Goal: Information Seeking & Learning: Learn about a topic

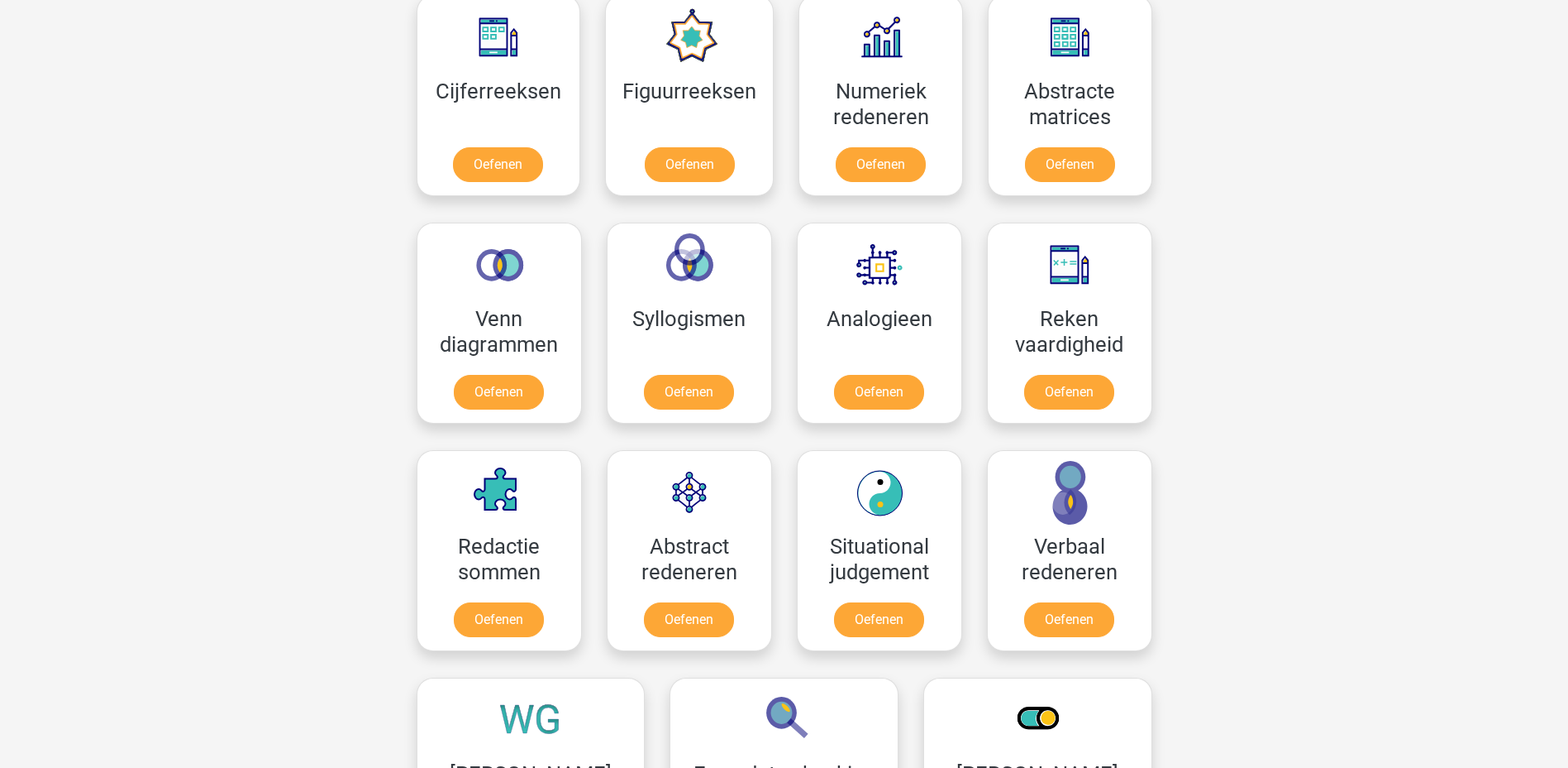
scroll to position [698, 0]
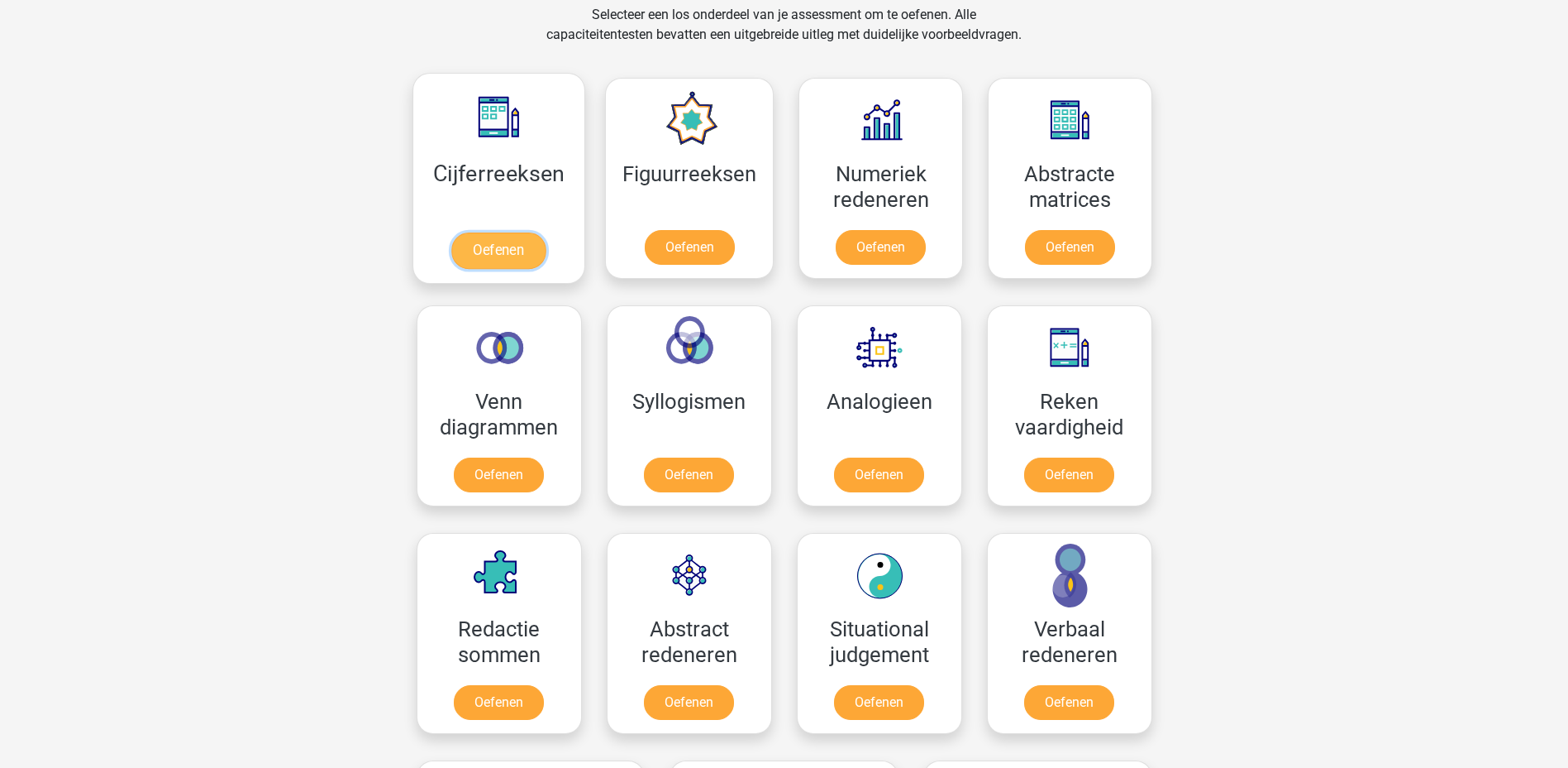
click at [486, 241] on link "Oefenen" at bounding box center [498, 250] width 95 height 37
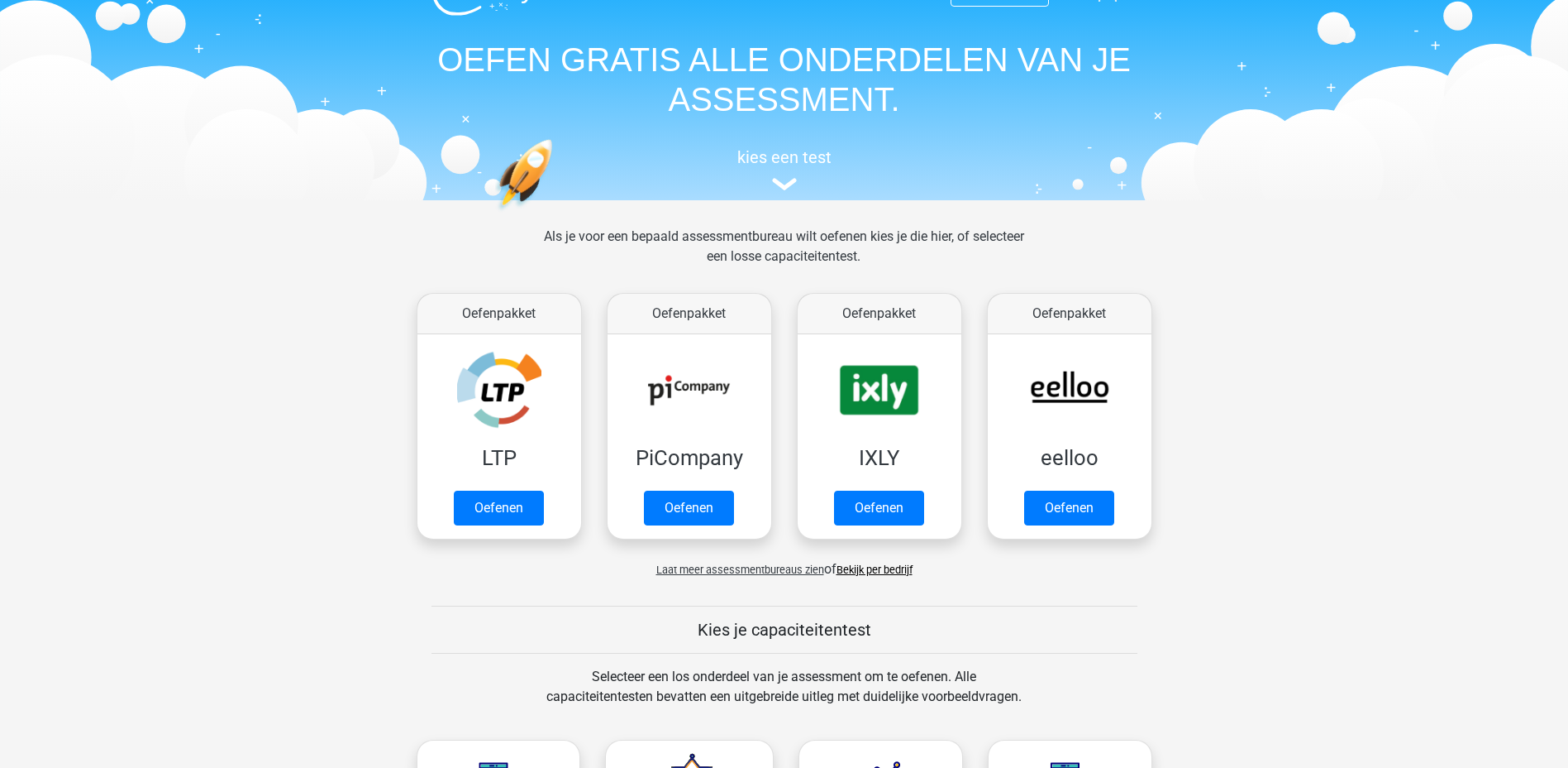
scroll to position [0, 0]
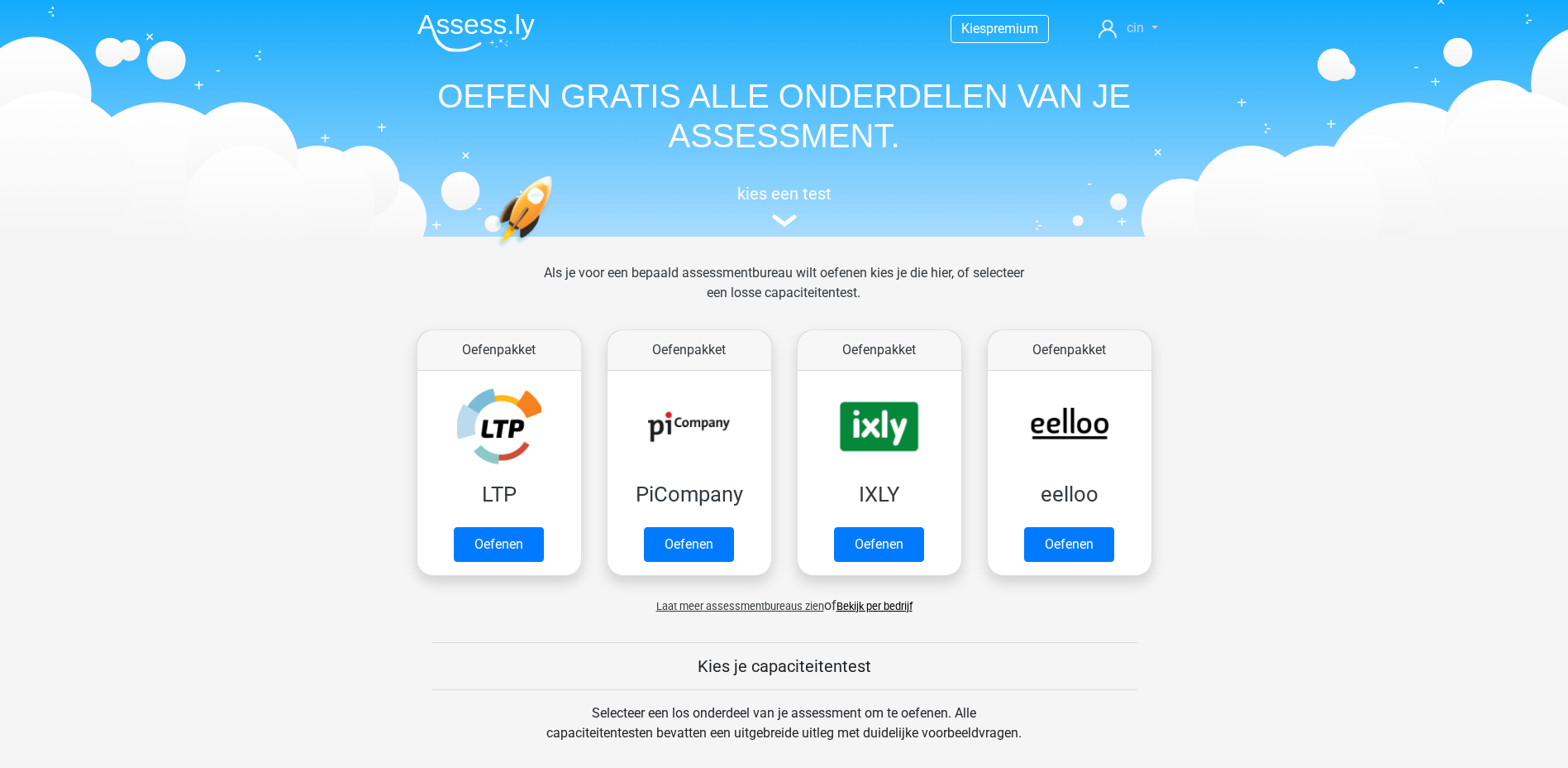
click at [1155, 27] on link "cin" at bounding box center [1128, 28] width 72 height 20
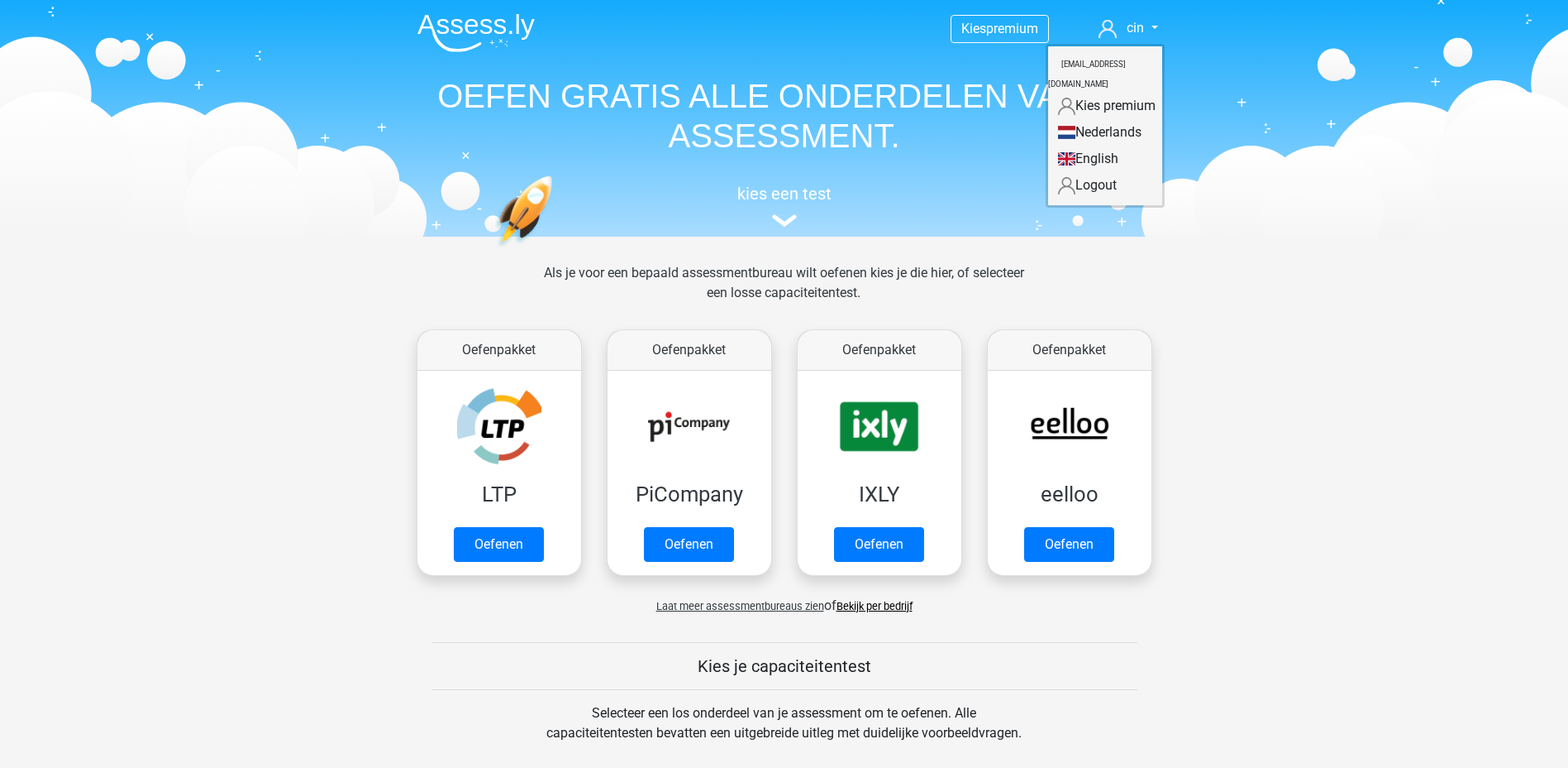
click at [1119, 93] on link "Kies premium" at bounding box center [1105, 106] width 114 height 27
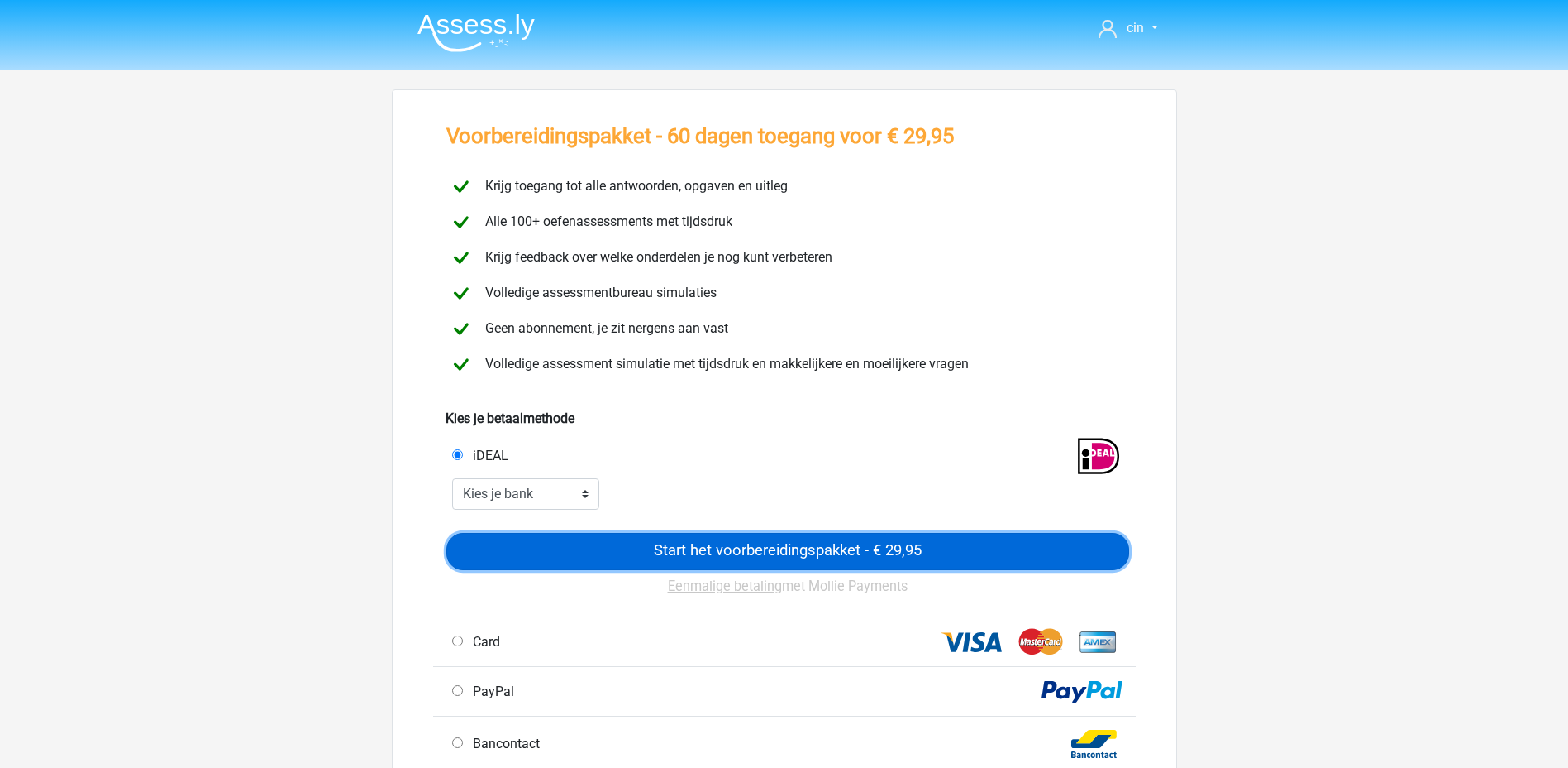
click at [793, 558] on input "Start het voorbereidingspakket - € 29,95" at bounding box center [787, 551] width 683 height 37
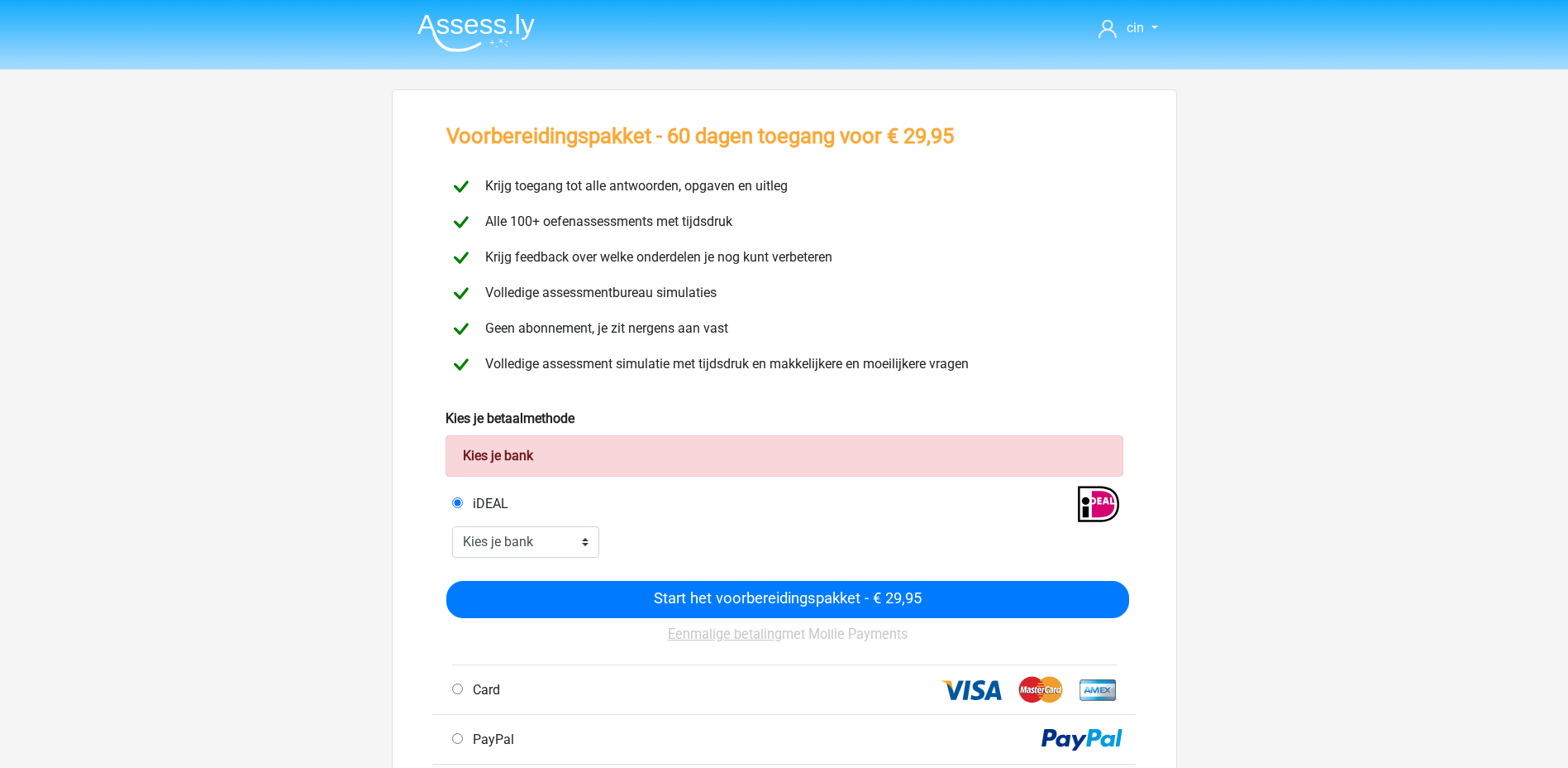
scroll to position [248, 0]
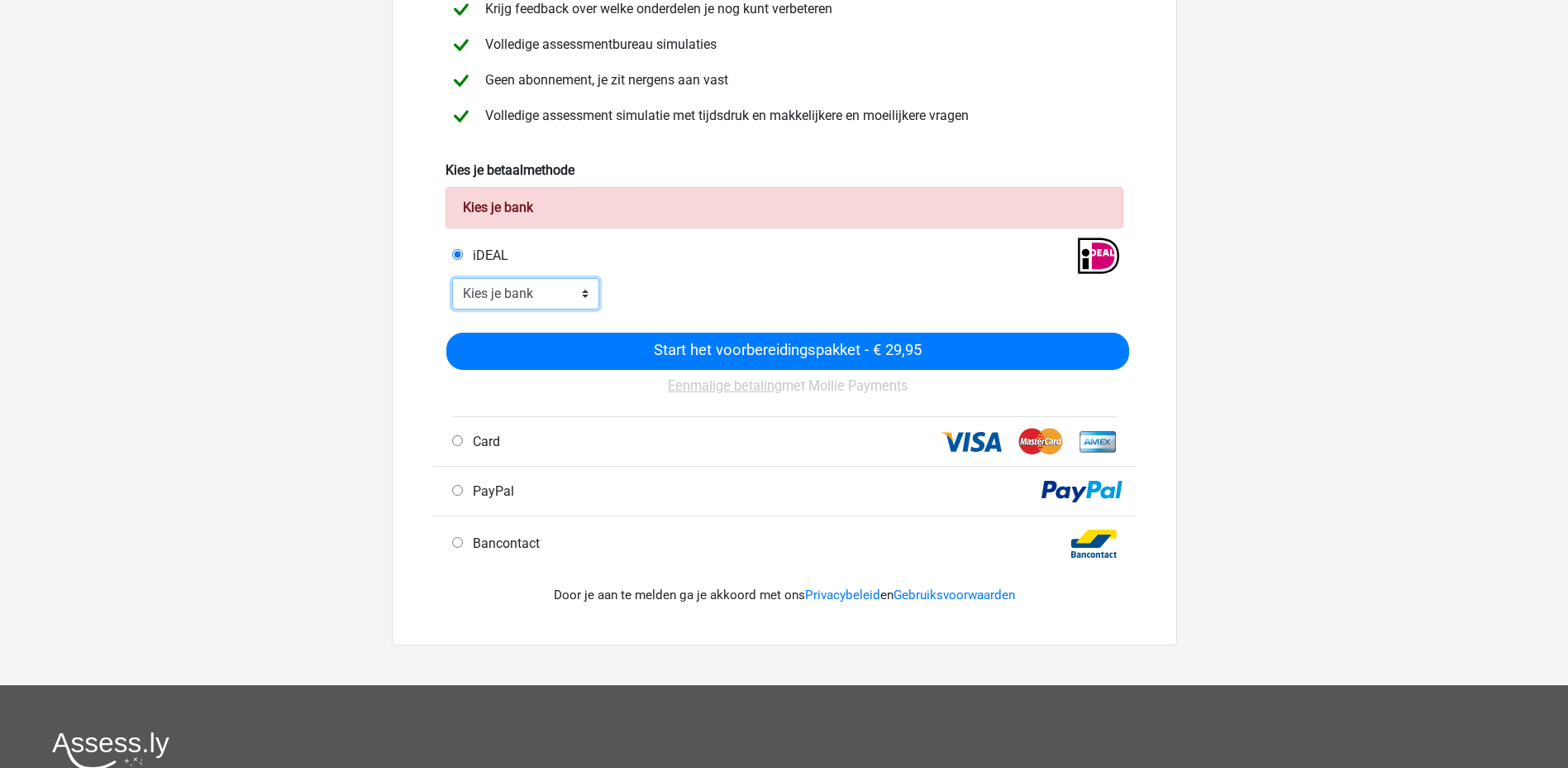
click at [484, 288] on select "Kies je bank ABN AMRO ING Rabobank ASN Bank bunq Knab N26 NN Regiobank Revolut …" at bounding box center [526, 294] width 148 height 32
select select "ideal_[SWIFT_CODE]"
click at [452, 278] on select "Kies je bank ABN AMRO ING Rabobank ASN Bank bunq Knab N26 NN Regiobank Revolut …" at bounding box center [526, 294] width 148 height 32
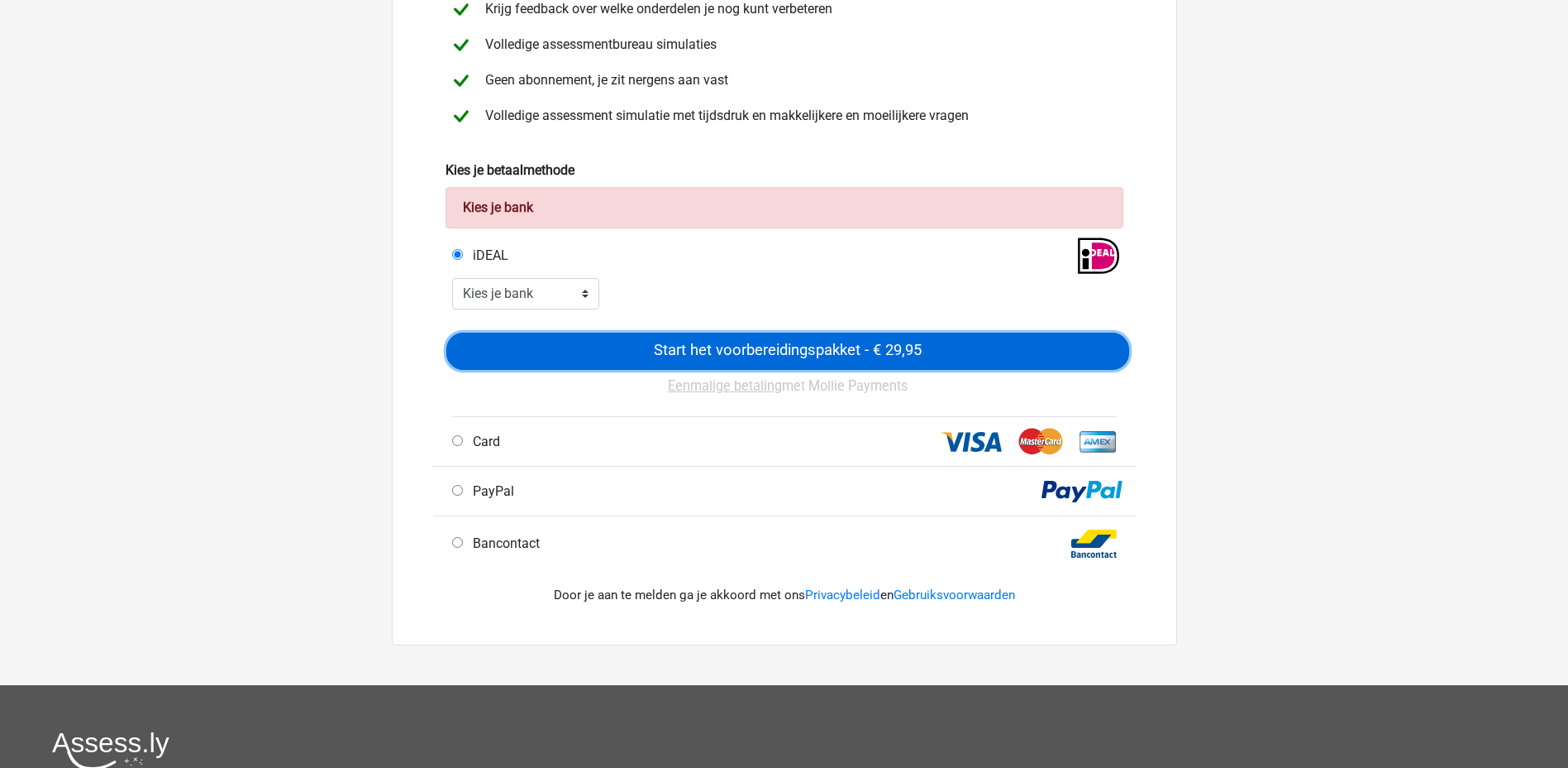
click at [917, 367] on input "Start het voorbereidingspakket - € 29,95" at bounding box center [787, 351] width 683 height 37
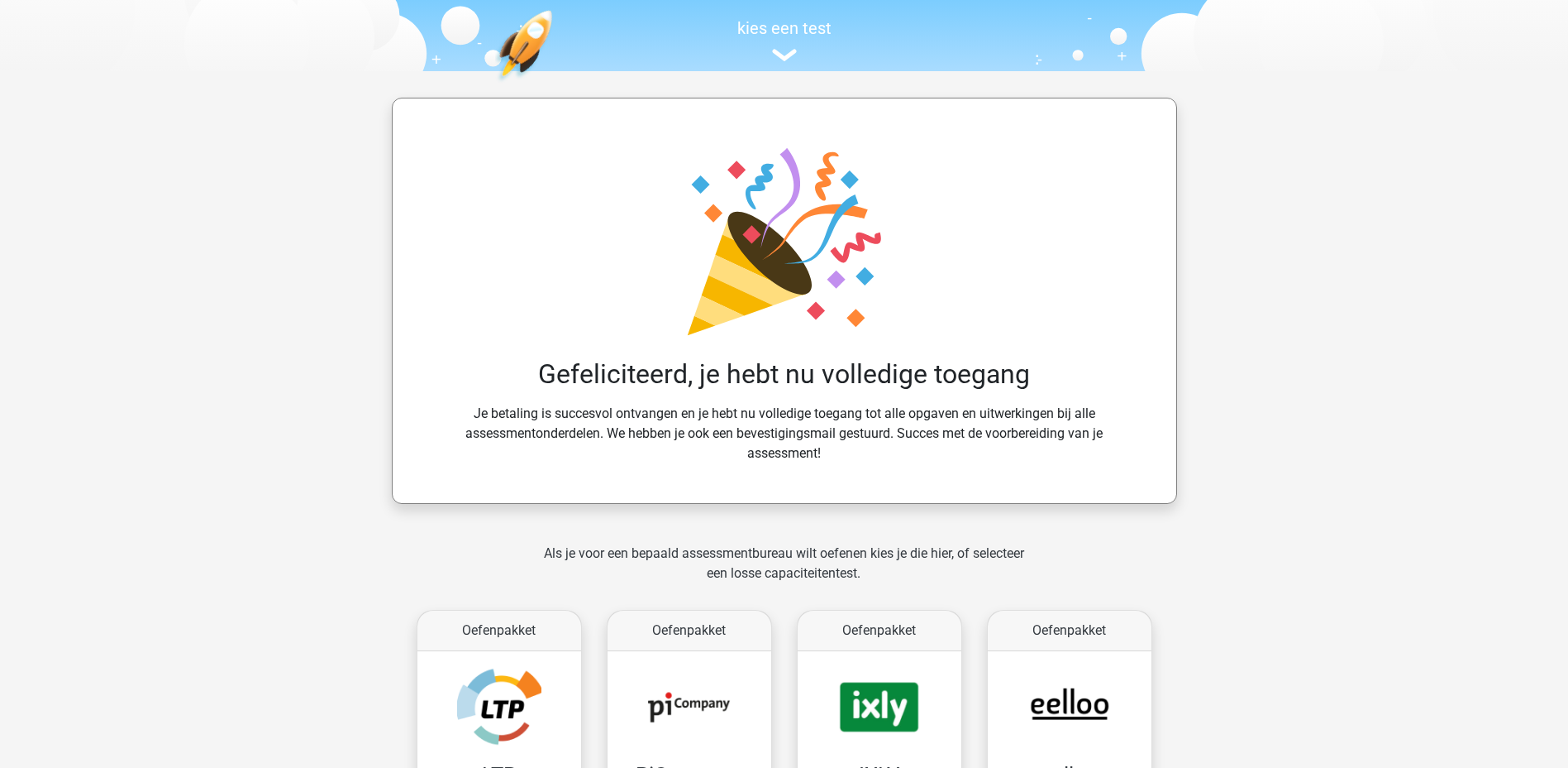
scroll to position [248, 0]
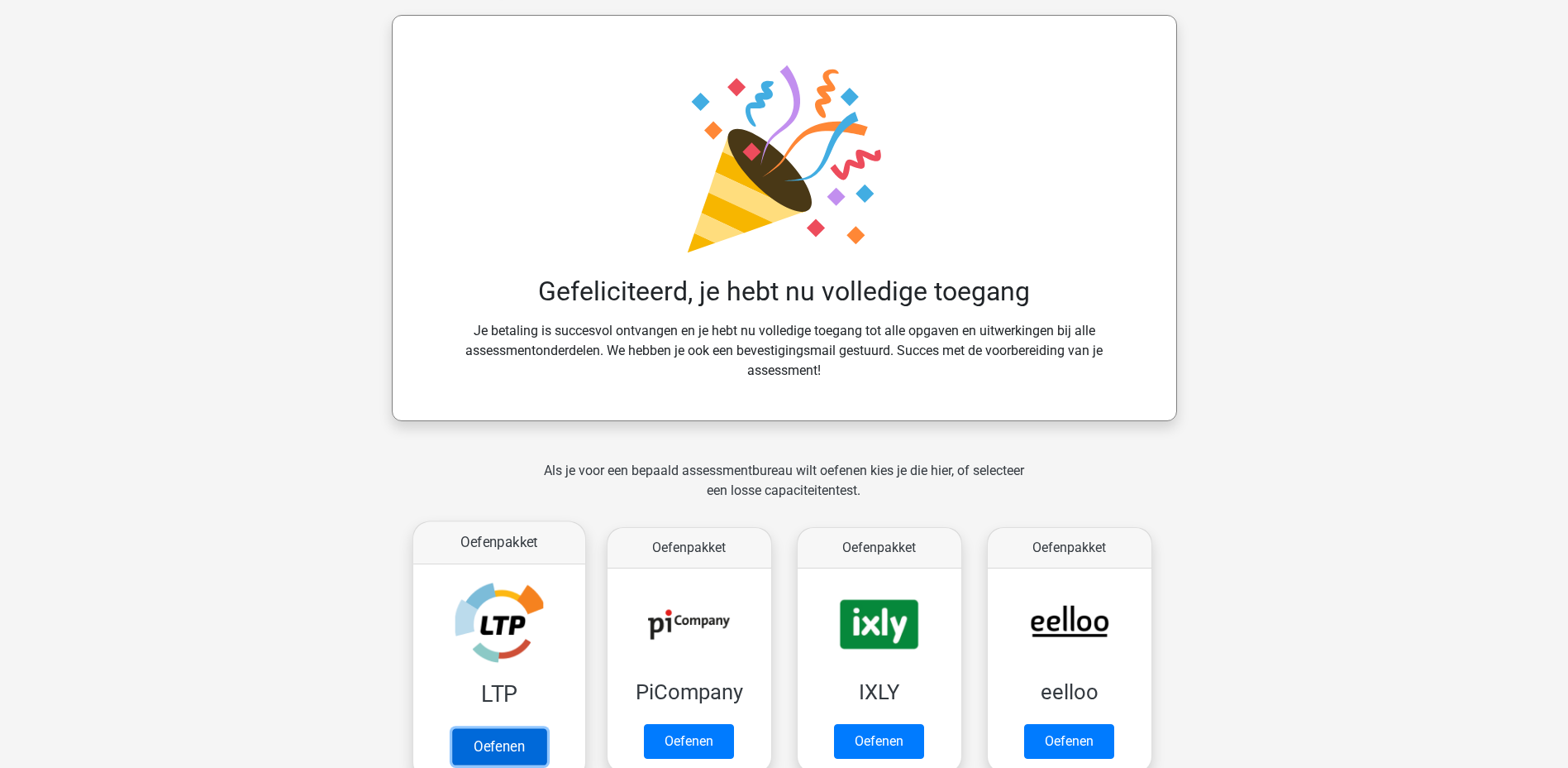
click at [481, 728] on link "Oefenen" at bounding box center [498, 746] width 95 height 37
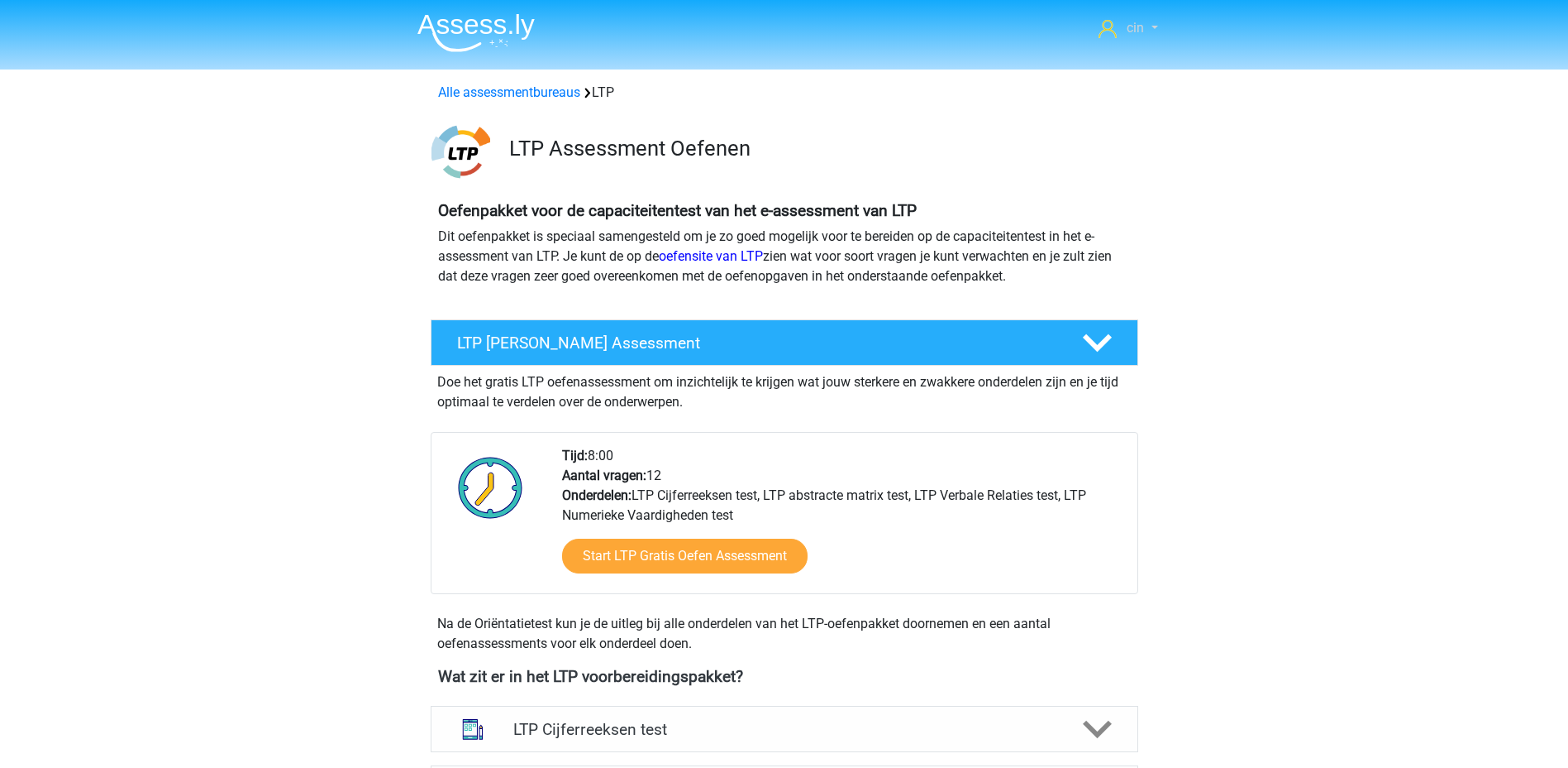
click at [1138, 31] on span "cin" at bounding box center [1135, 28] width 17 height 16
click at [1109, 31] on icon at bounding box center [1107, 29] width 18 height 18
click at [1104, 27] on icon at bounding box center [1107, 29] width 18 height 18
click at [1104, 339] on icon at bounding box center [1097, 343] width 29 height 29
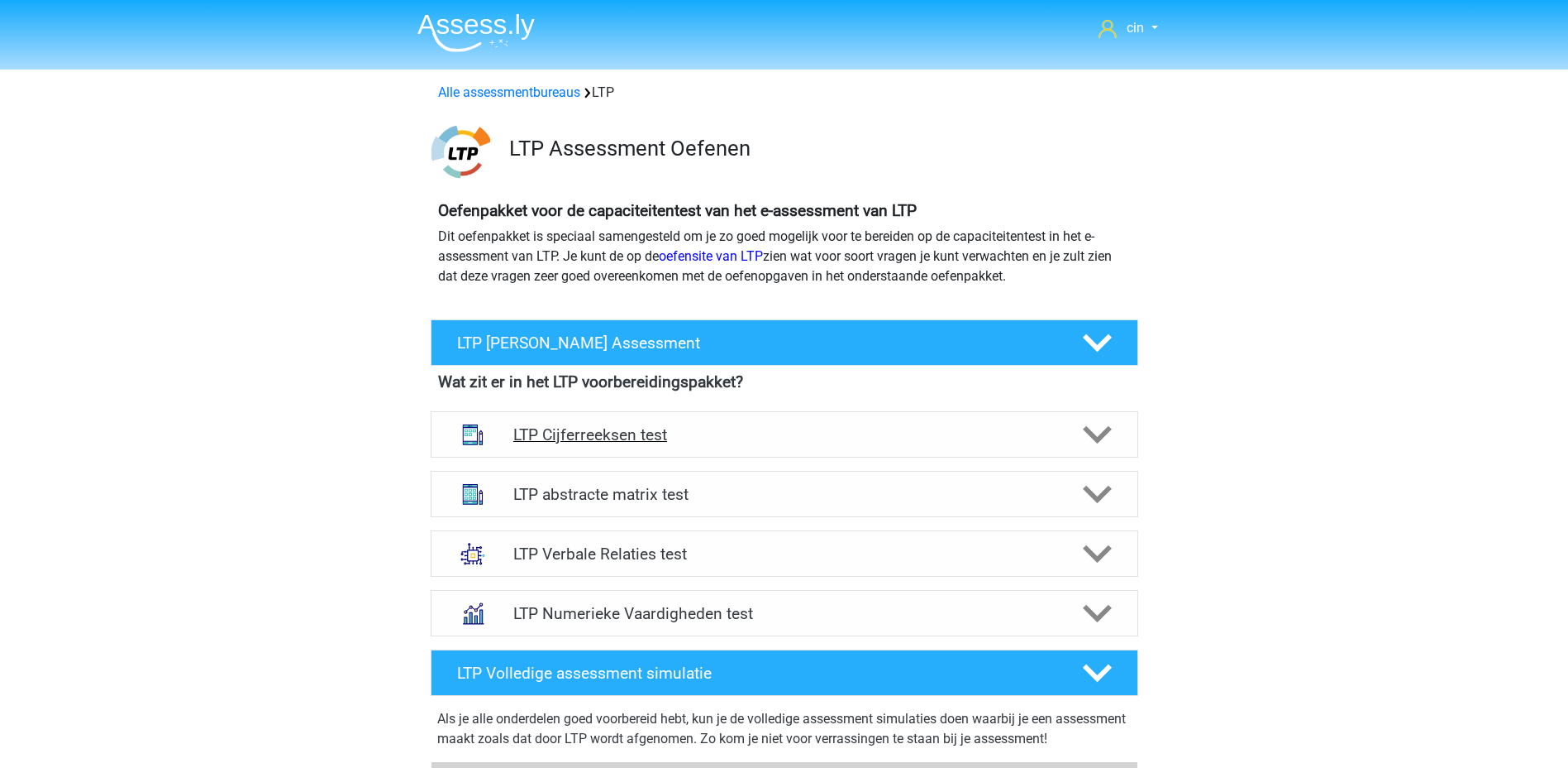
click at [1092, 436] on polygon at bounding box center [1097, 435] width 29 height 18
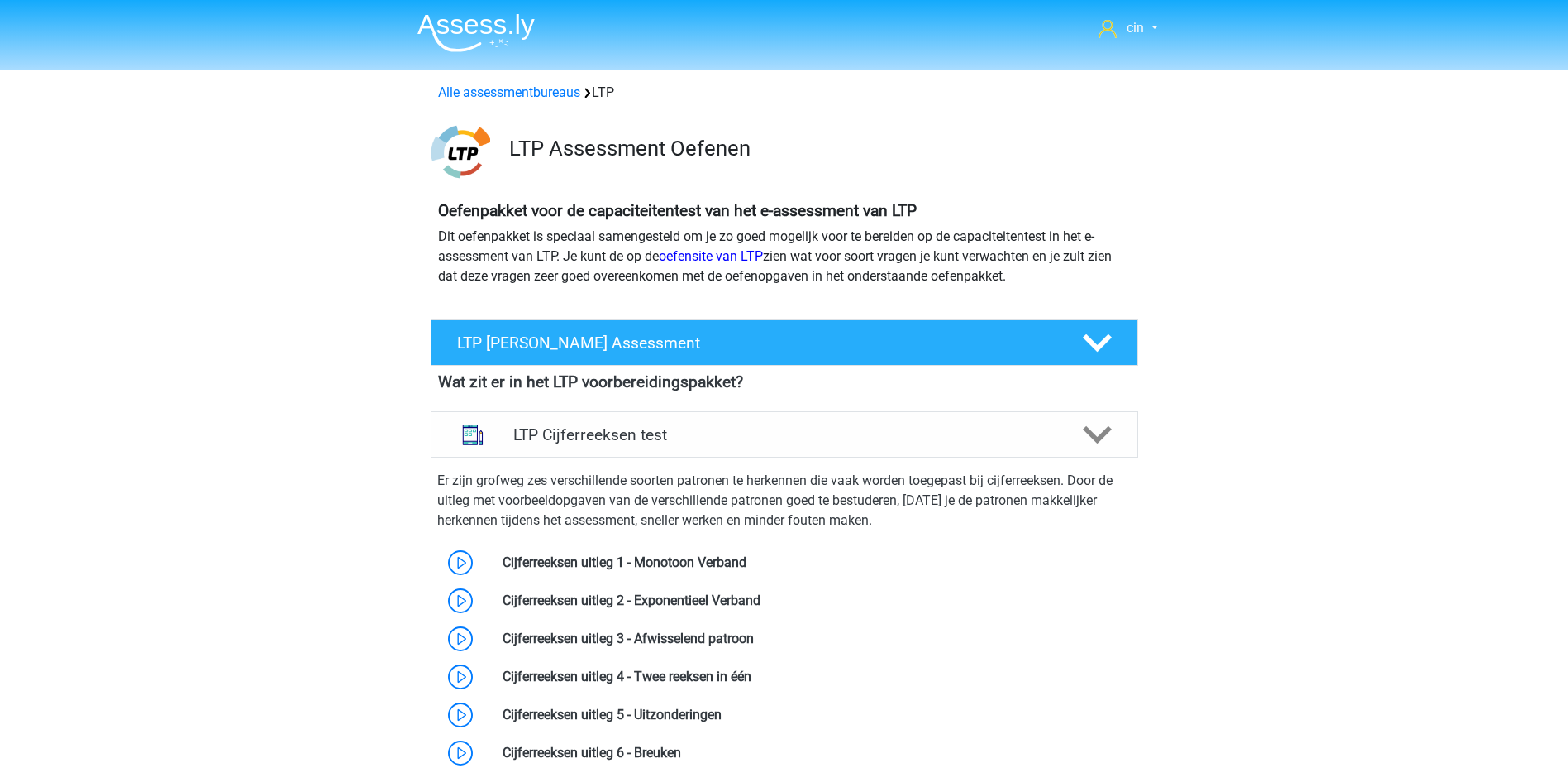
scroll to position [165, 0]
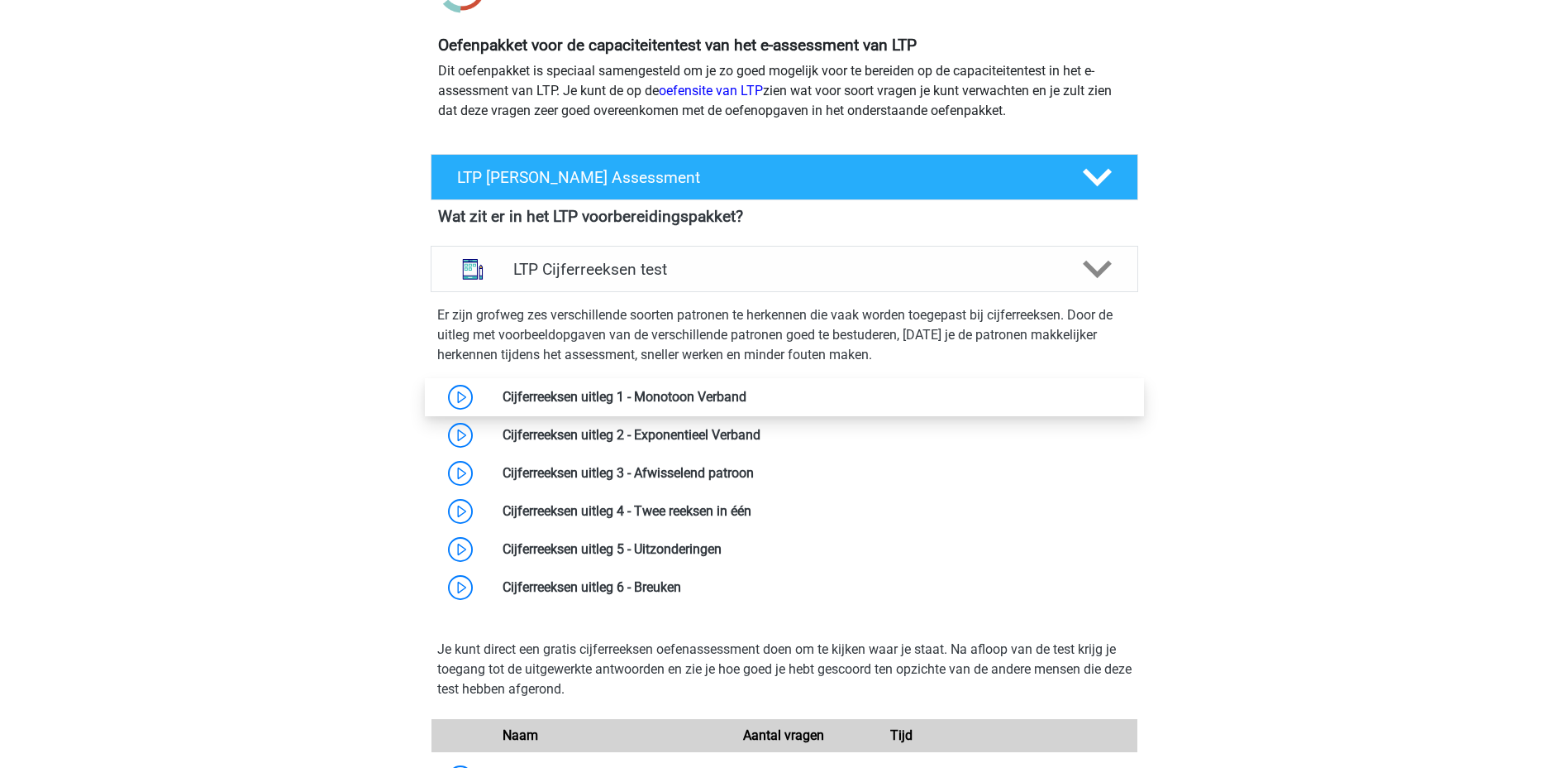
click at [747, 392] on link at bounding box center [747, 396] width 0 height 16
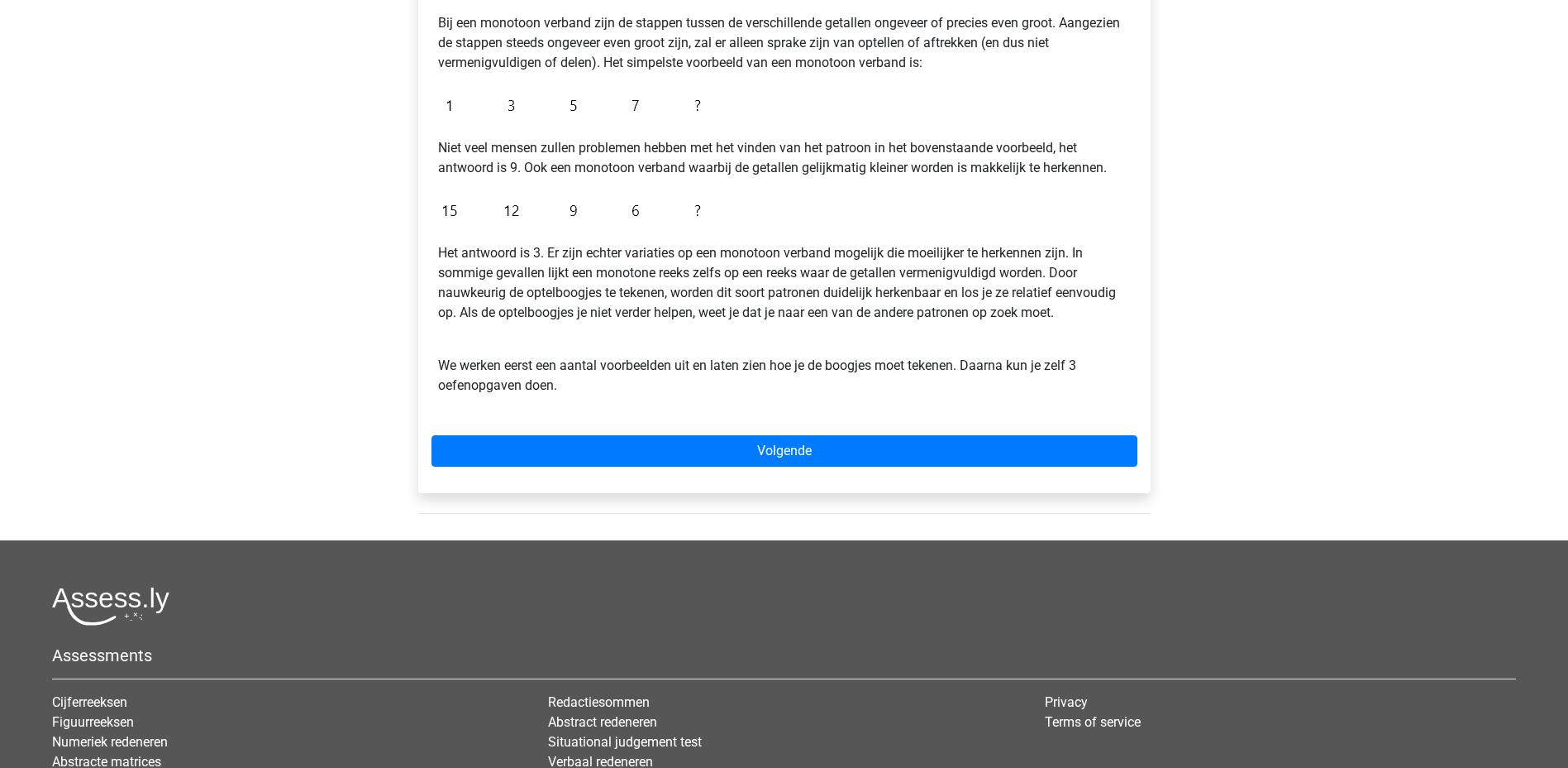
scroll to position [413, 0]
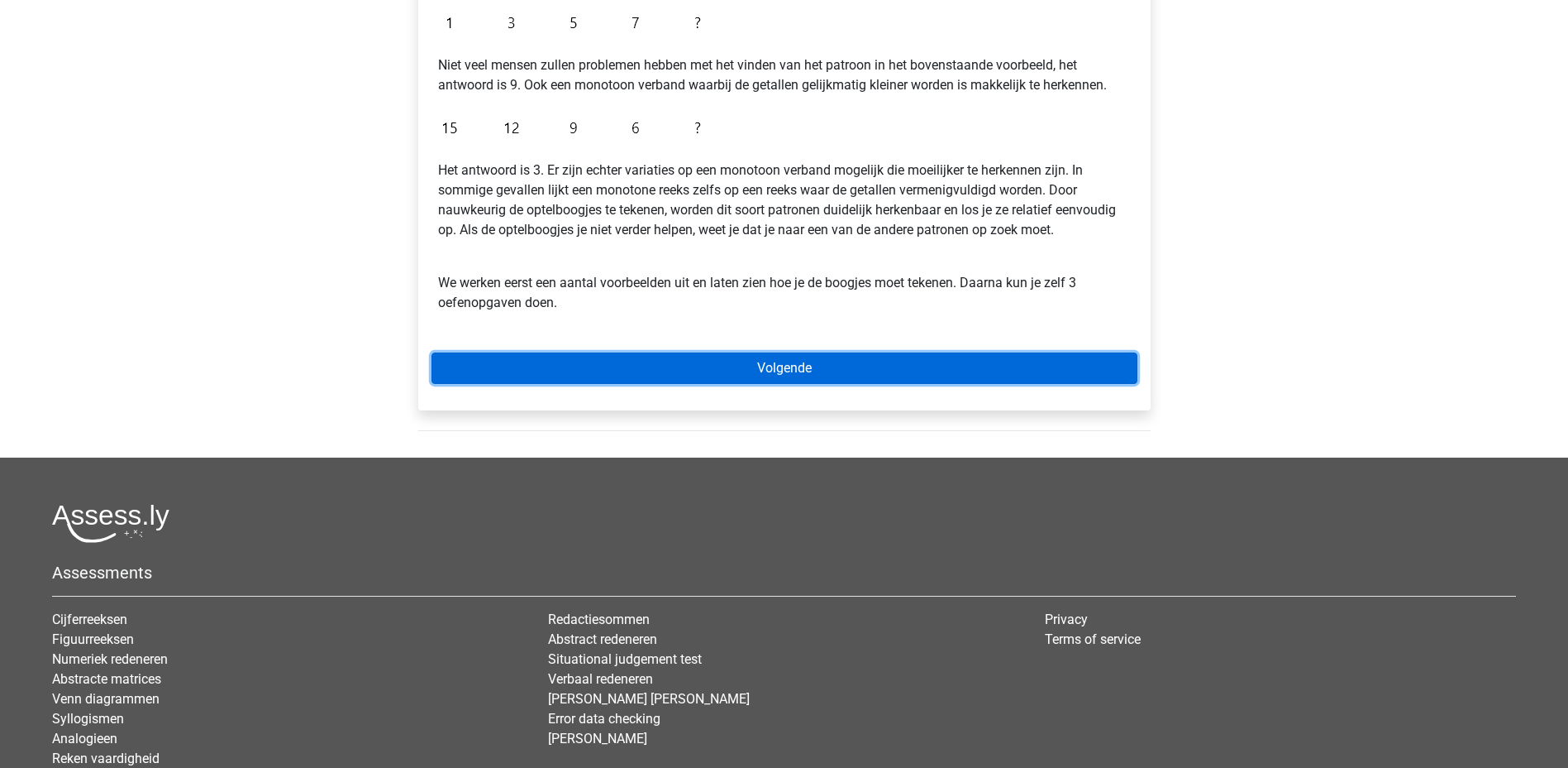
click at [785, 364] on link "Volgende" at bounding box center [784, 369] width 706 height 32
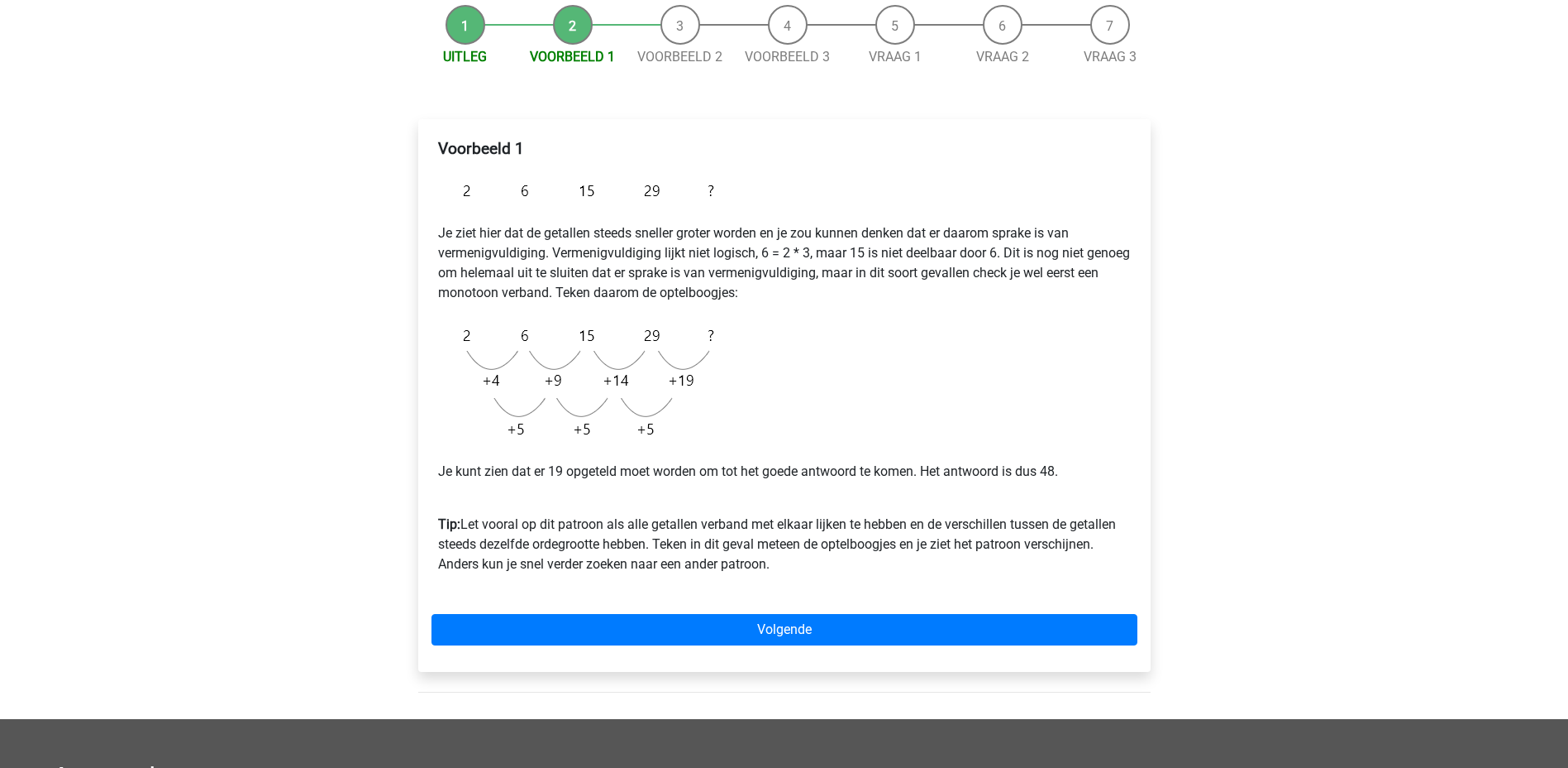
scroll to position [248, 0]
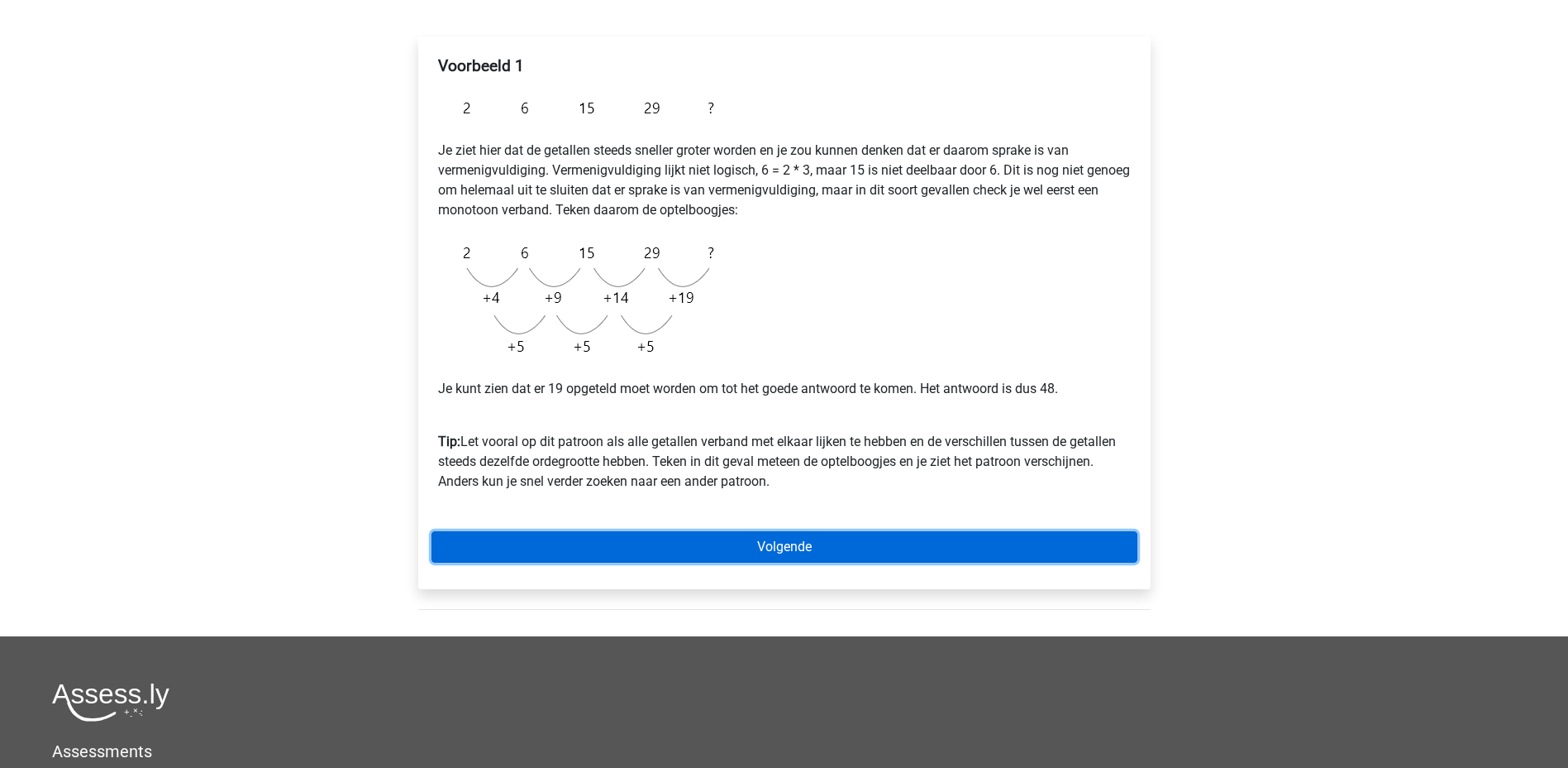
click at [790, 541] on link "Volgende" at bounding box center [784, 547] width 706 height 32
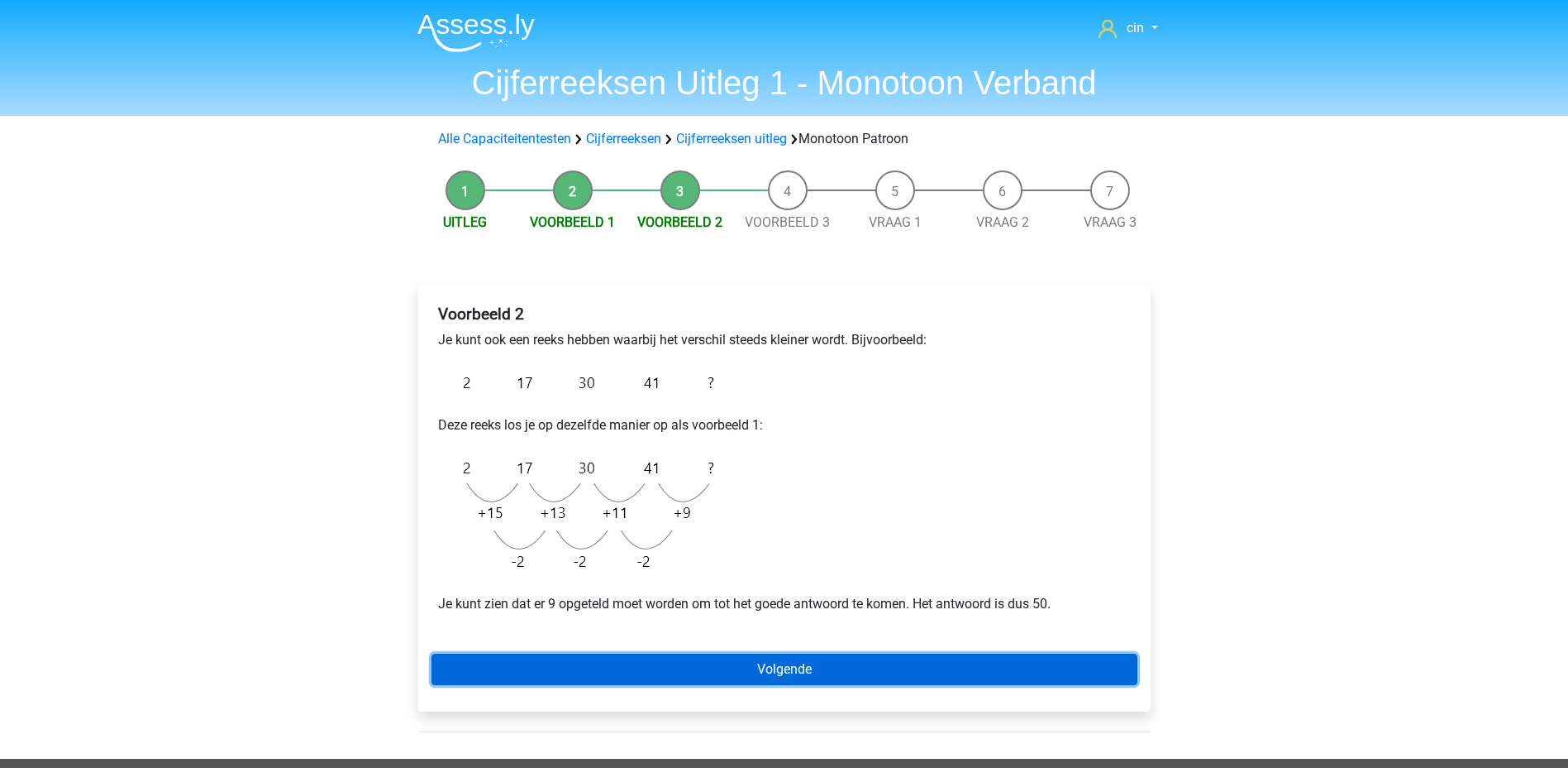
click at [776, 673] on link "Volgende" at bounding box center [784, 669] width 706 height 32
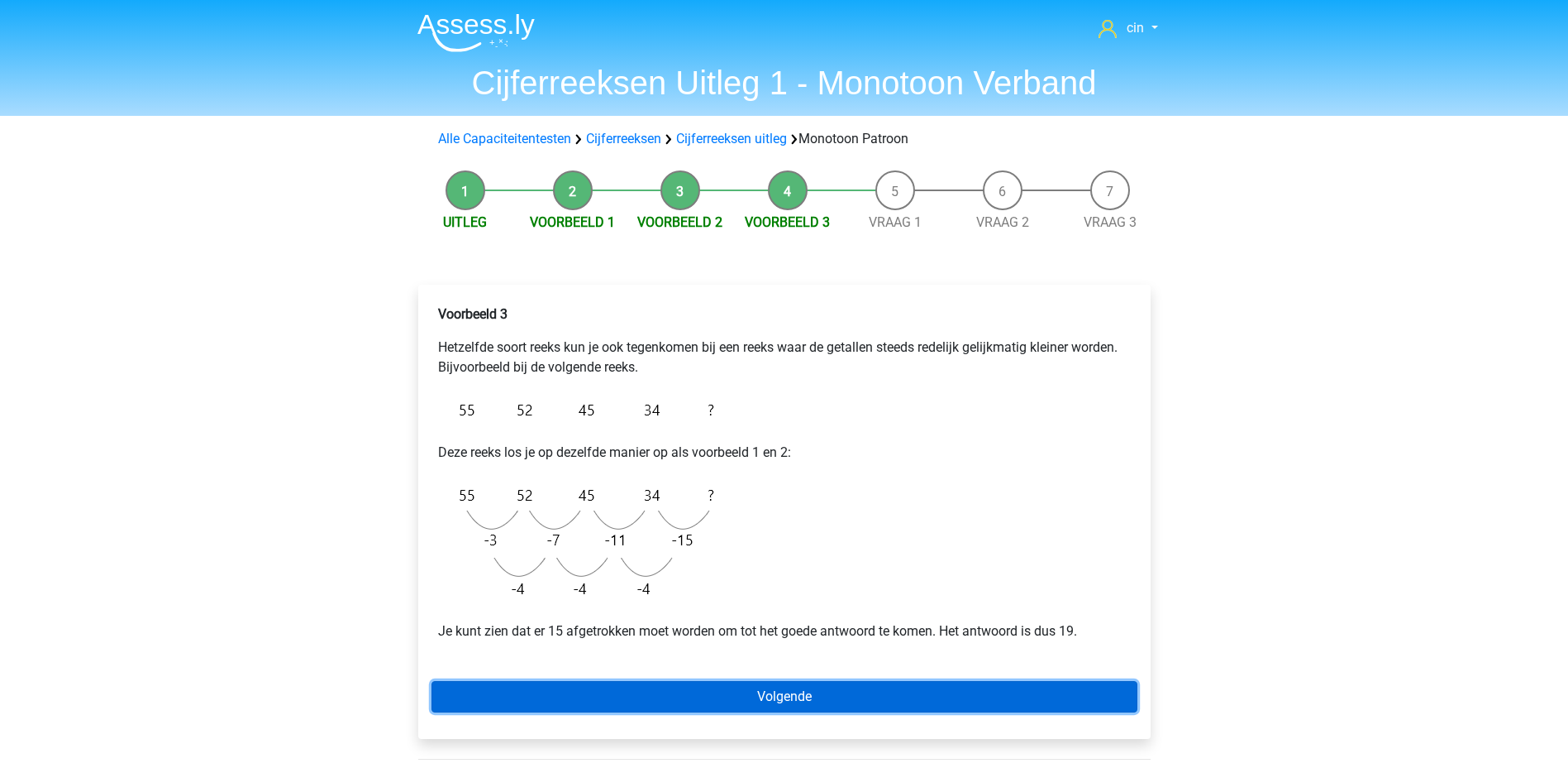
click at [791, 694] on link "Volgende" at bounding box center [784, 696] width 706 height 32
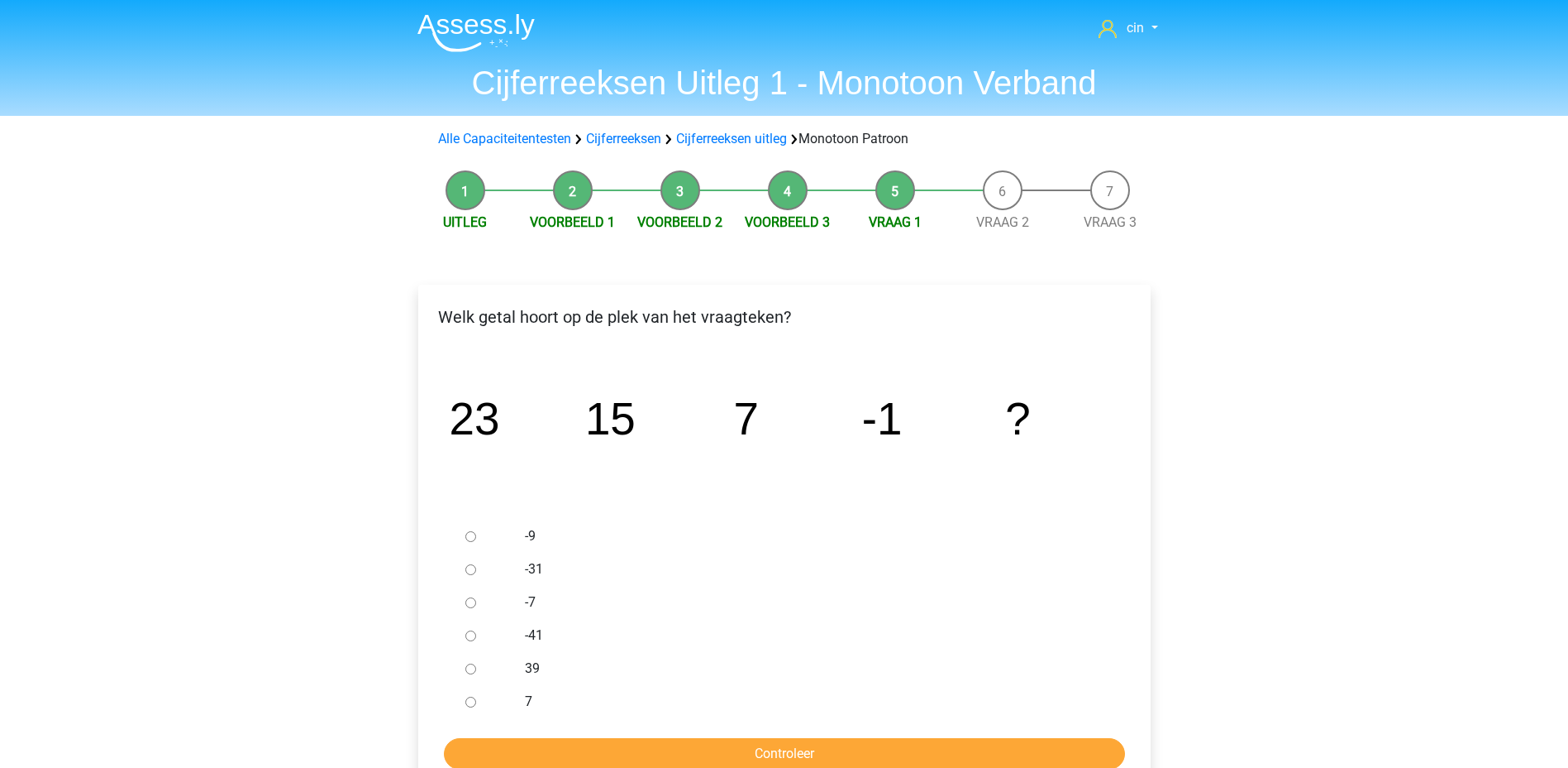
click at [471, 538] on input "-9" at bounding box center [470, 536] width 11 height 11
radio input "true"
click at [778, 751] on input "Controleer" at bounding box center [784, 754] width 681 height 32
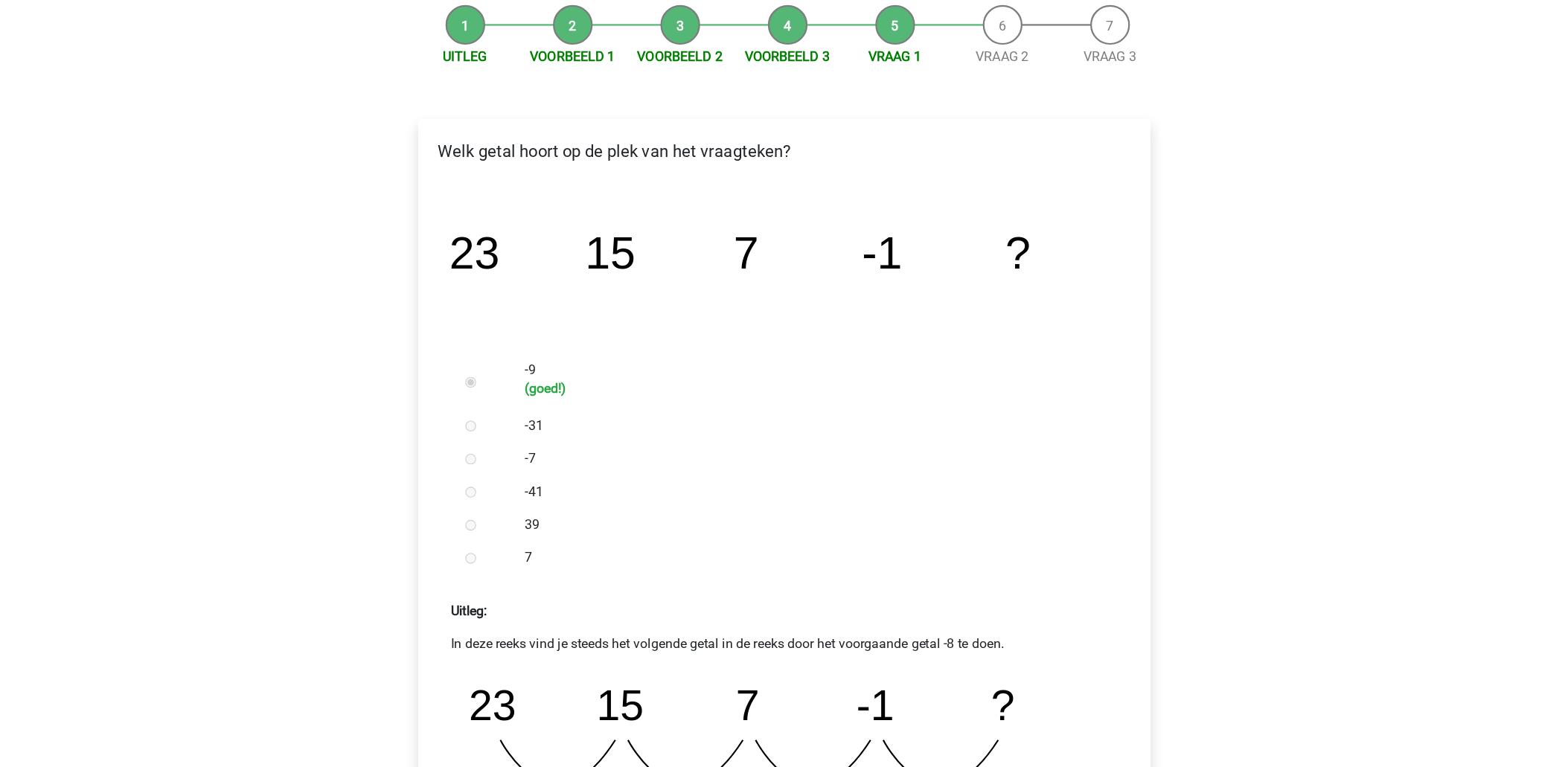
scroll to position [223, 0]
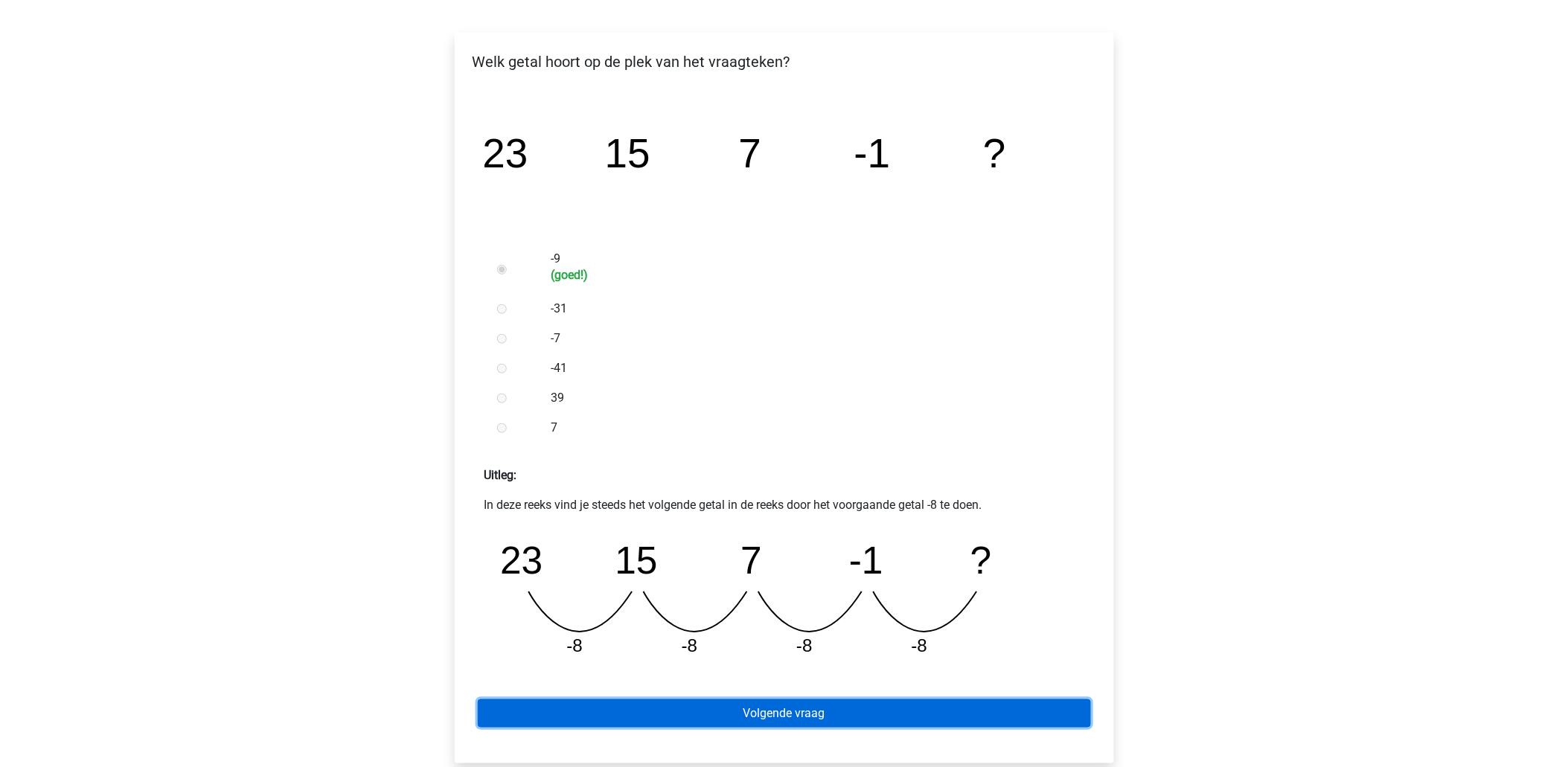
drag, startPoint x: 1287, startPoint y: 6, endPoint x: 749, endPoint y: 711, distance: 886.8
click at [749, 690] on link "Volgende vraag" at bounding box center [784, 714] width 613 height 29
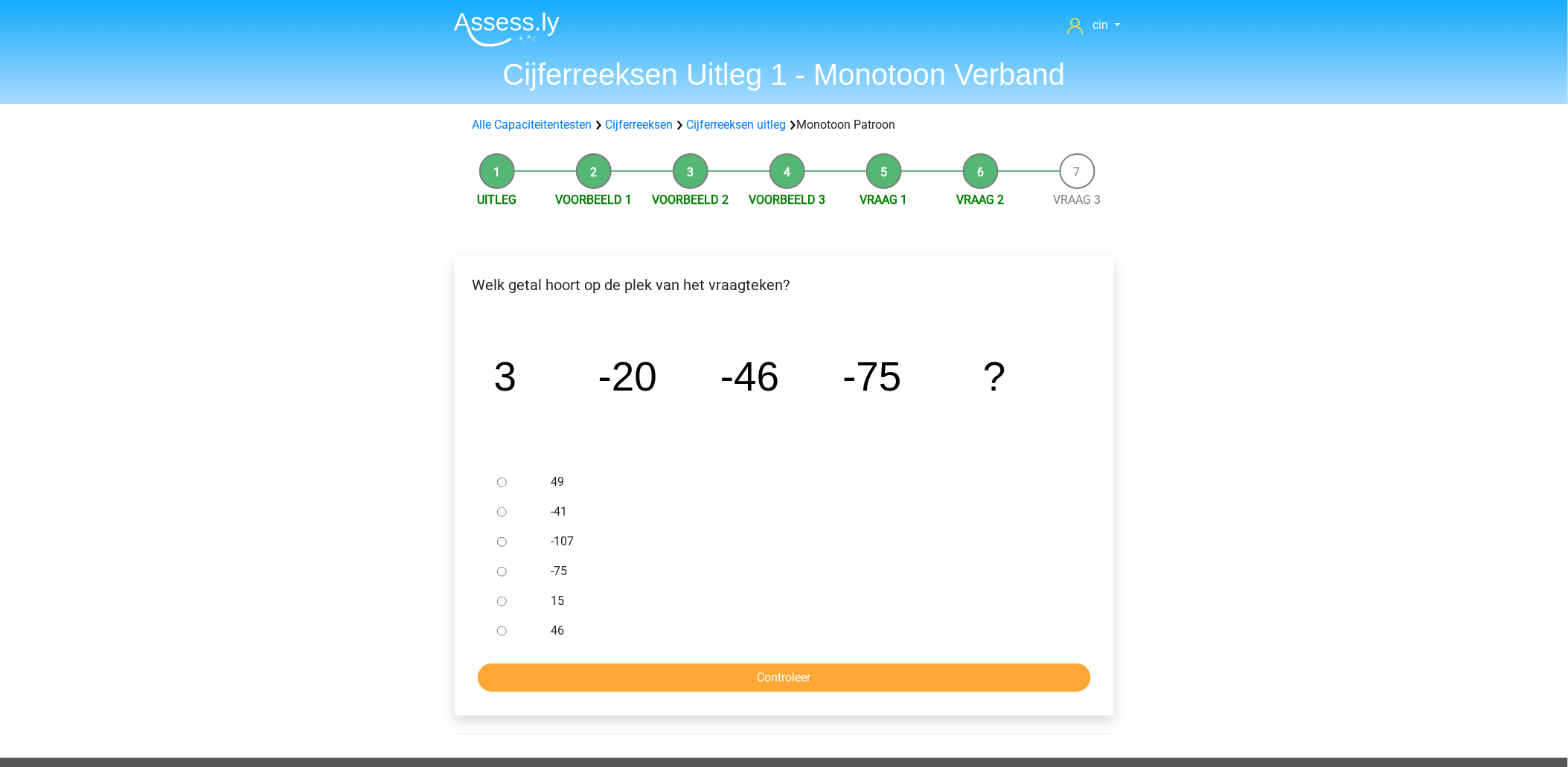
click at [502, 546] on div at bounding box center [515, 541] width 49 height 30
click at [501, 541] on input "-107" at bounding box center [502, 541] width 10 height 10
radio input "true"
click at [762, 673] on input "Controleer" at bounding box center [784, 678] width 613 height 29
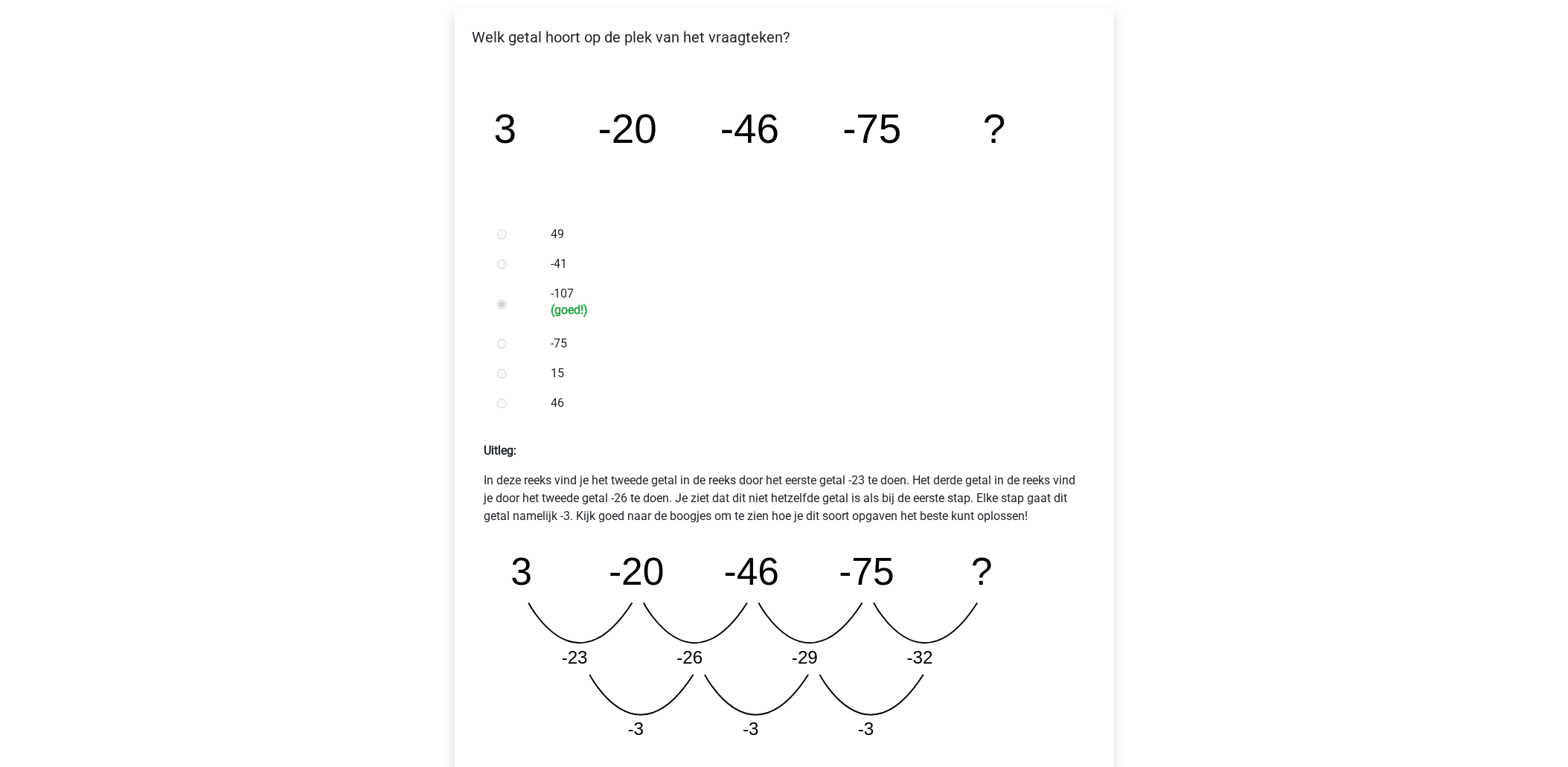
scroll to position [496, 0]
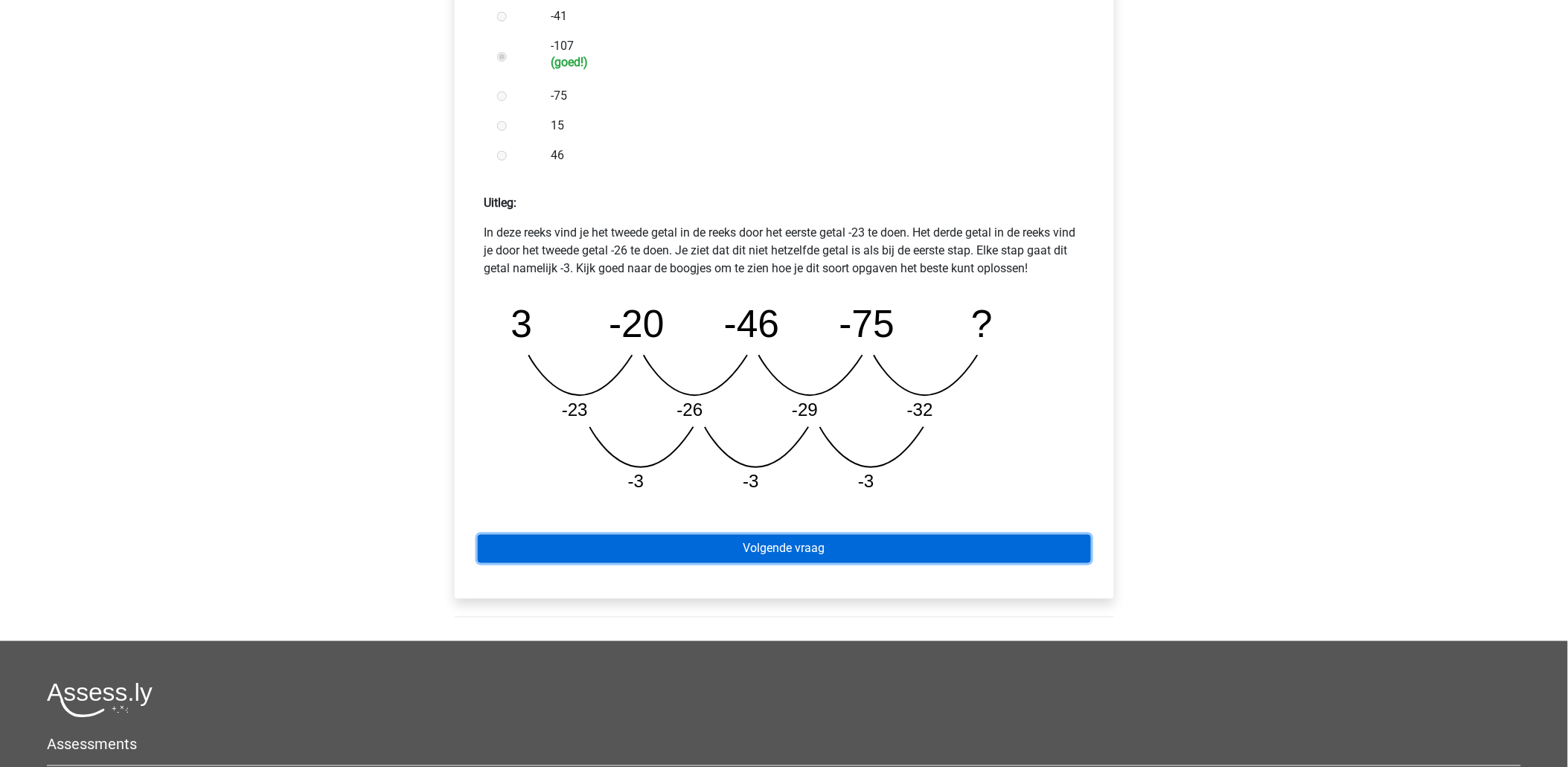
click at [805, 550] on link "Volgende vraag" at bounding box center [784, 549] width 613 height 29
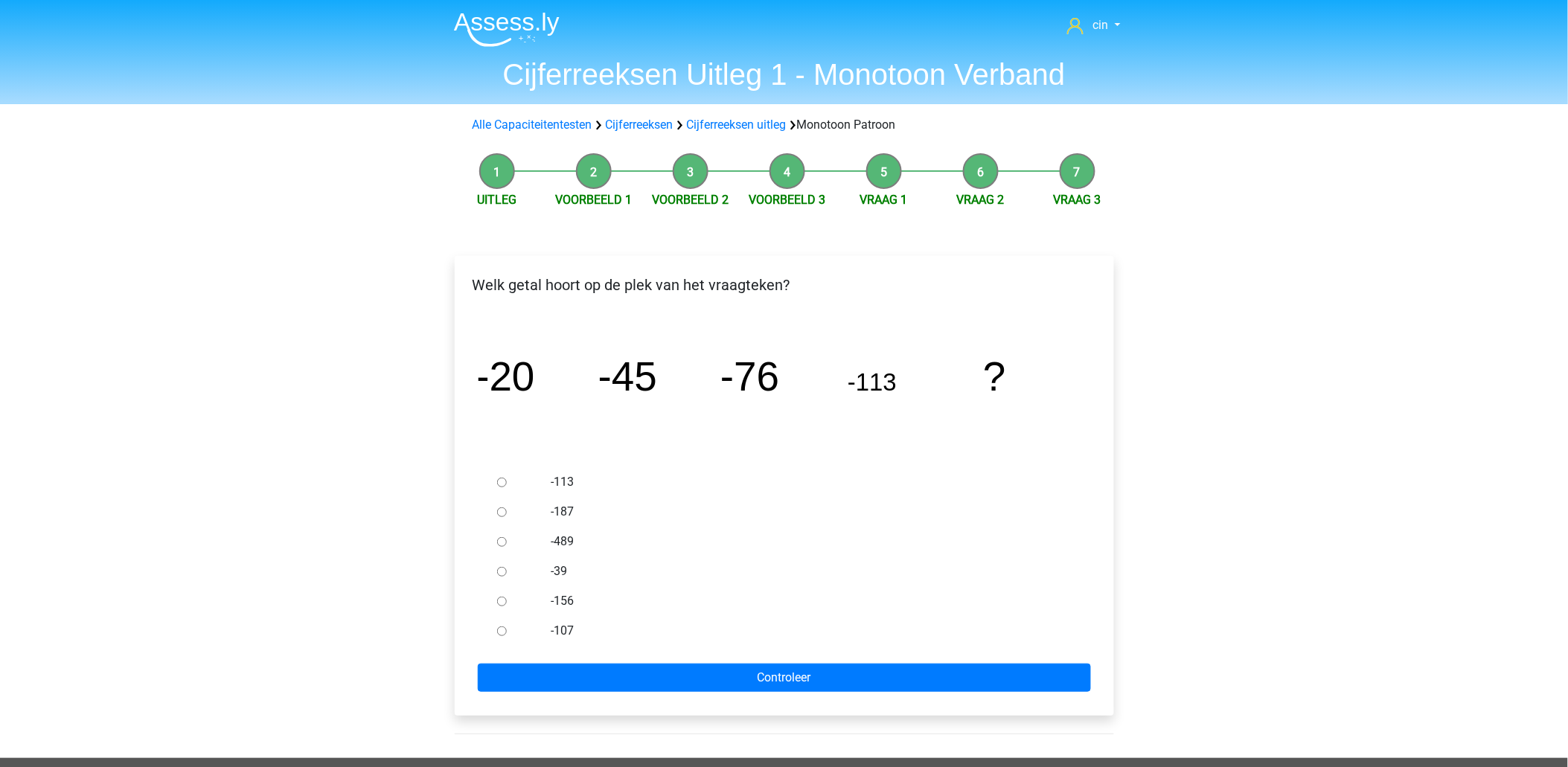
click at [508, 599] on div at bounding box center [515, 600] width 49 height 30
click at [505, 601] on input "-156" at bounding box center [502, 601] width 10 height 10
radio input "true"
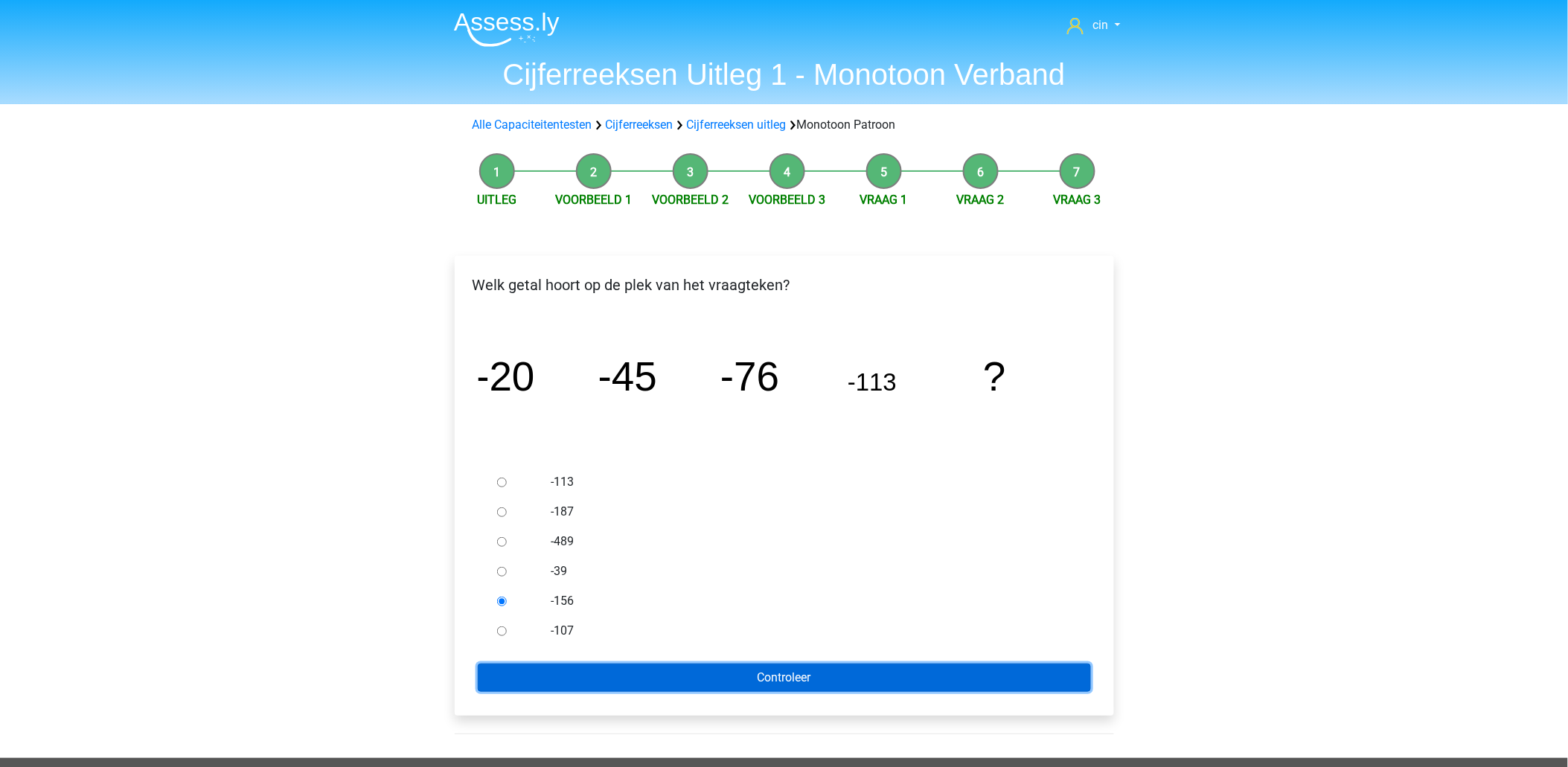
click at [801, 677] on input "Controleer" at bounding box center [784, 678] width 613 height 29
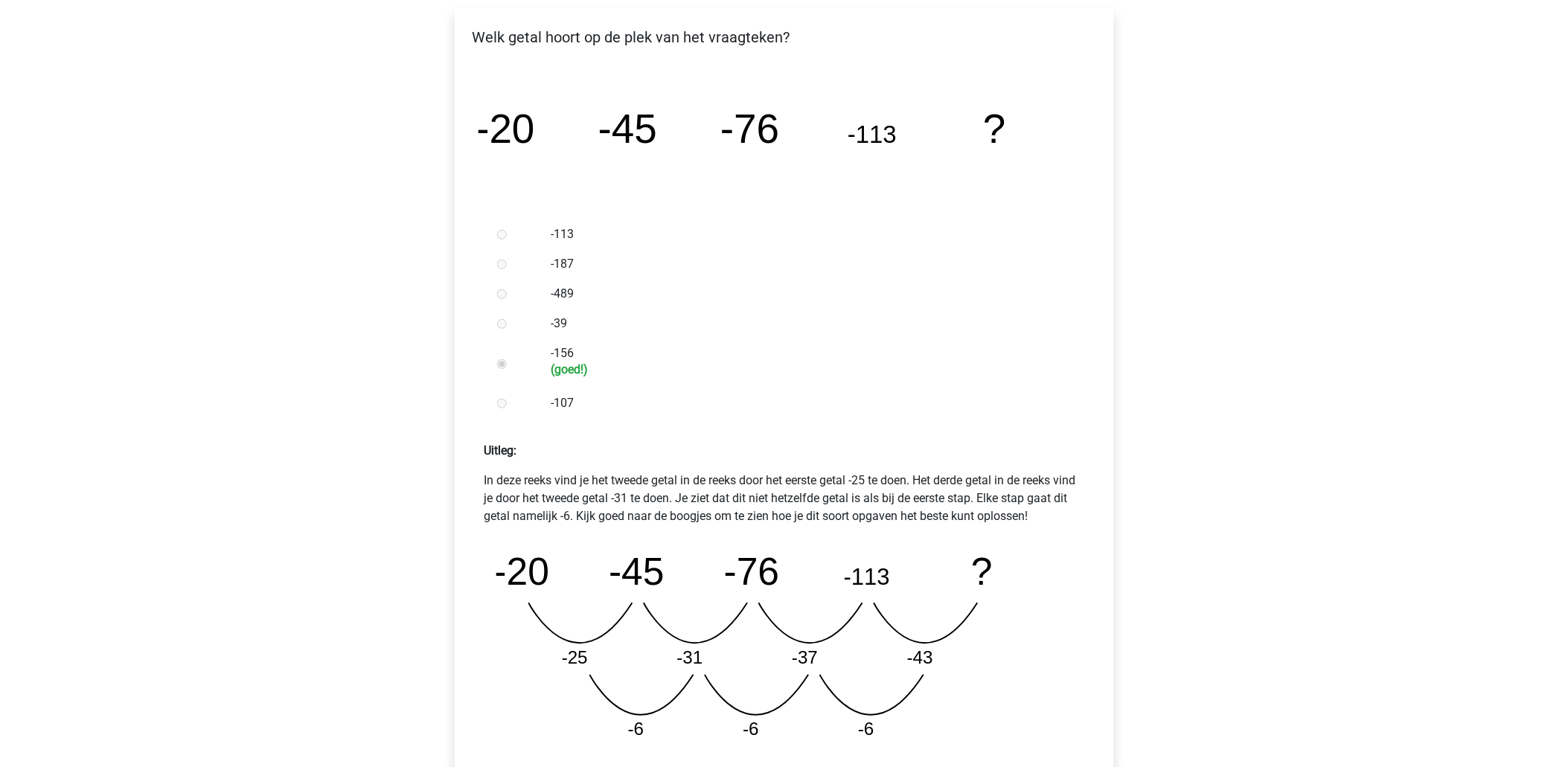
scroll to position [331, 0]
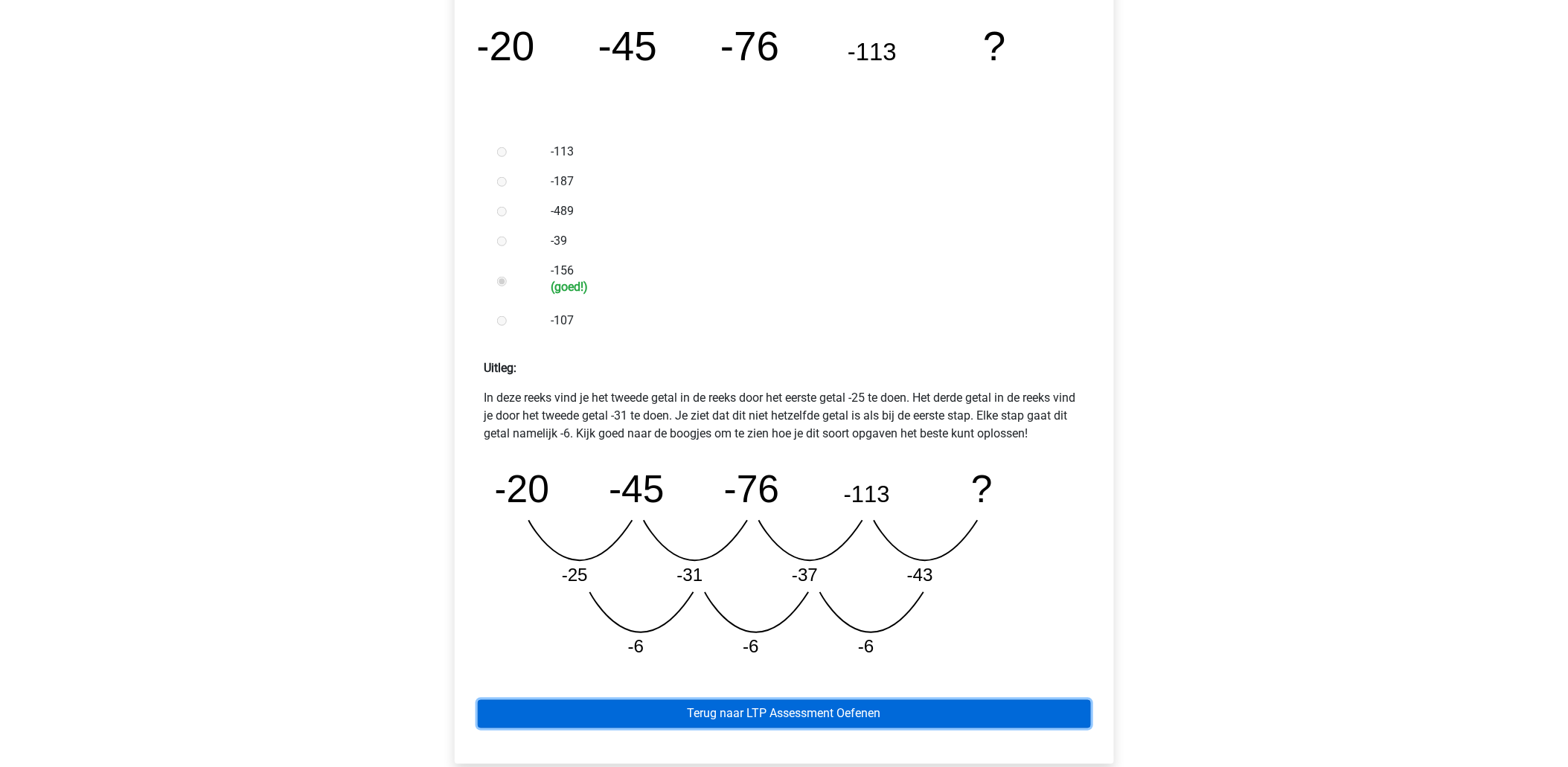
click at [824, 709] on link "Terug naar LTP Assessment Oefenen" at bounding box center [784, 714] width 613 height 29
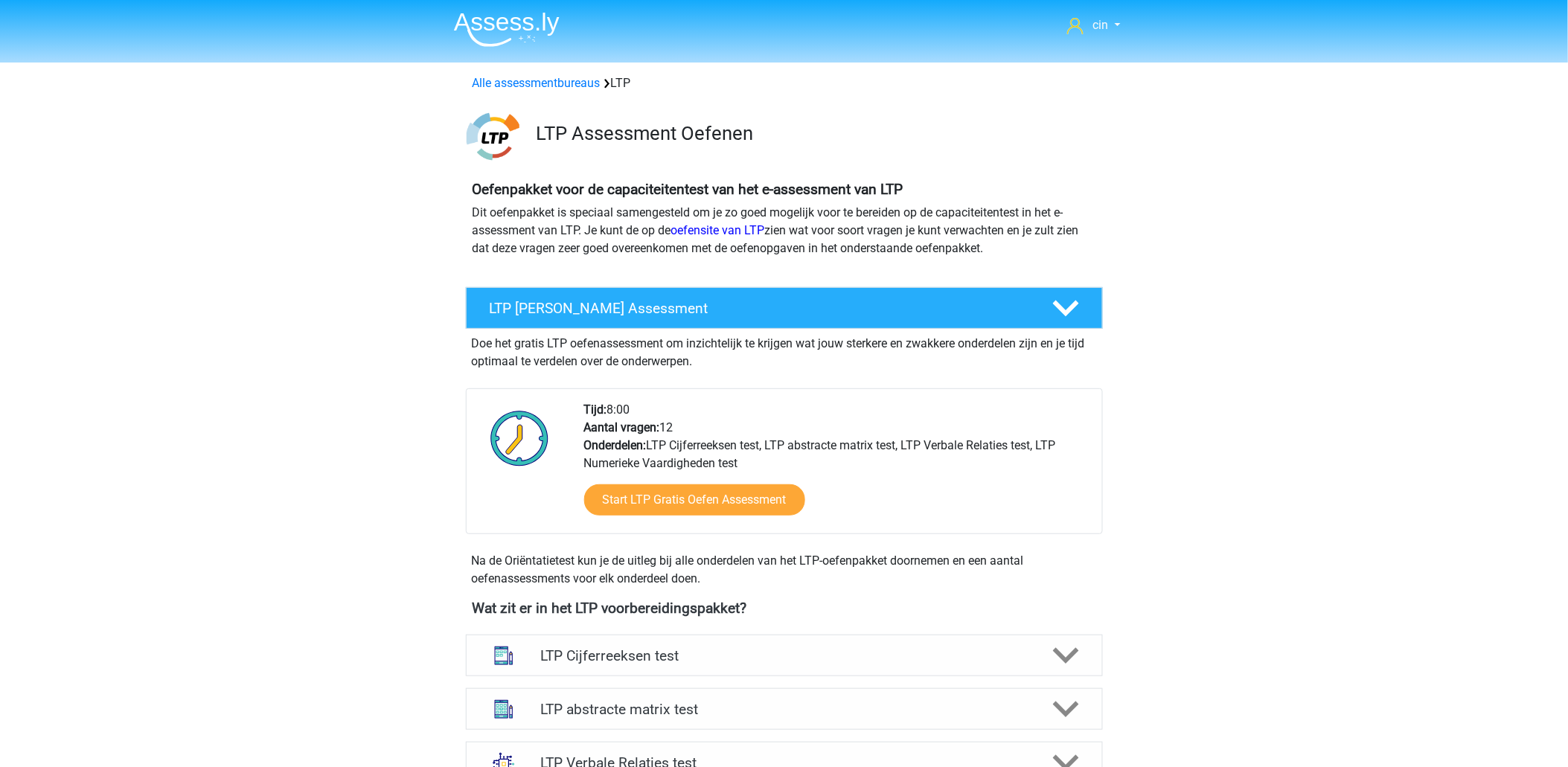
click at [516, 21] on img at bounding box center [507, 29] width 106 height 35
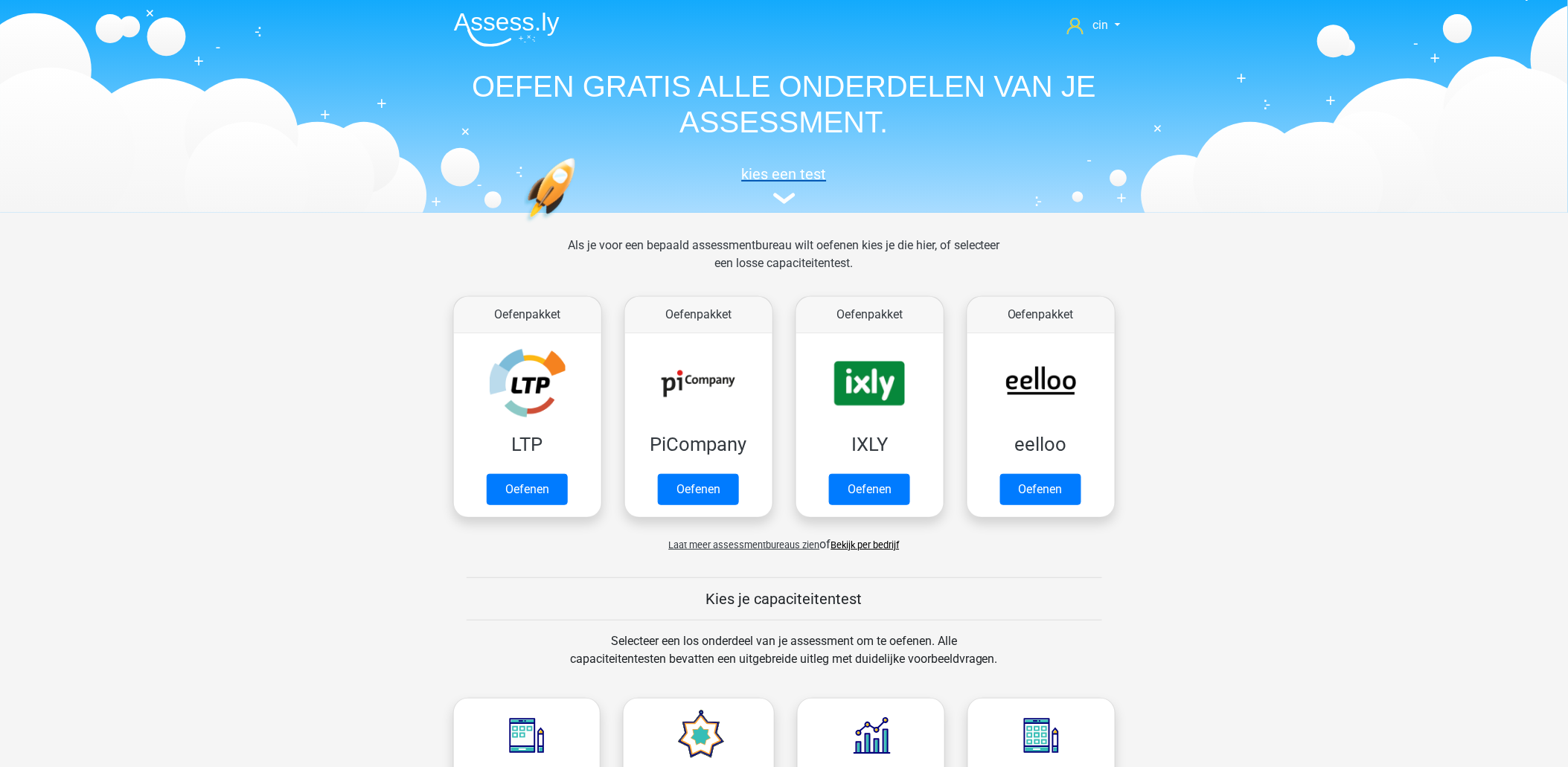
click at [784, 191] on link "kies een test" at bounding box center [784, 185] width 685 height 39
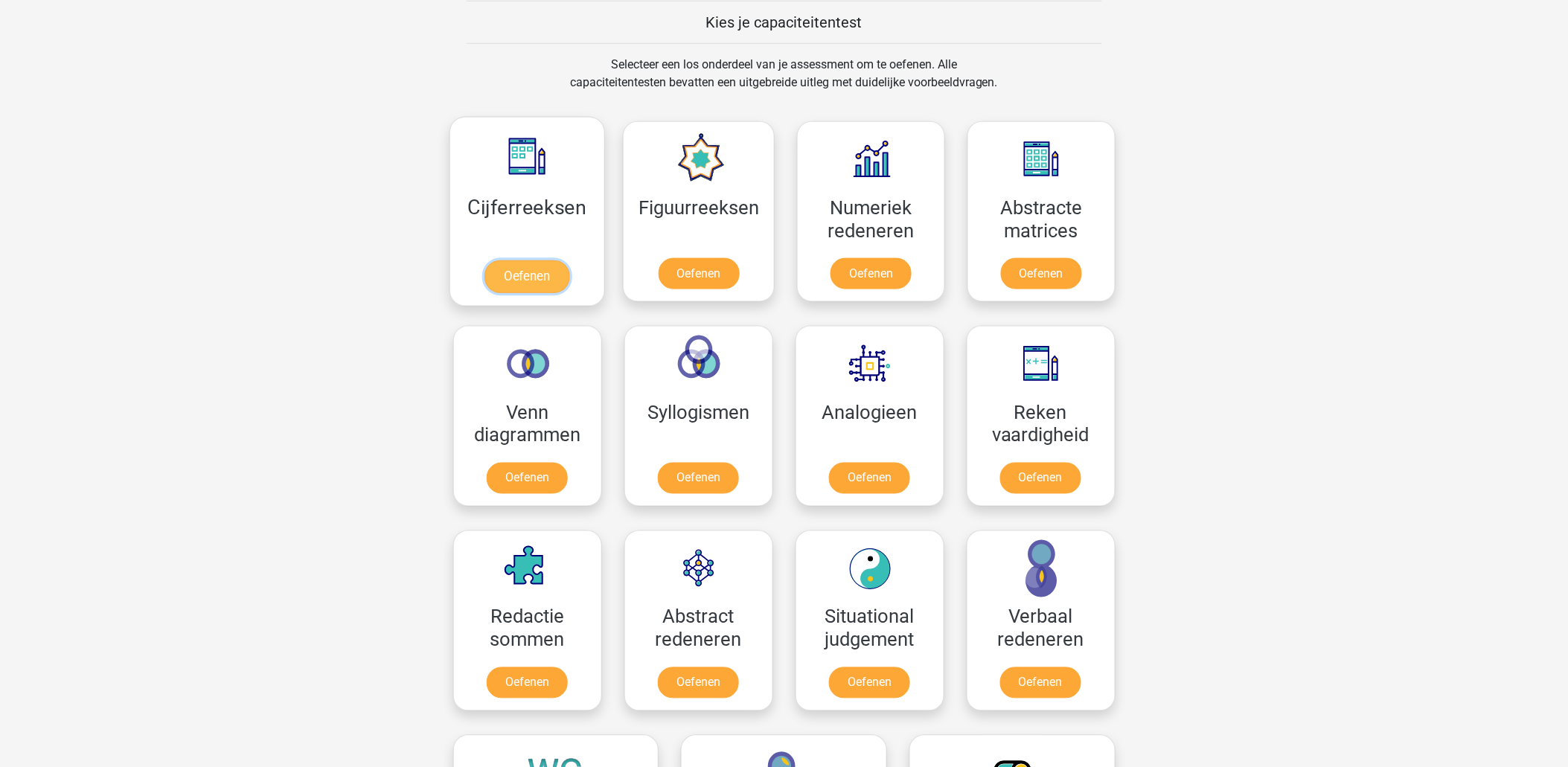
click at [489, 261] on link "Oefenen" at bounding box center [527, 277] width 85 height 33
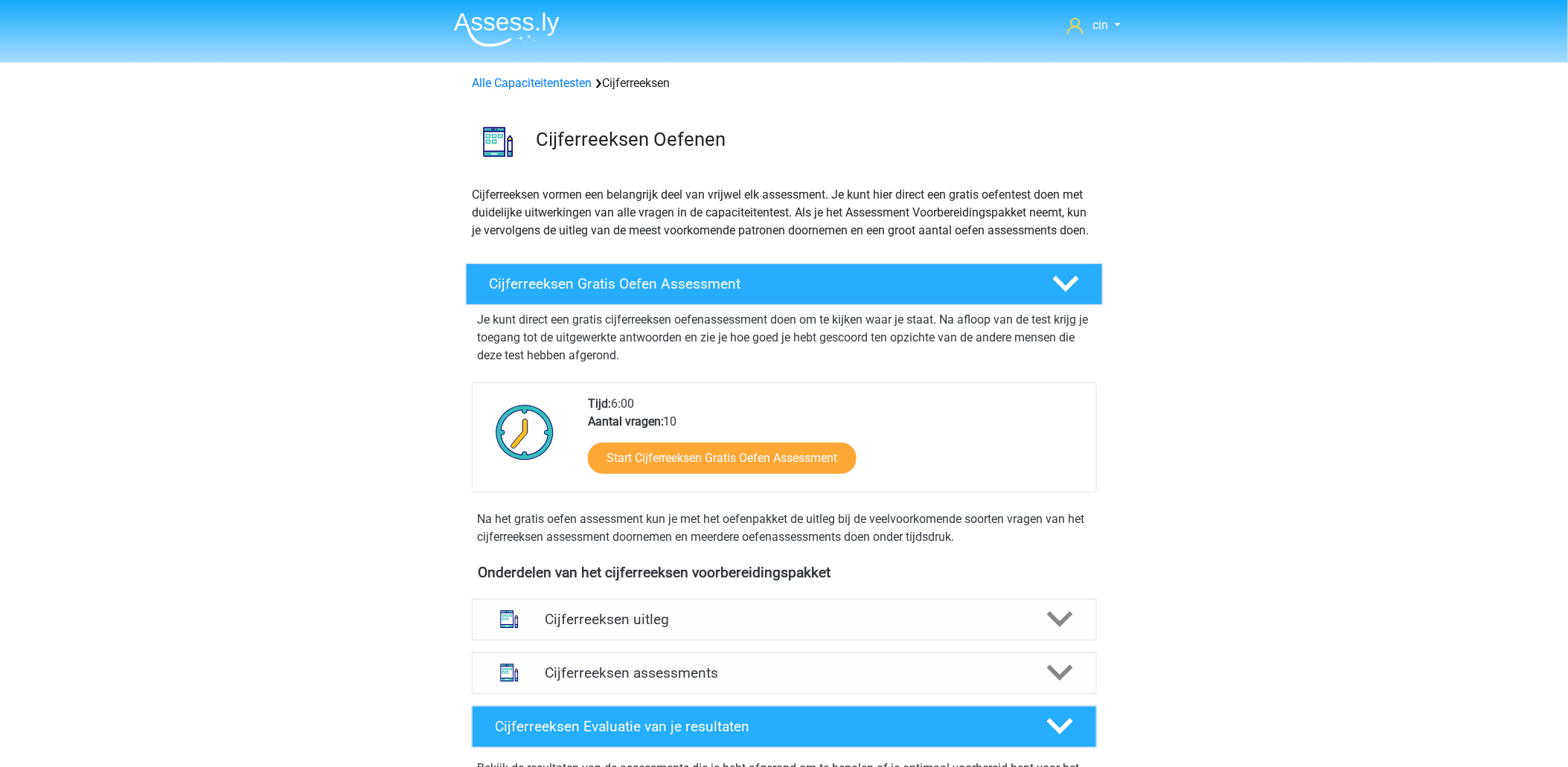
scroll to position [165, 0]
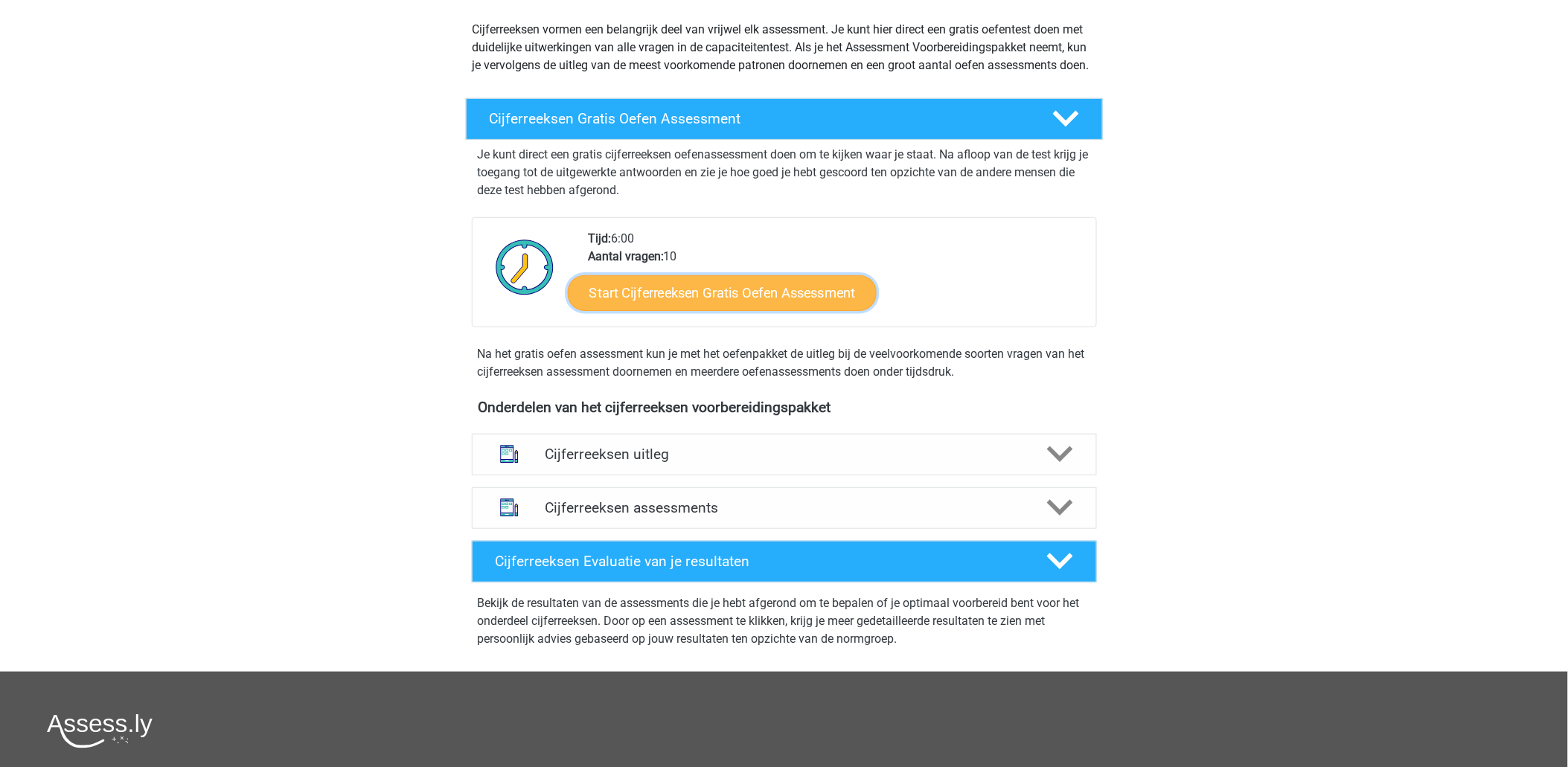
click at [819, 310] on link "Start Cijferreeksen Gratis Oefen Assessment" at bounding box center [723, 292] width 309 height 36
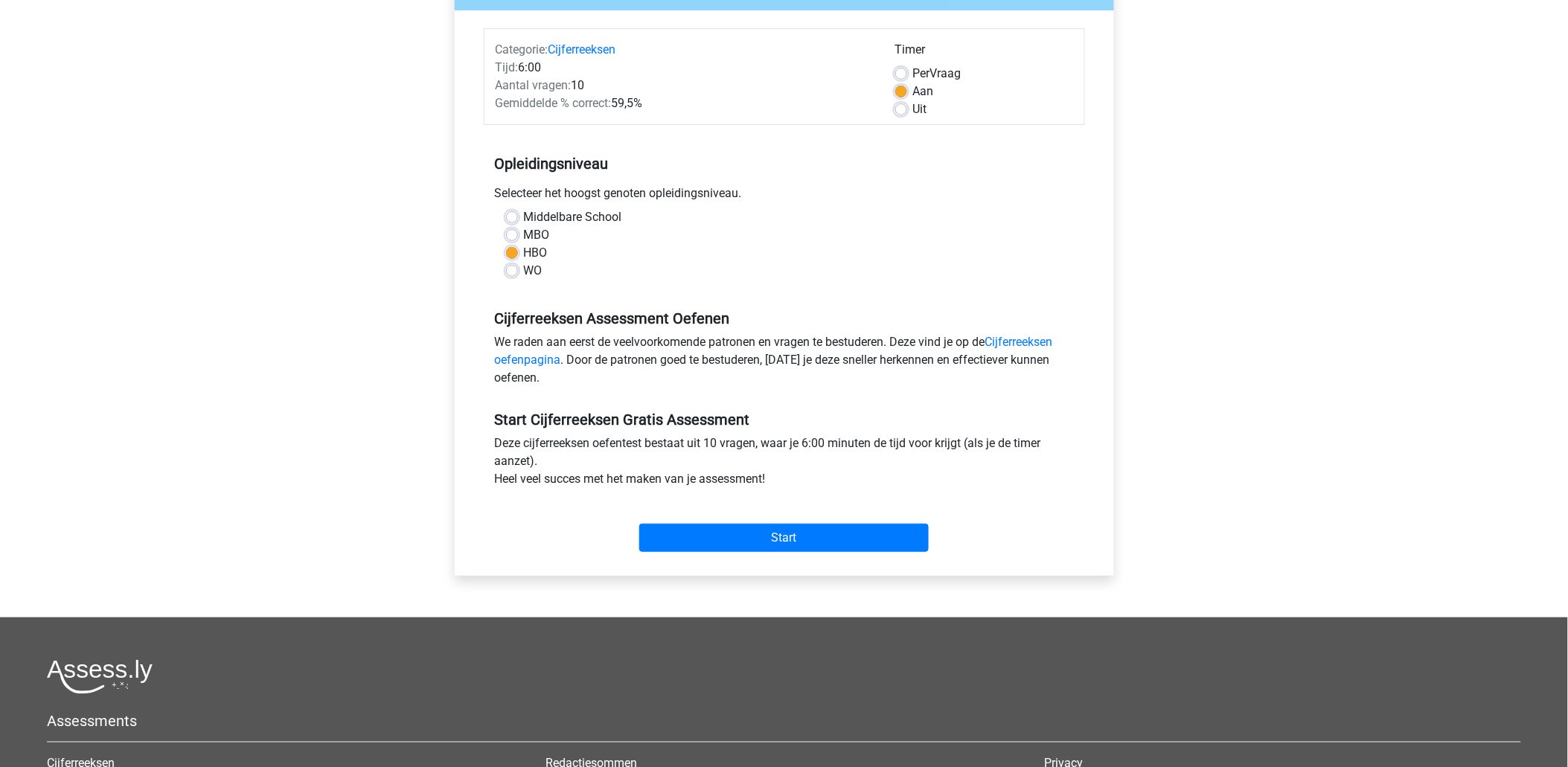
scroll to position [247, 0]
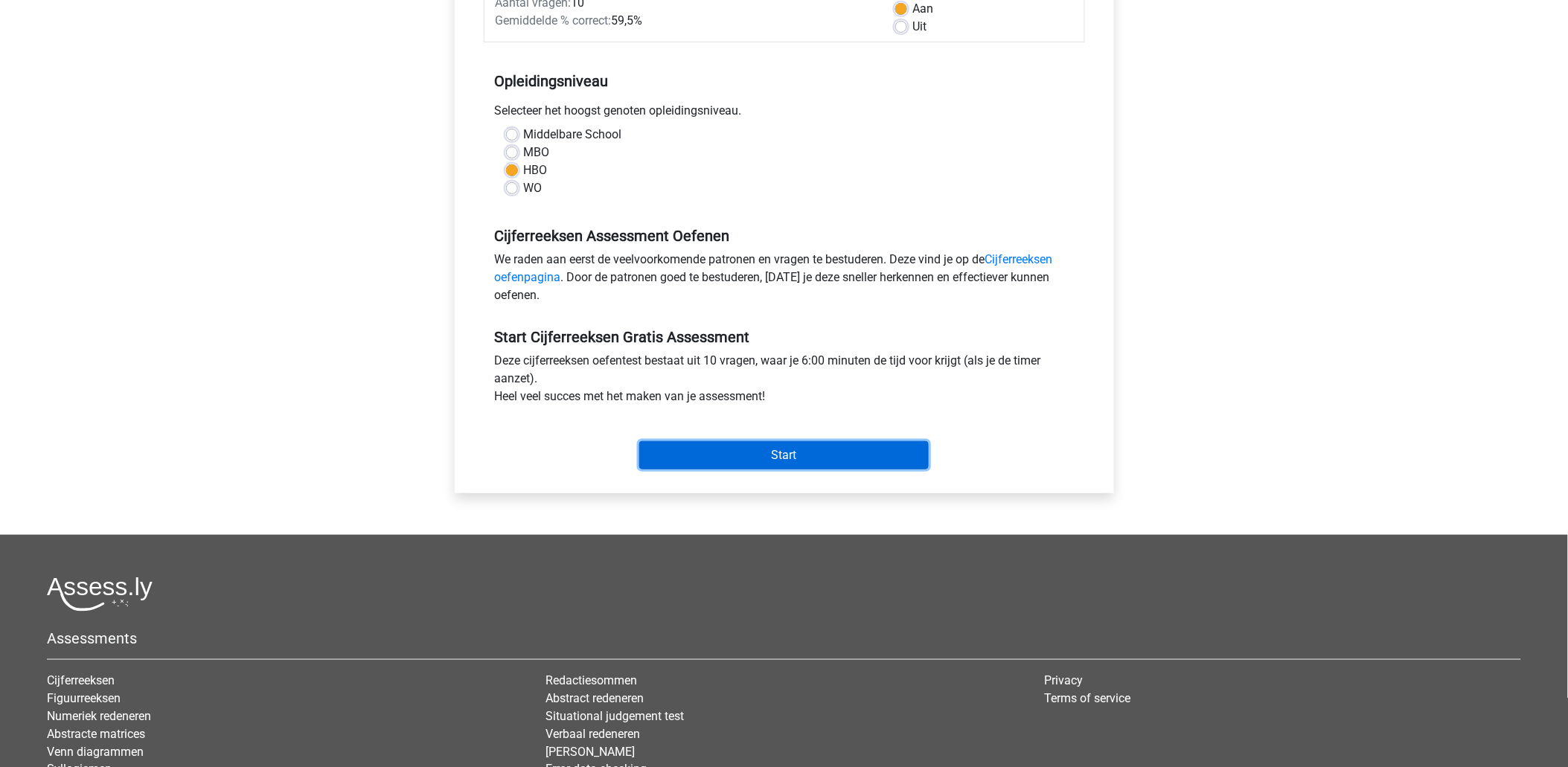
click at [767, 458] on input "Start" at bounding box center [784, 455] width 290 height 29
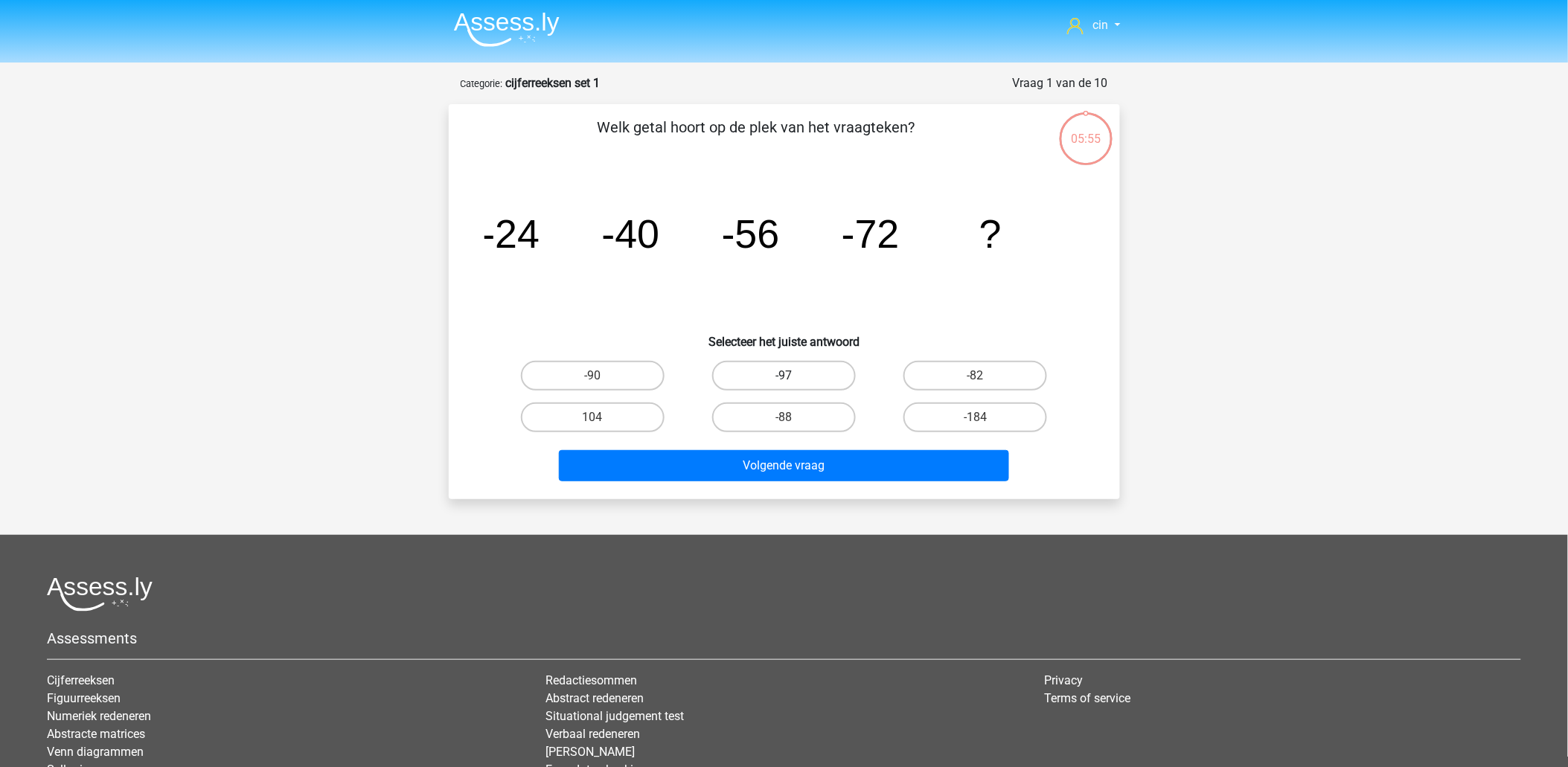
click at [779, 375] on label "-97" at bounding box center [784, 375] width 143 height 30
click at [784, 375] on input "-97" at bounding box center [788, 380] width 10 height 10
radio input "true"
click at [762, 413] on label "-88" at bounding box center [784, 417] width 143 height 30
click at [784, 418] on input "-88" at bounding box center [788, 422] width 10 height 10
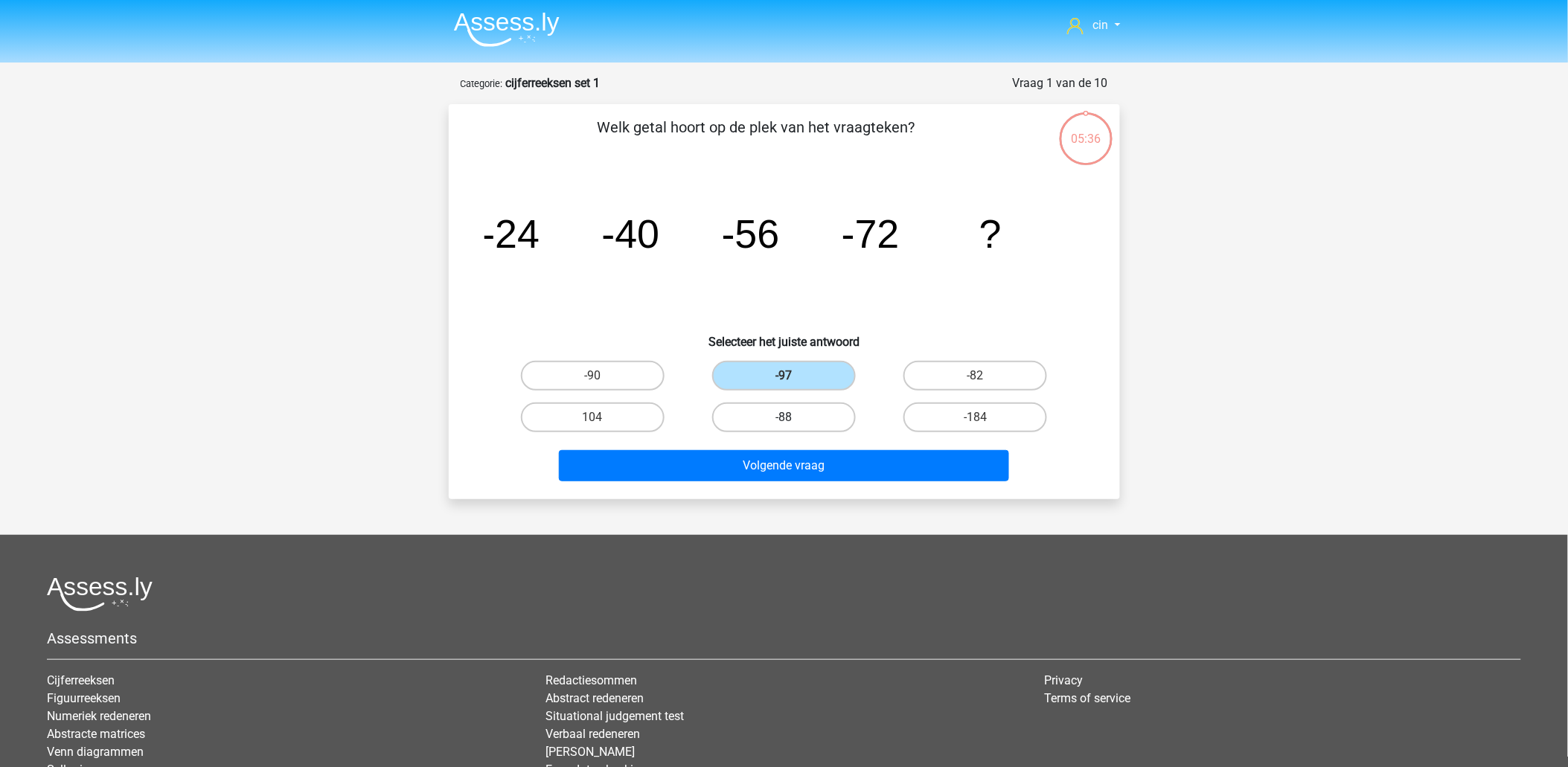
radio input "true"
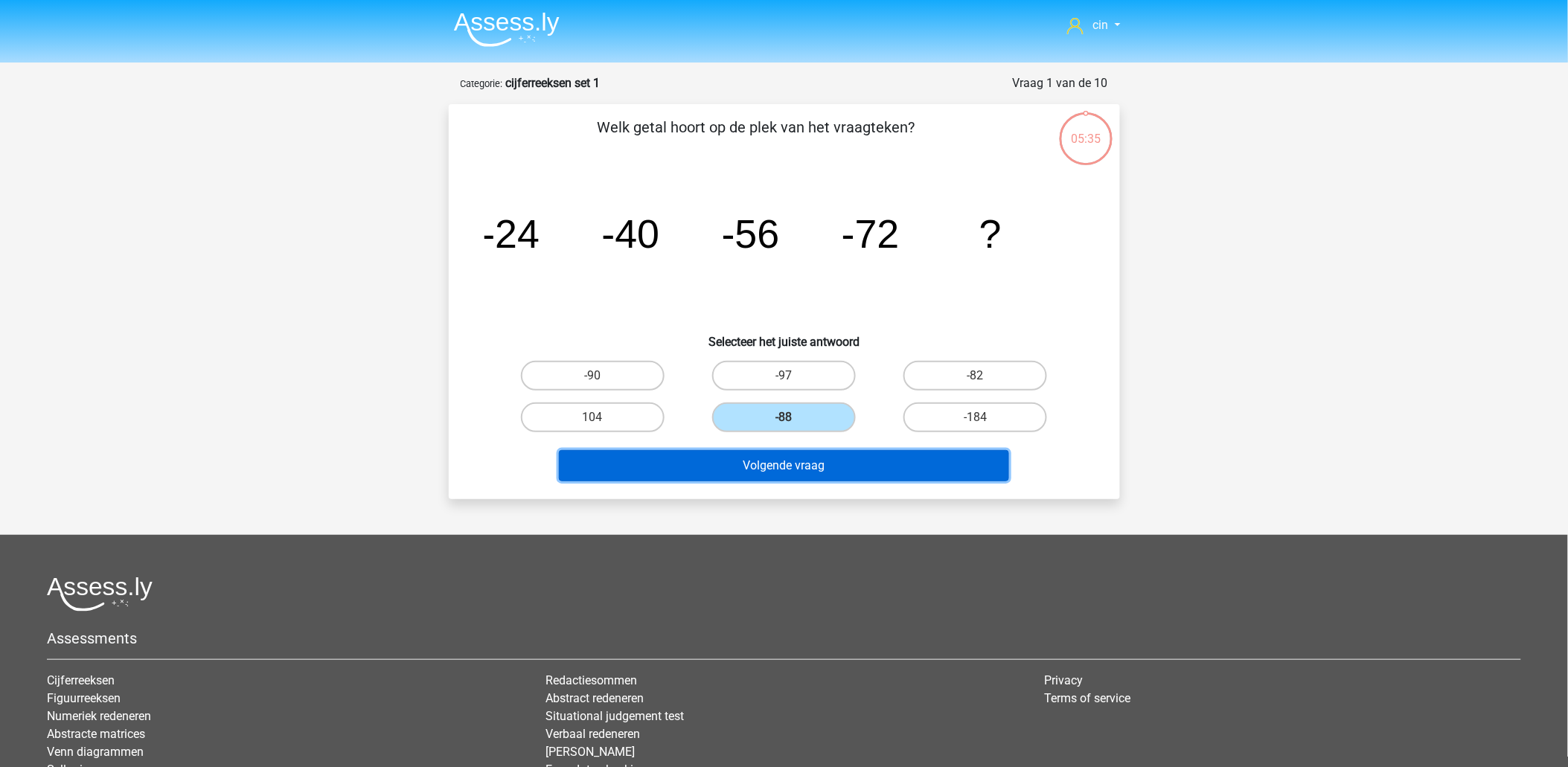
click at [782, 459] on button "Volgende vraag" at bounding box center [784, 465] width 450 height 31
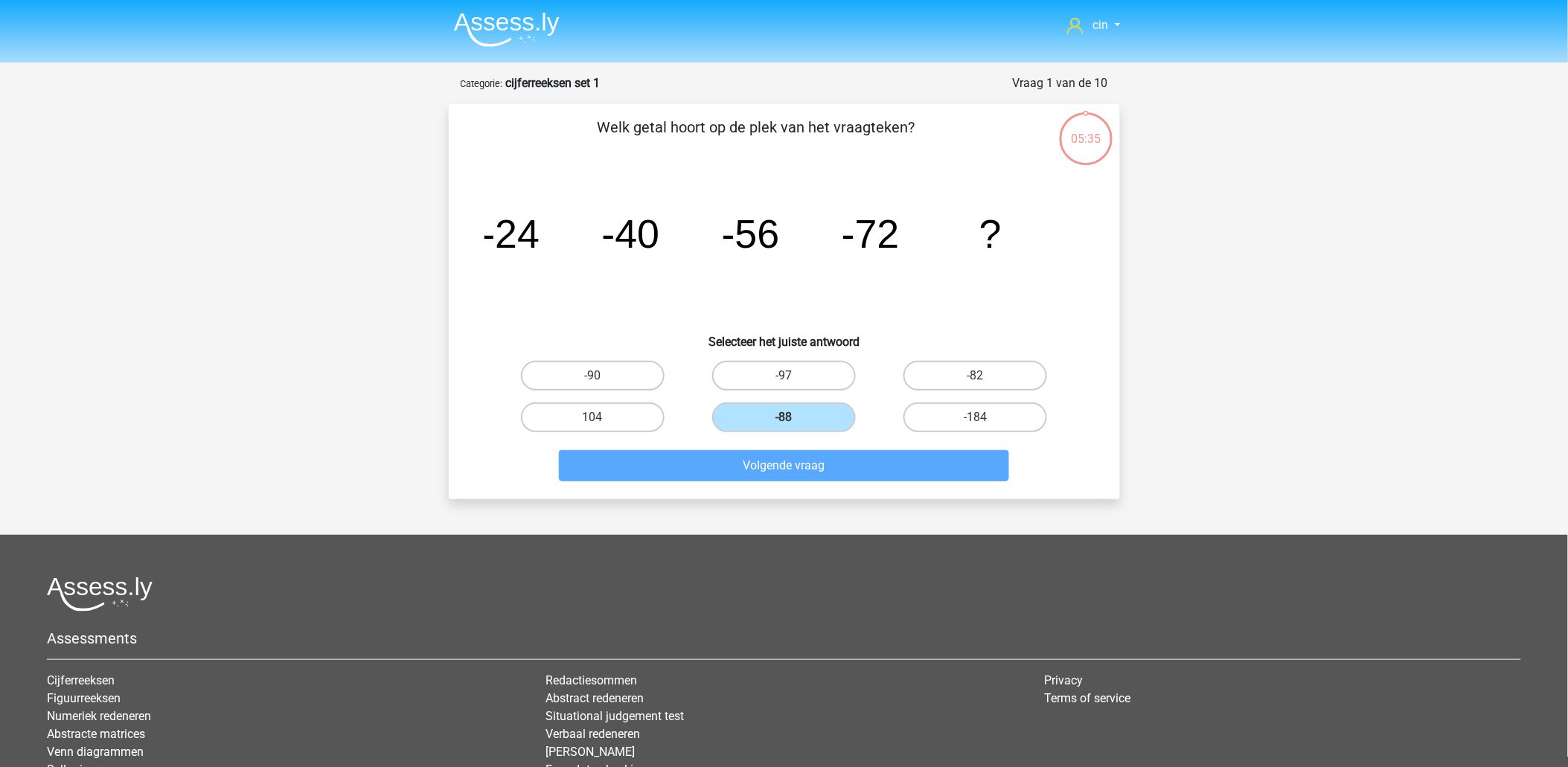
scroll to position [74, 0]
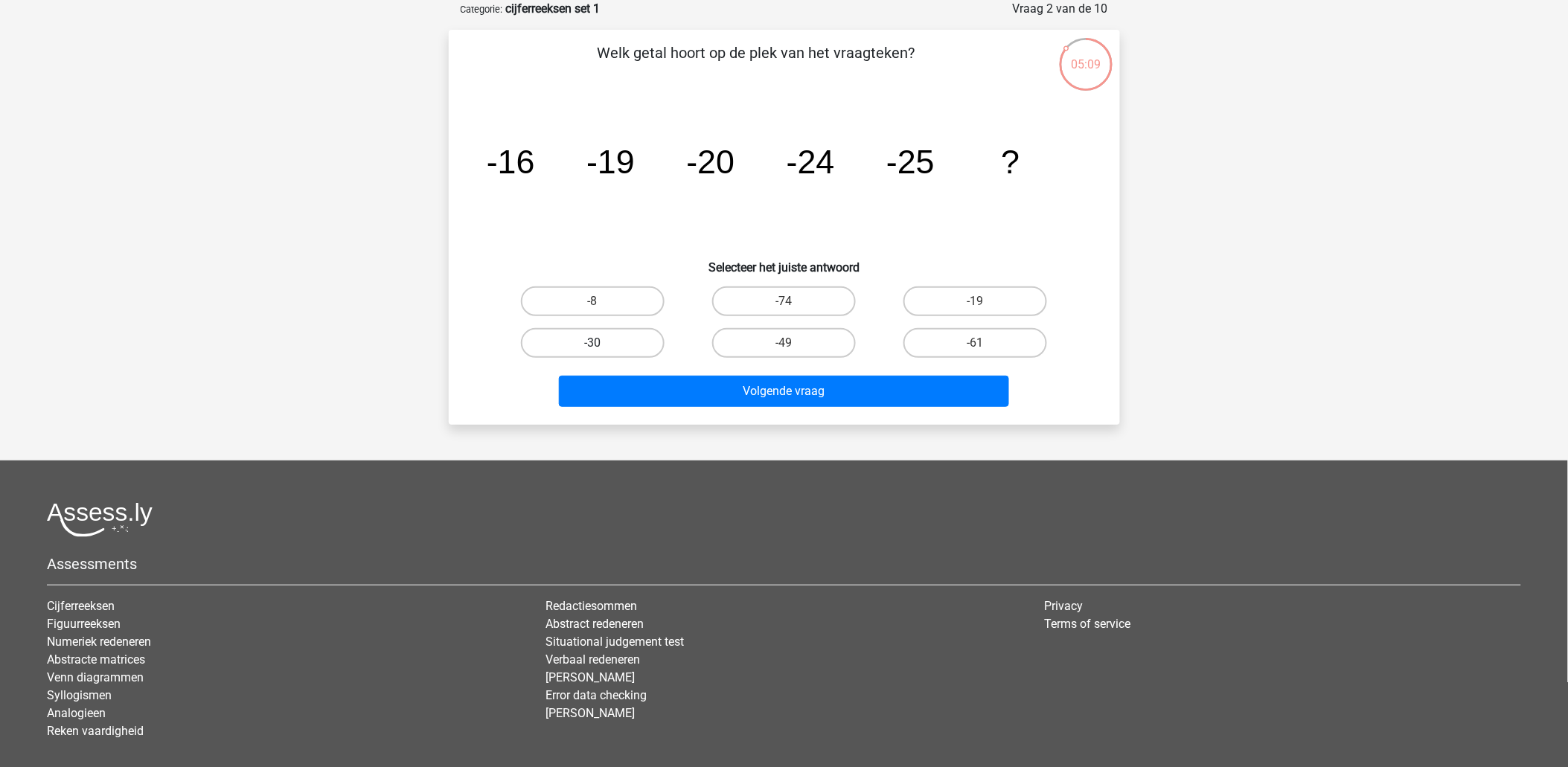
click at [563, 340] on label "-30" at bounding box center [593, 342] width 143 height 30
click at [593, 343] on input "-30" at bounding box center [597, 348] width 10 height 10
radio input "true"
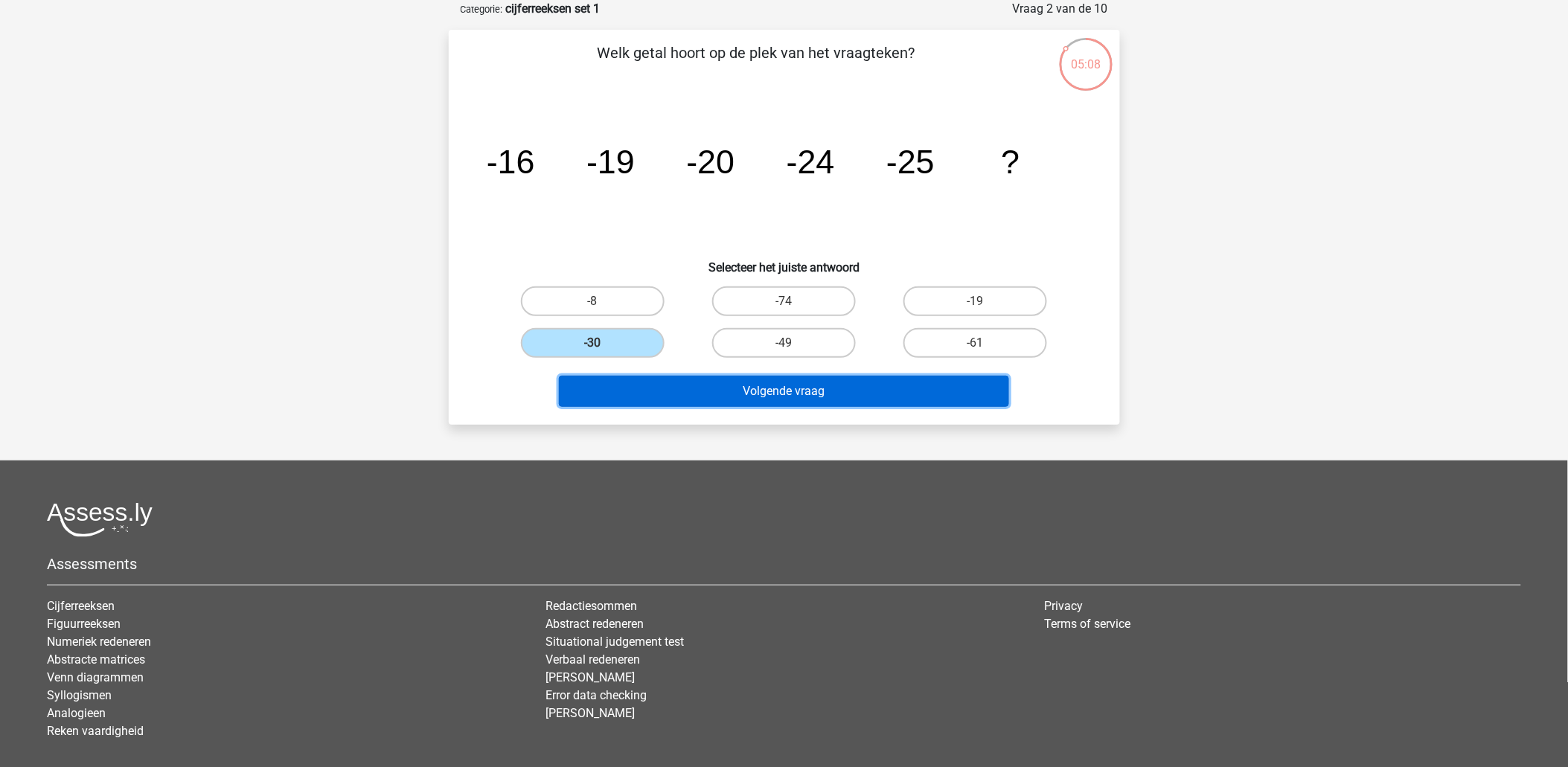
click at [745, 384] on button "Volgende vraag" at bounding box center [784, 391] width 450 height 31
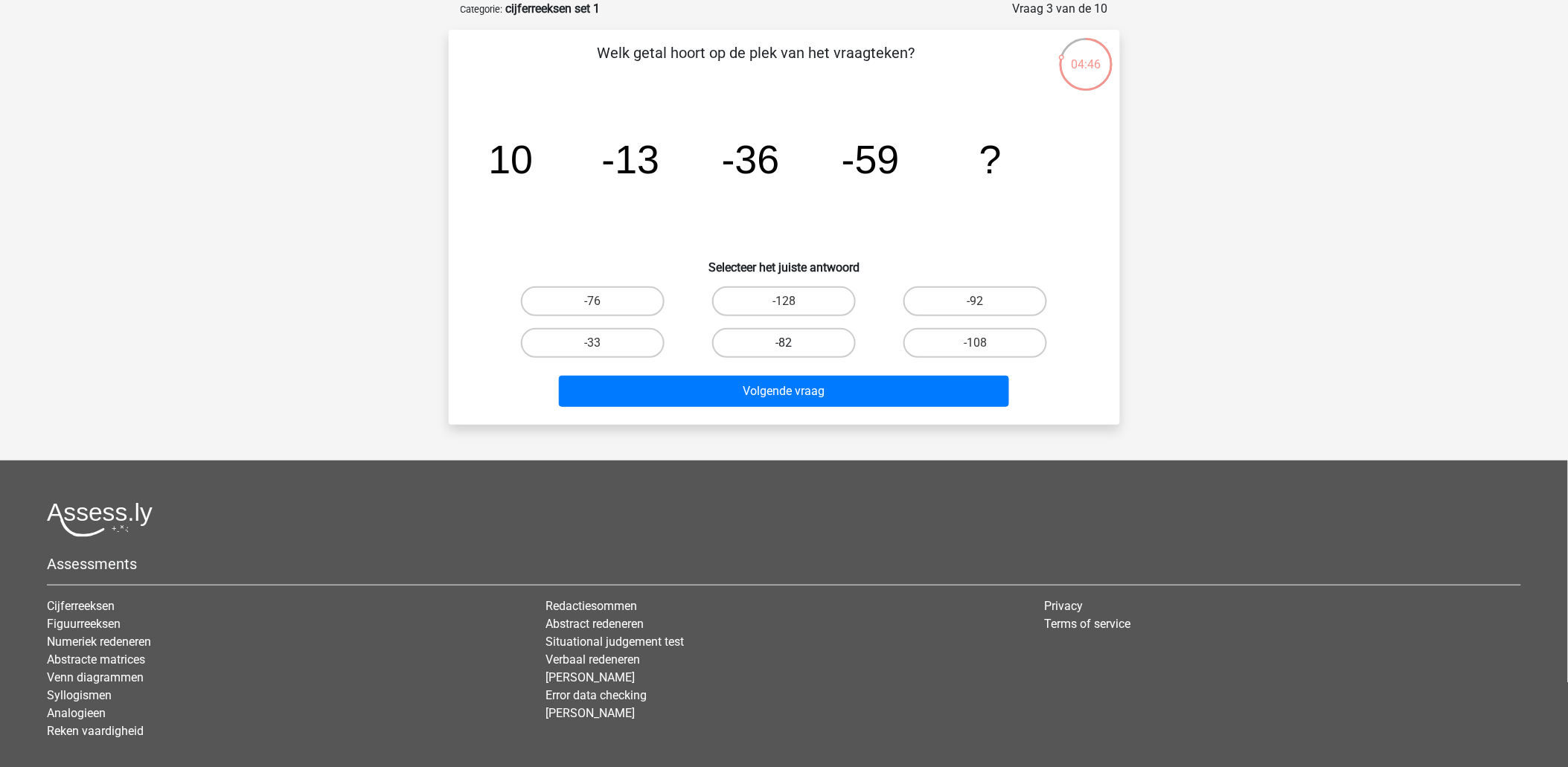
click at [783, 342] on label "-82" at bounding box center [784, 342] width 143 height 30
click at [784, 343] on input "-82" at bounding box center [788, 348] width 10 height 10
radio input "true"
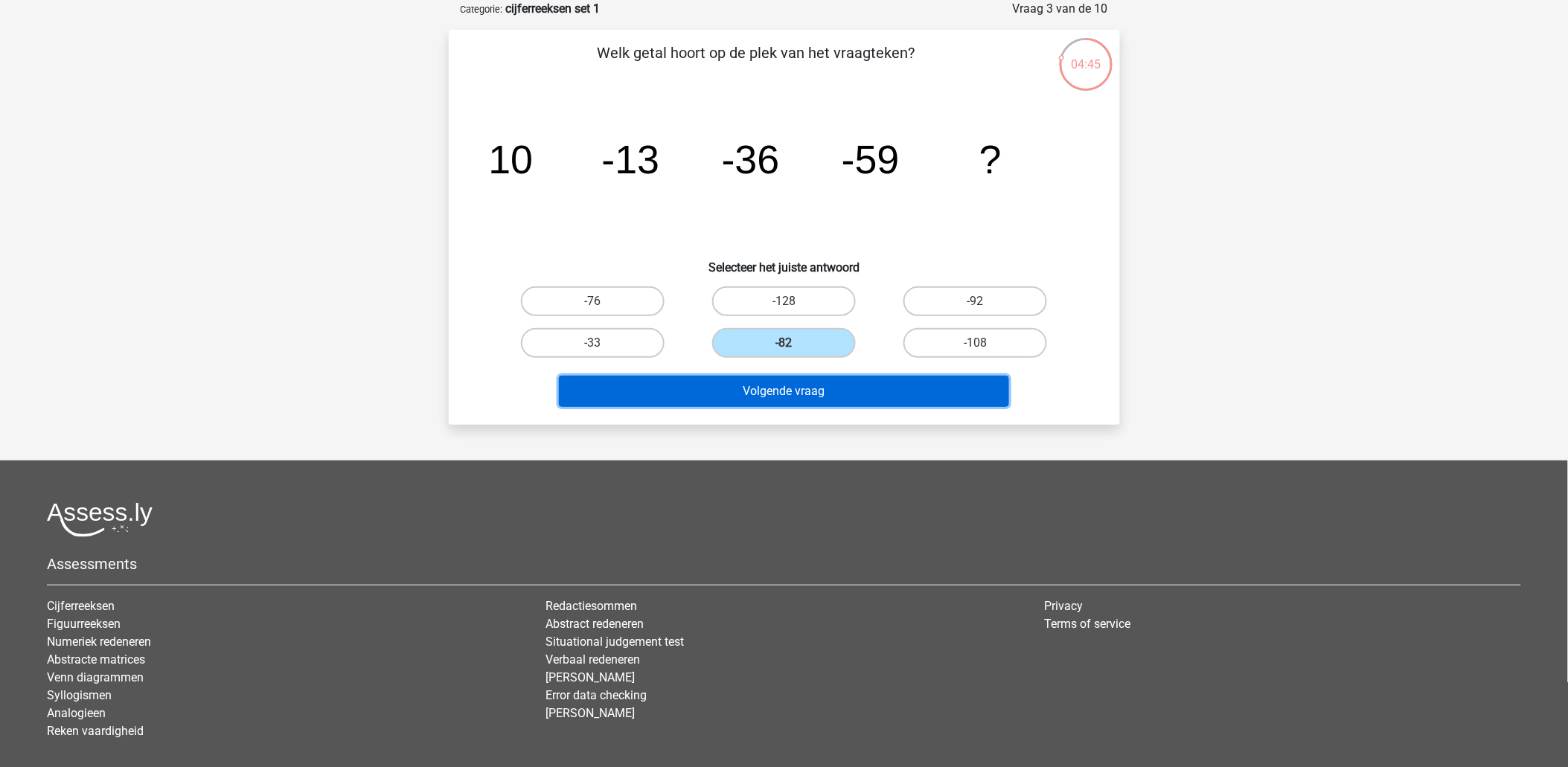
click at [791, 383] on button "Volgende vraag" at bounding box center [784, 391] width 450 height 31
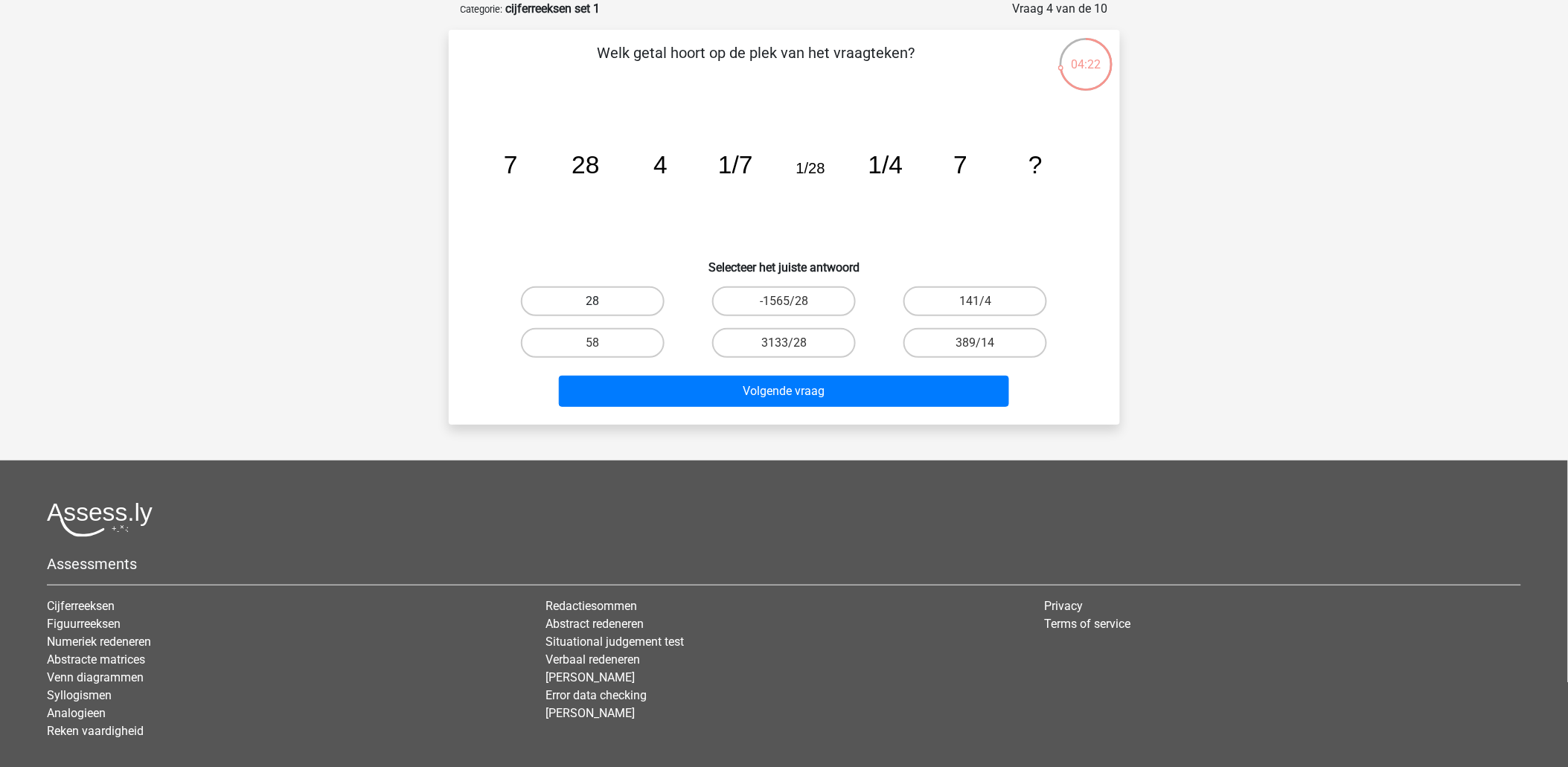
click at [573, 305] on label "28" at bounding box center [593, 301] width 143 height 30
click at [593, 305] on input "28" at bounding box center [597, 306] width 10 height 10
radio input "true"
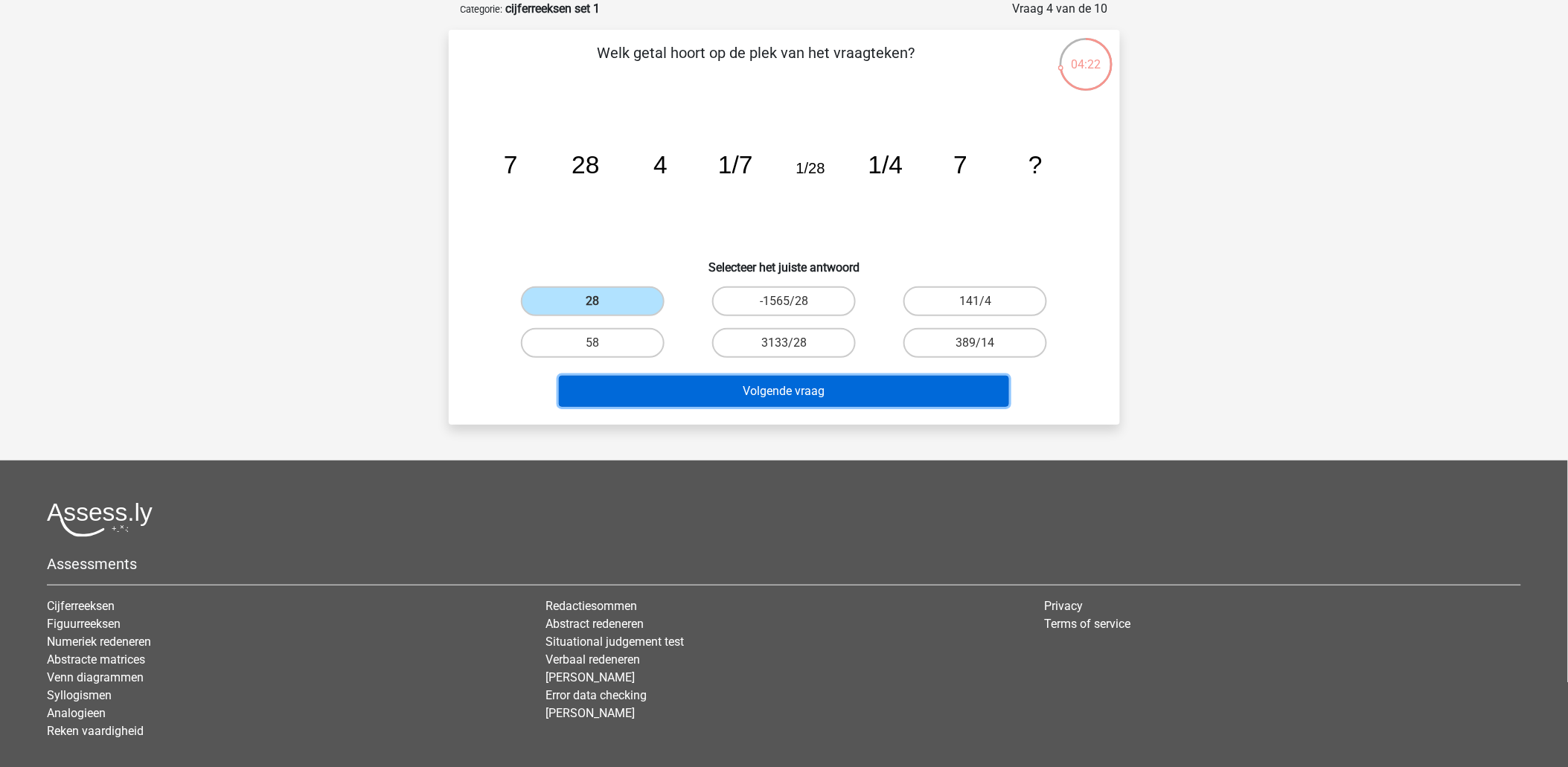
click at [721, 382] on button "Volgende vraag" at bounding box center [784, 391] width 450 height 31
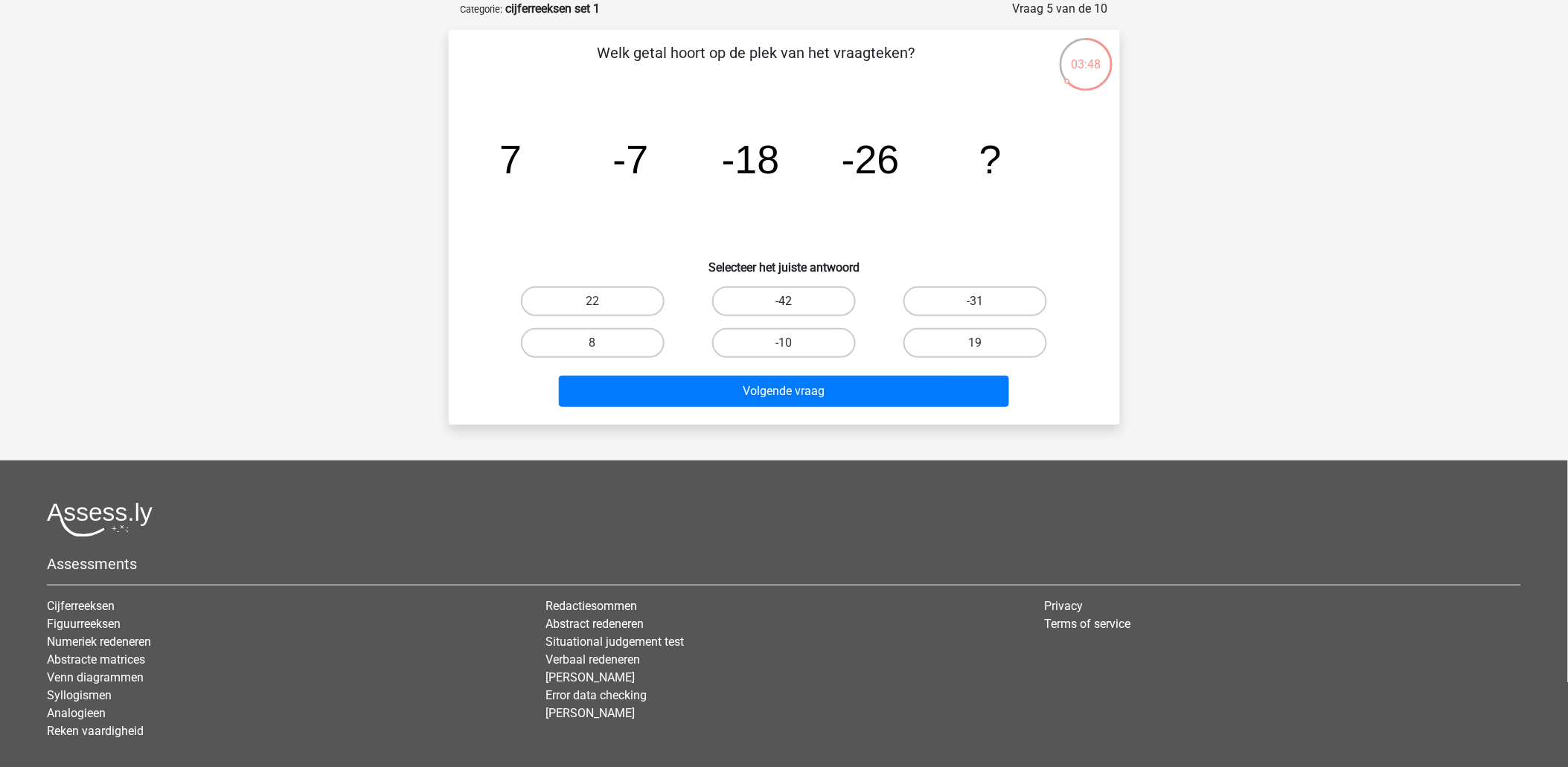
click at [805, 296] on label "-42" at bounding box center [784, 301] width 143 height 30
click at [793, 301] on input "-42" at bounding box center [788, 306] width 10 height 10
radio input "true"
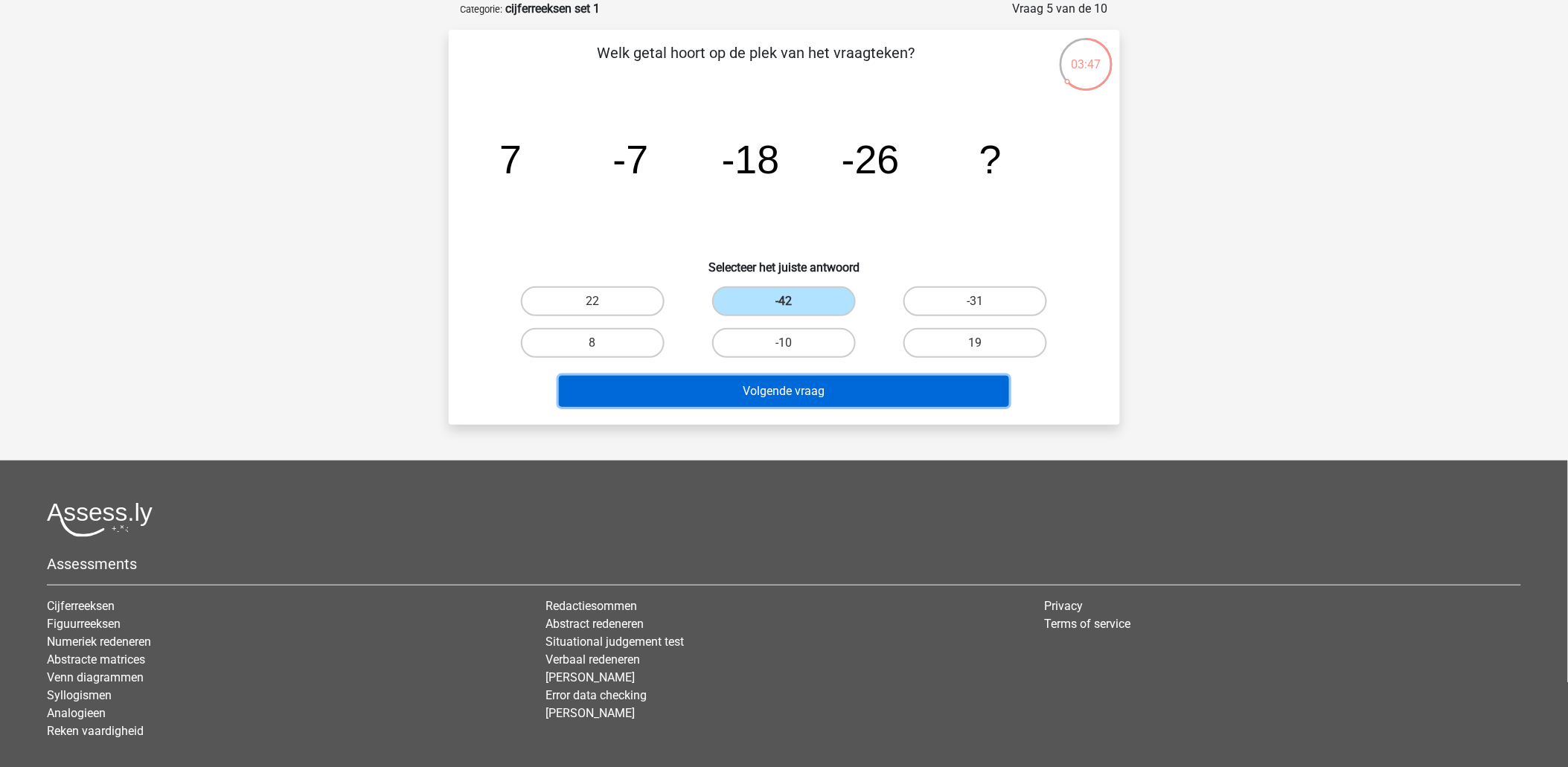
click at [863, 384] on button "Volgende vraag" at bounding box center [784, 391] width 450 height 31
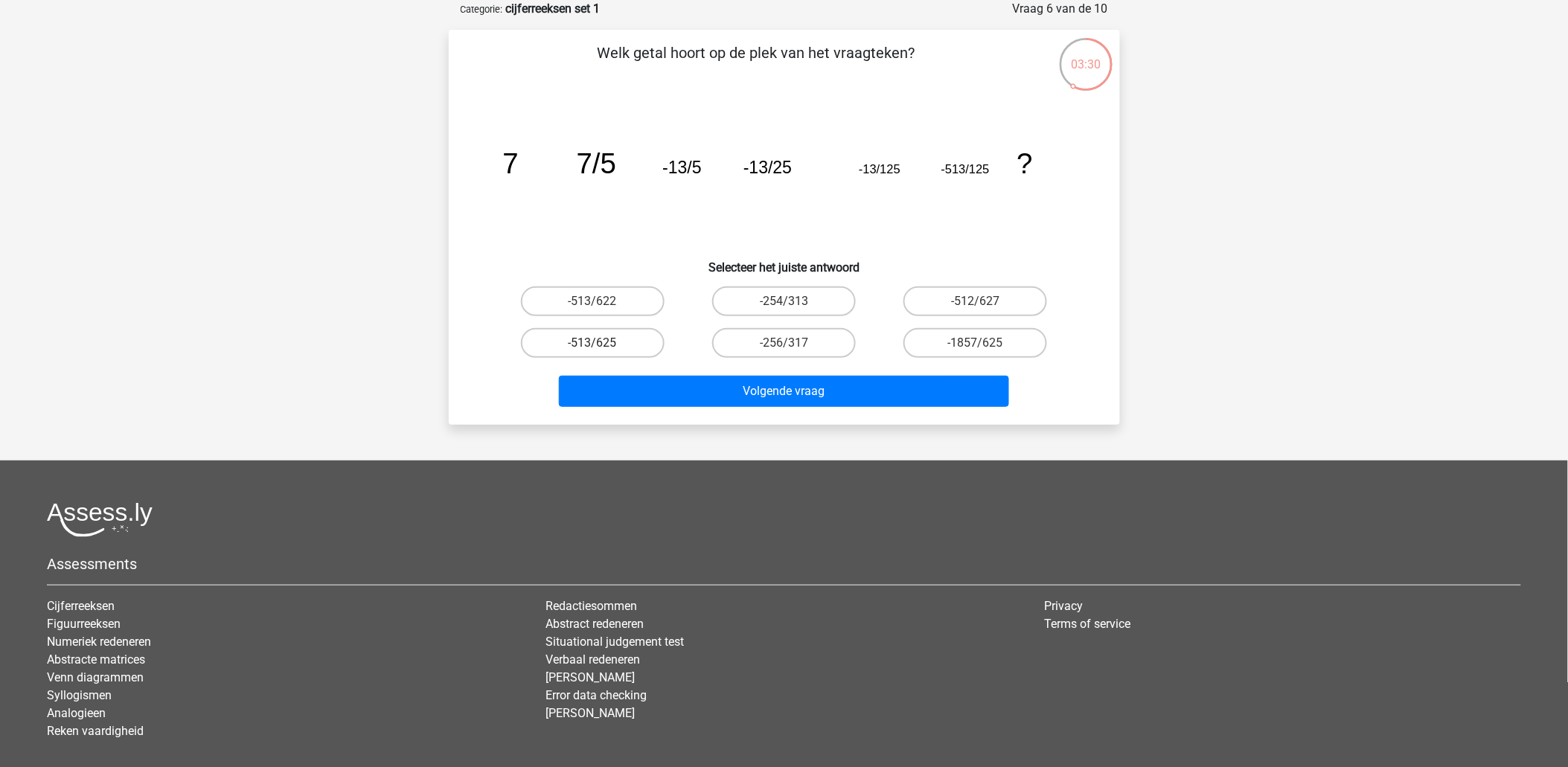
click at [549, 331] on label "-513/625" at bounding box center [593, 342] width 143 height 30
click at [593, 343] on input "-513/625" at bounding box center [597, 348] width 10 height 10
radio input "true"
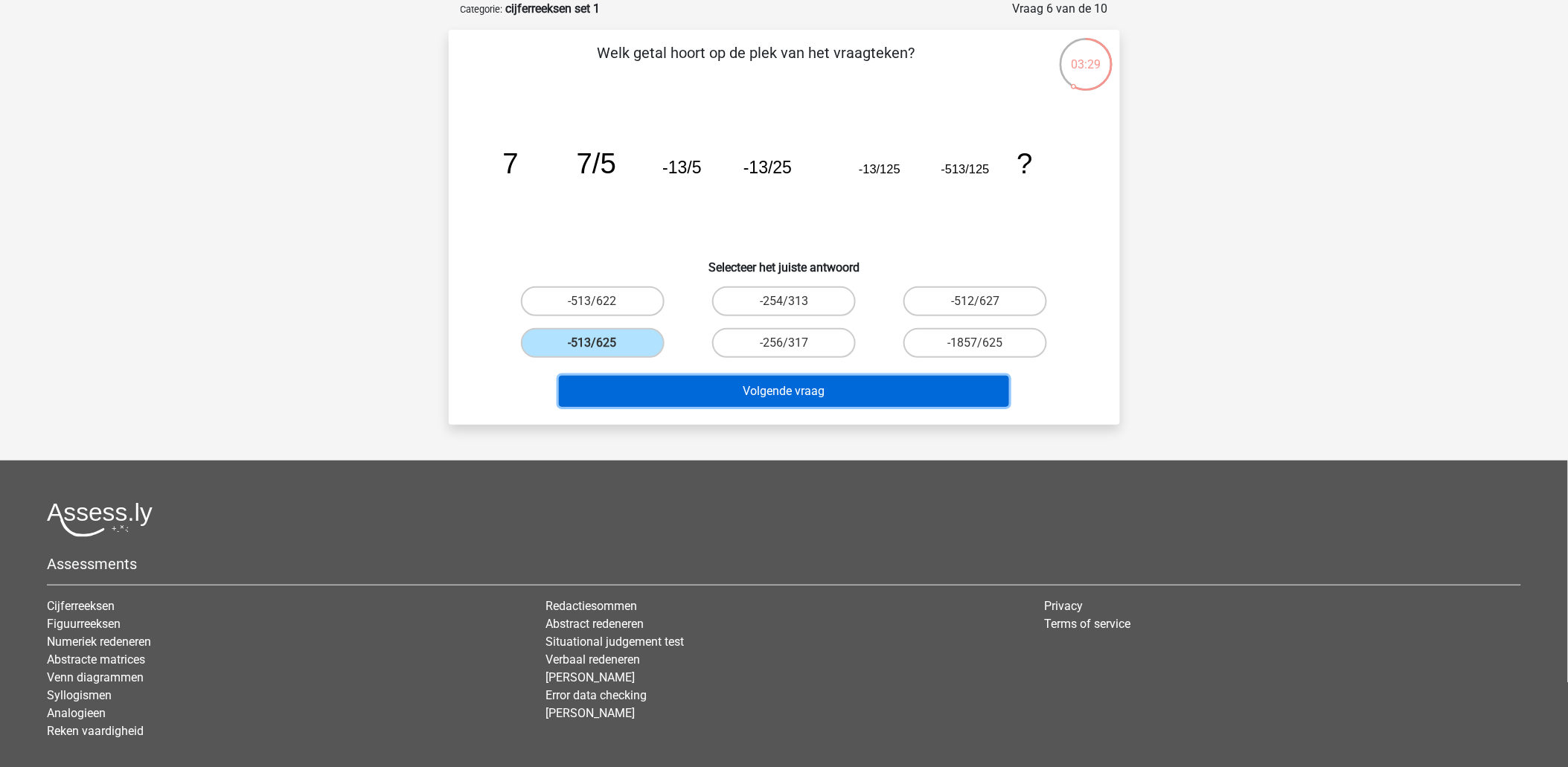
click at [732, 378] on button "Volgende vraag" at bounding box center [784, 391] width 450 height 31
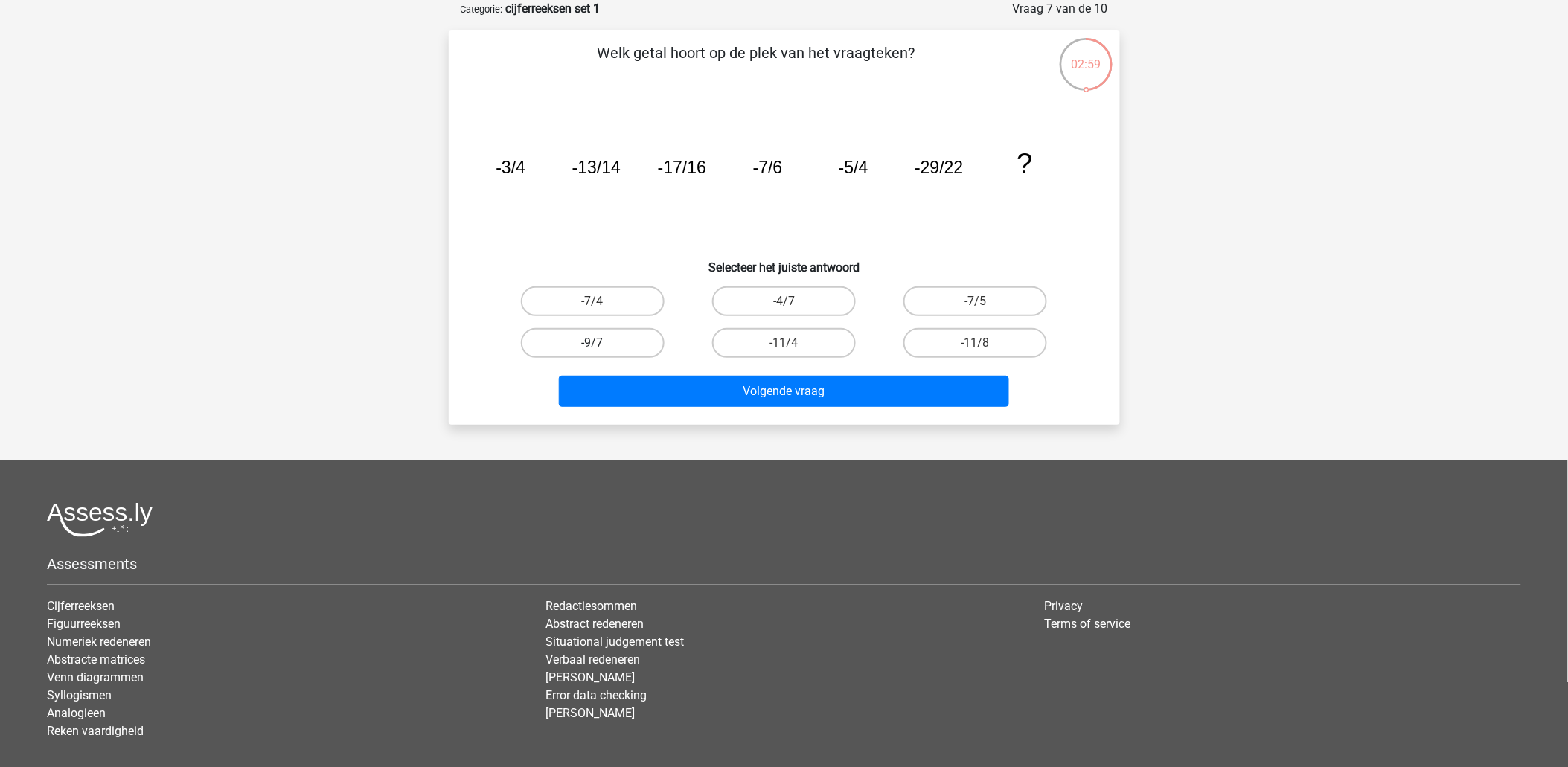
click at [603, 344] on label "-9/7" at bounding box center [593, 342] width 143 height 30
click at [602, 344] on input "-9/7" at bounding box center [597, 348] width 10 height 10
radio input "true"
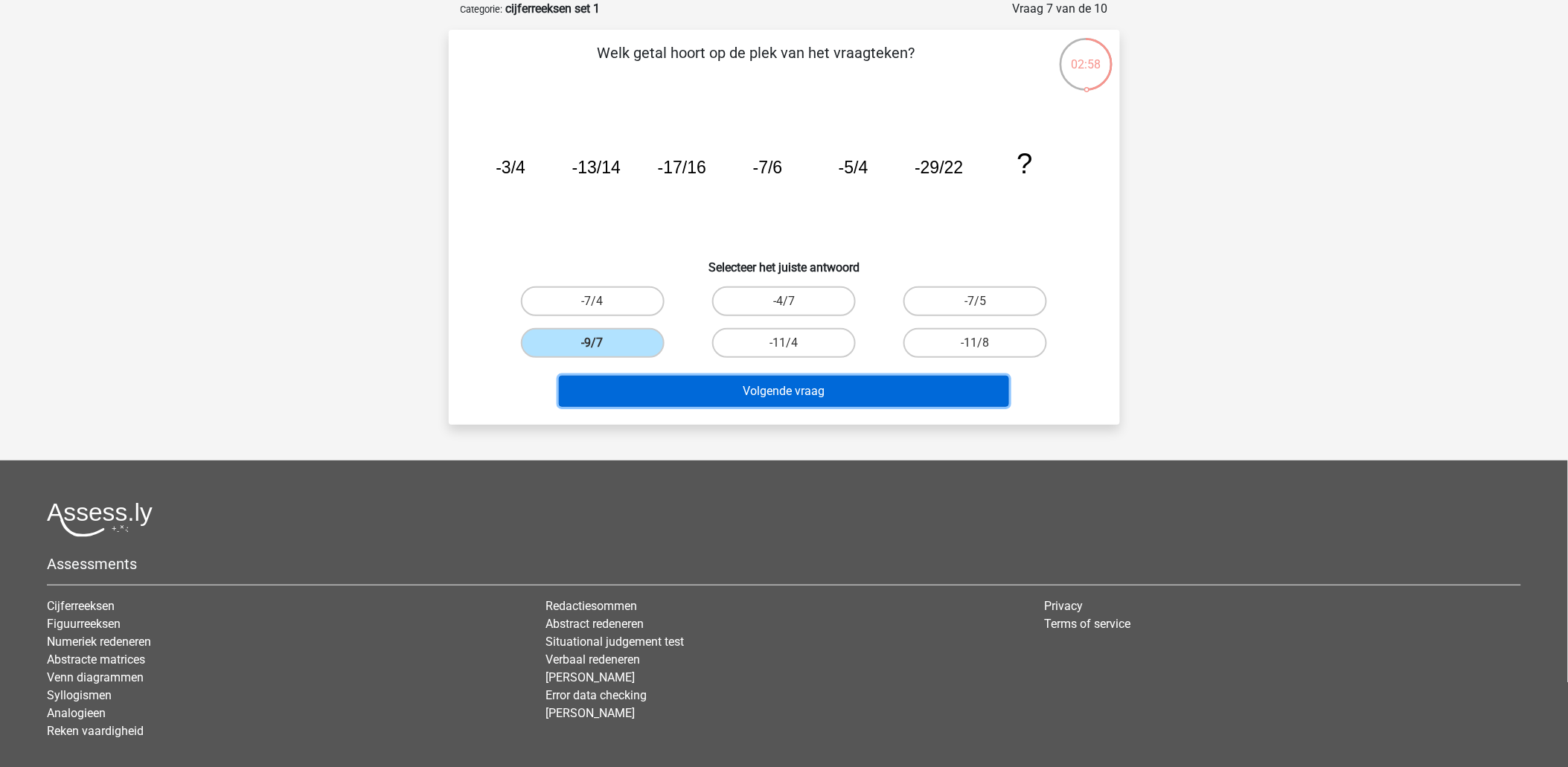
click at [726, 396] on button "Volgende vraag" at bounding box center [784, 391] width 450 height 31
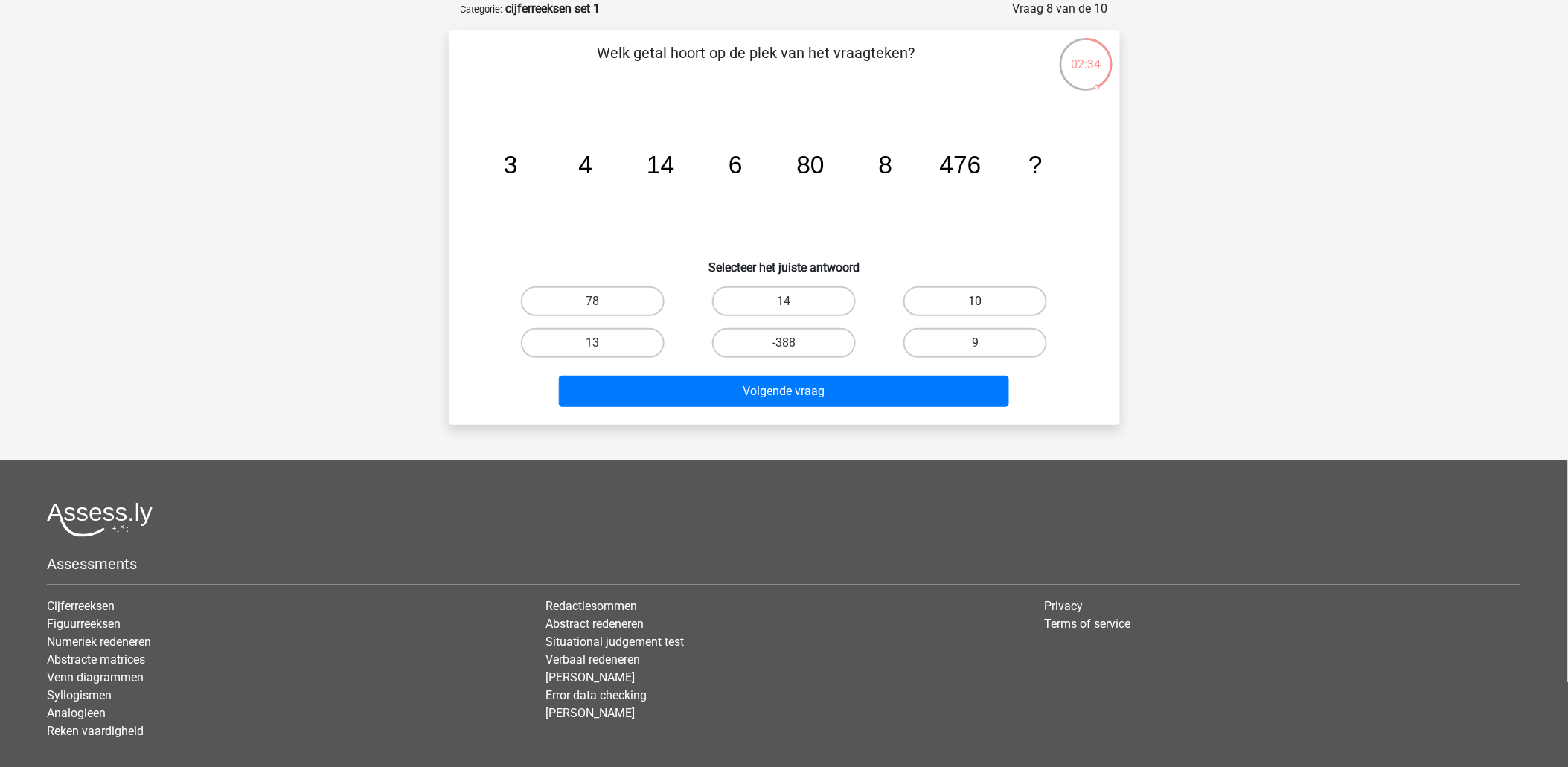
click at [976, 288] on label "10" at bounding box center [975, 301] width 143 height 30
click at [976, 301] on input "10" at bounding box center [981, 306] width 10 height 10
radio input "true"
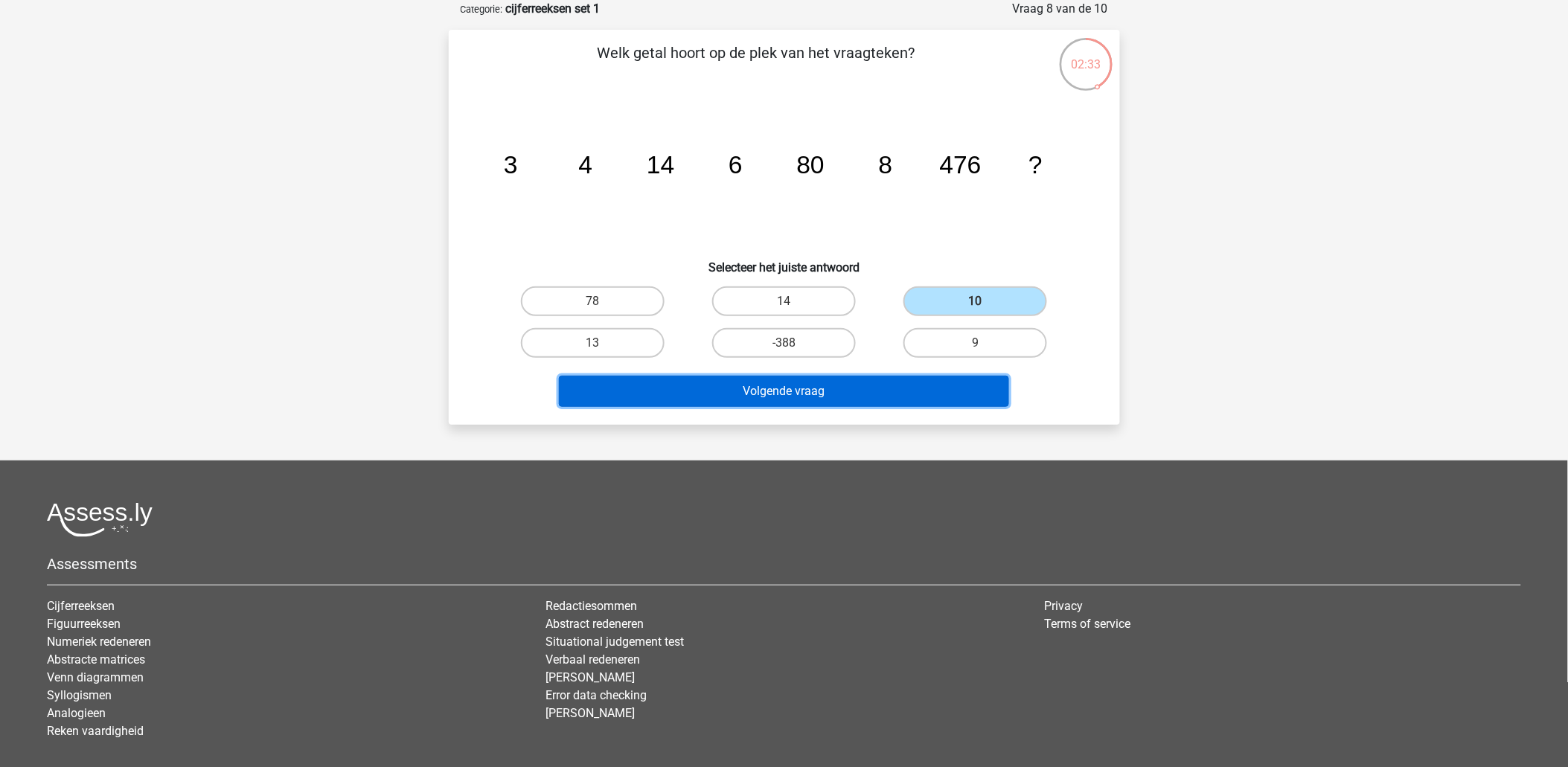
click at [823, 391] on button "Volgende vraag" at bounding box center [784, 391] width 450 height 31
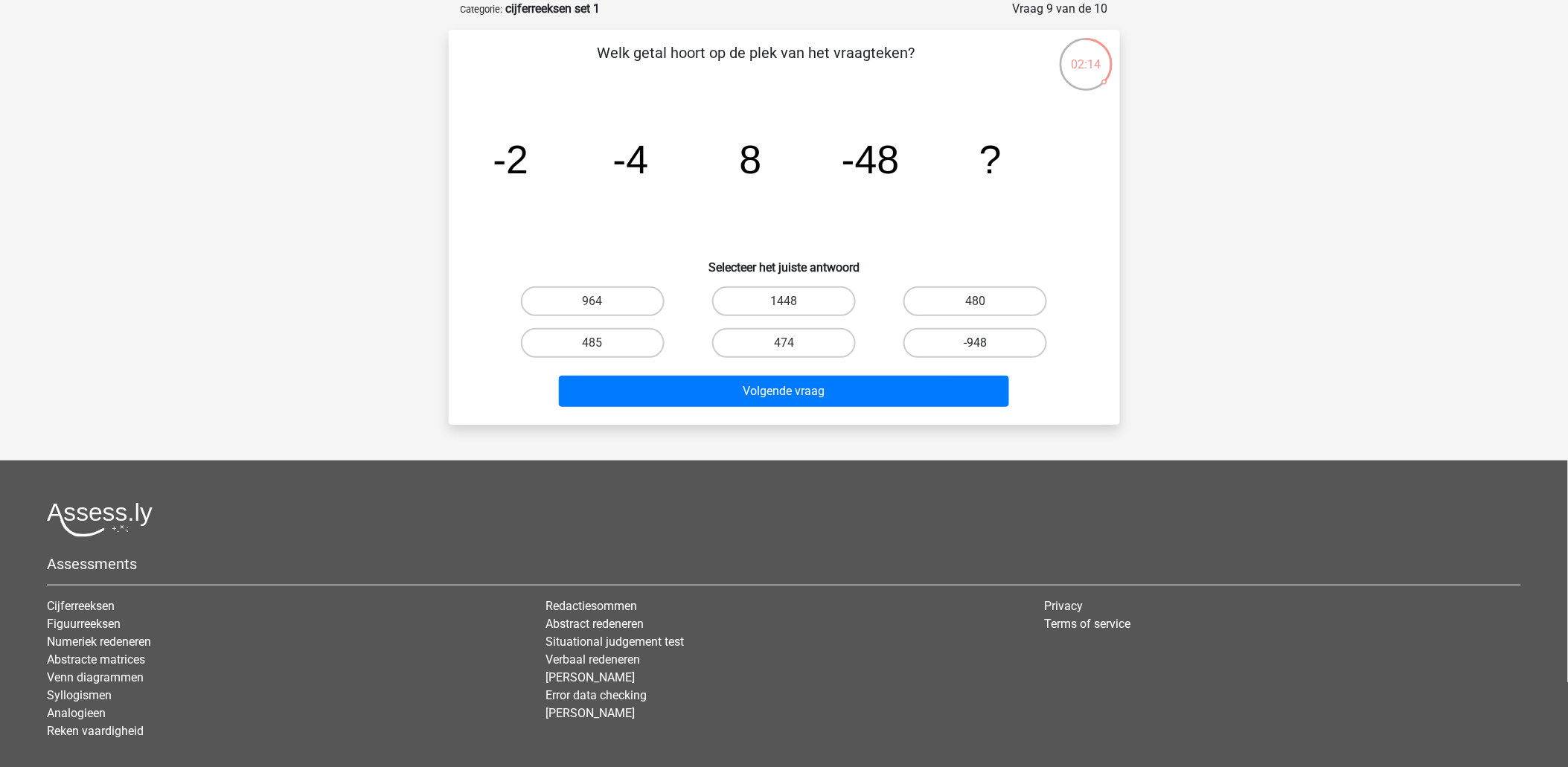
click at [949, 343] on label "-948" at bounding box center [975, 342] width 143 height 30
click at [976, 343] on input "-948" at bounding box center [981, 348] width 10 height 10
radio input "true"
click at [943, 371] on div "Volgende vraag" at bounding box center [784, 388] width 624 height 49
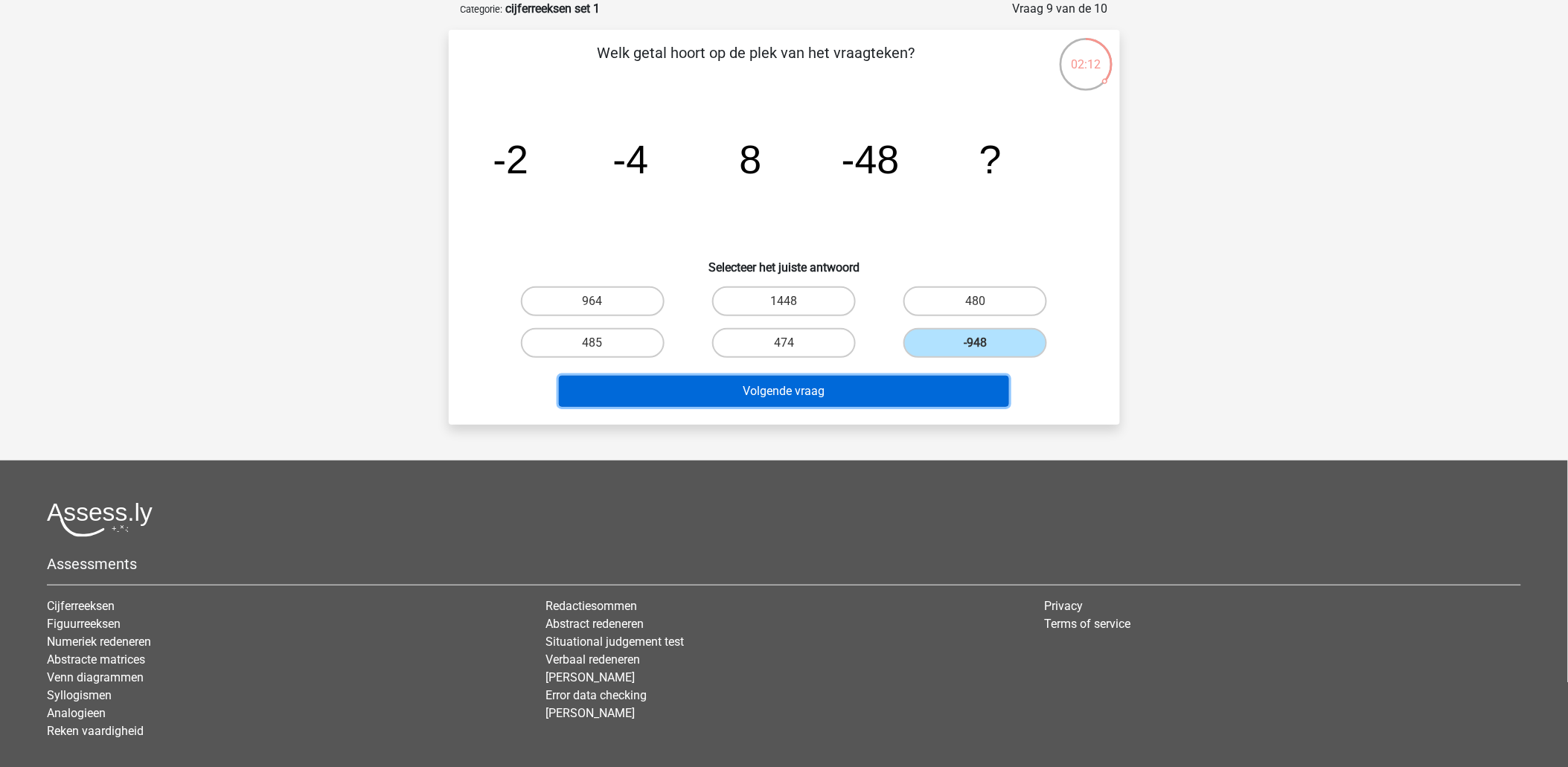
click at [928, 380] on button "Volgende vraag" at bounding box center [784, 391] width 450 height 31
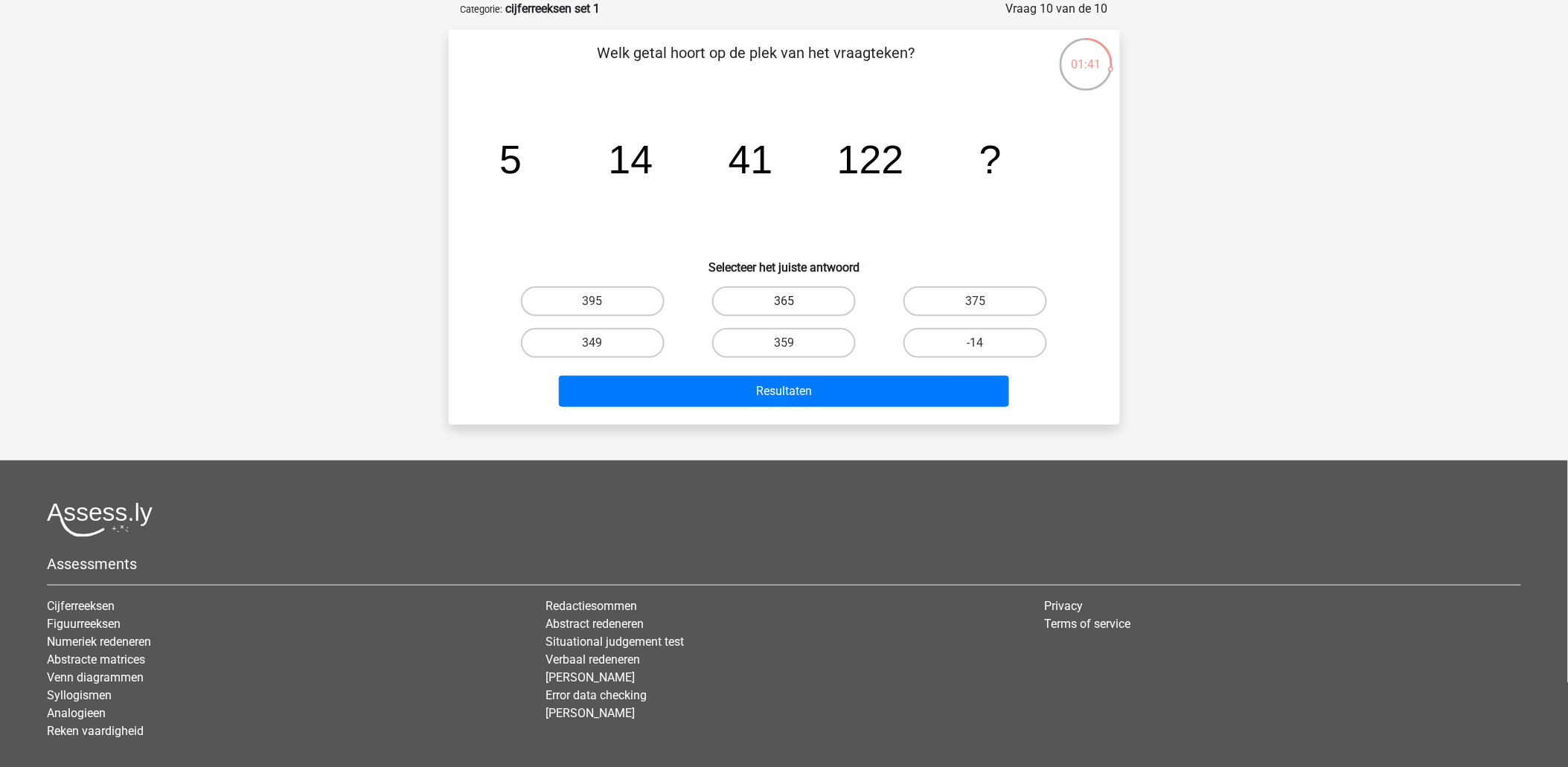
click at [770, 302] on label "365" at bounding box center [784, 301] width 143 height 30
click at [784, 302] on input "365" at bounding box center [788, 306] width 10 height 10
radio input "true"
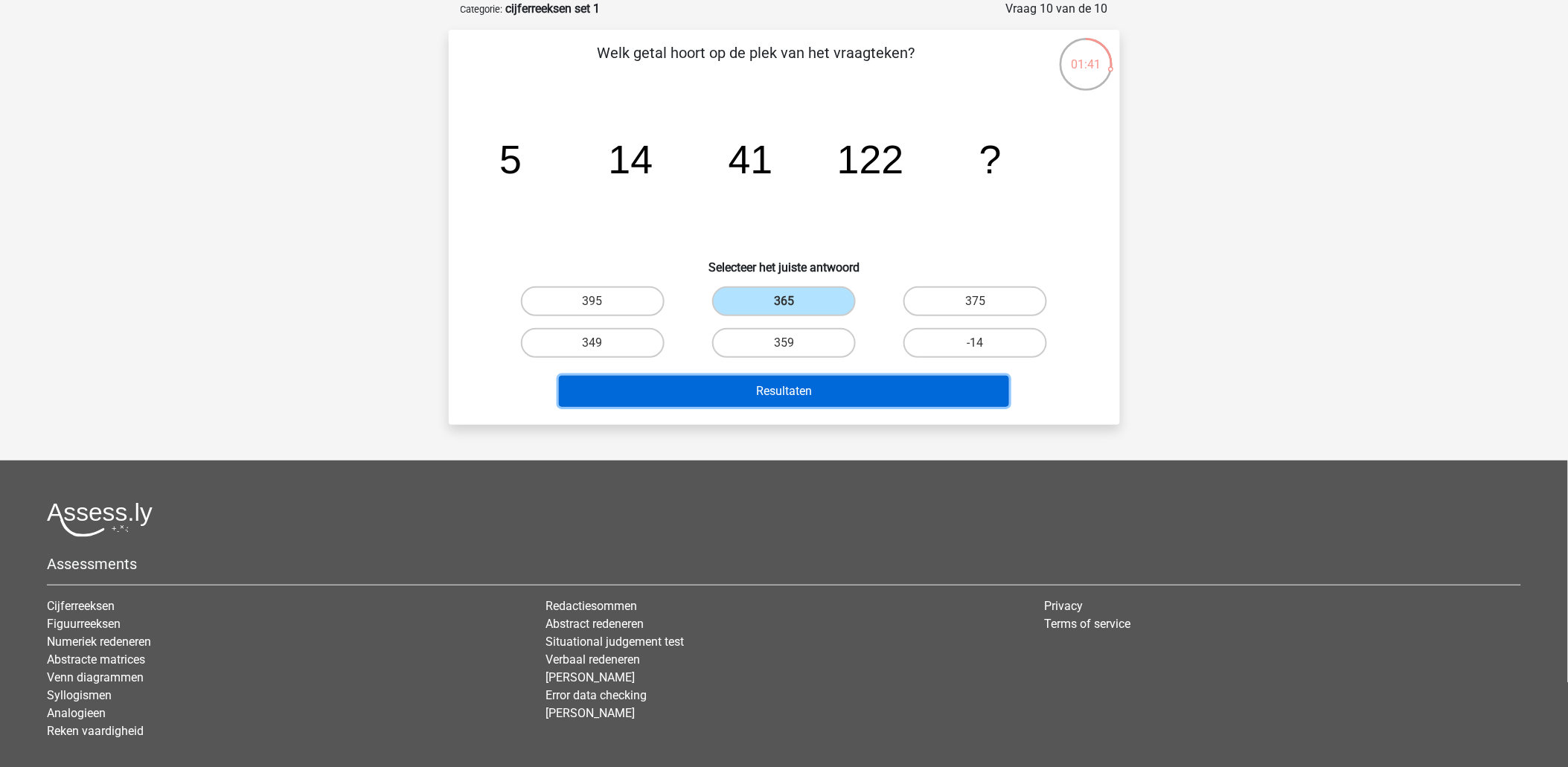
click at [732, 381] on button "Resultaten" at bounding box center [784, 391] width 450 height 31
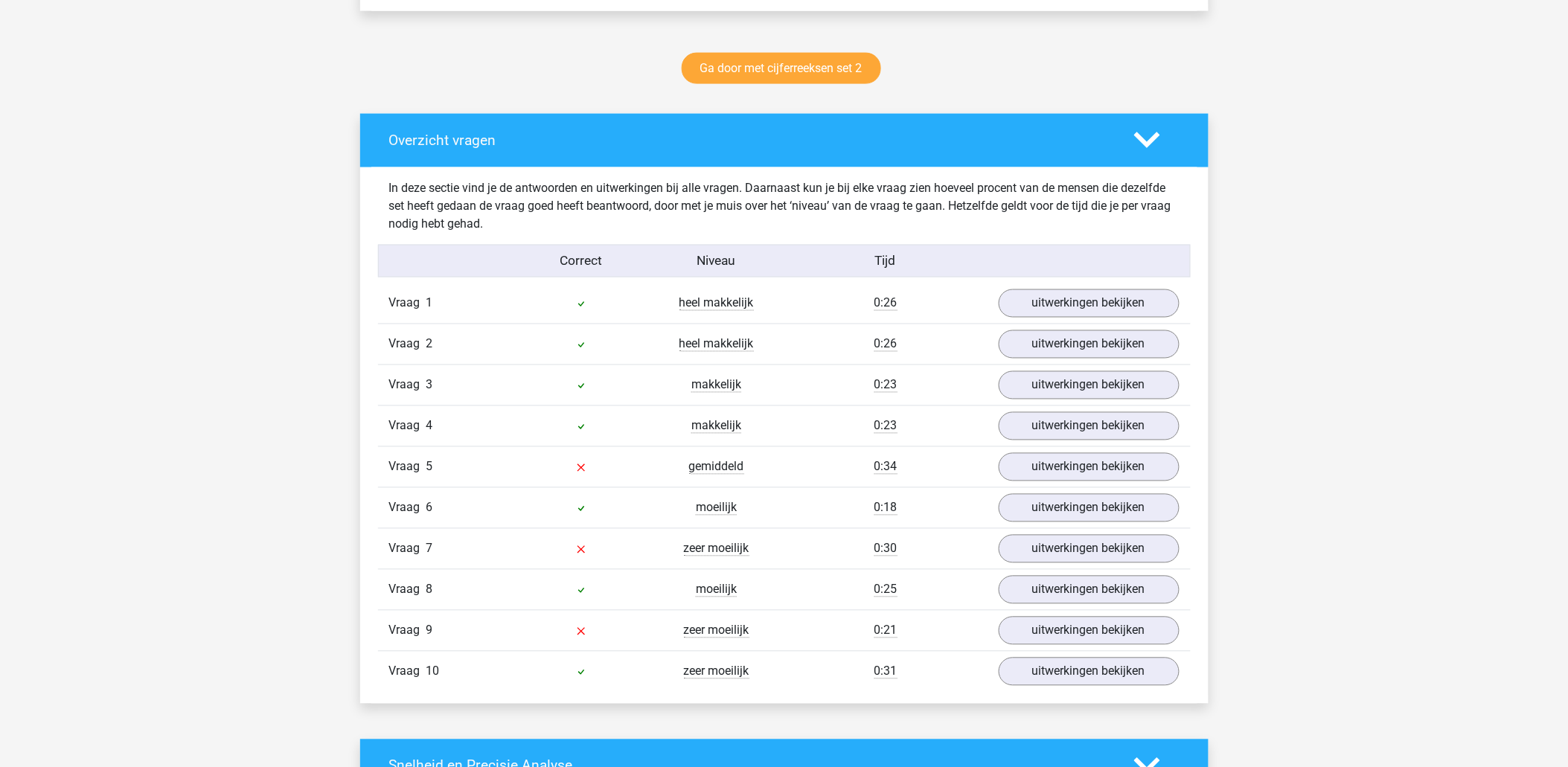
scroll to position [826, 0]
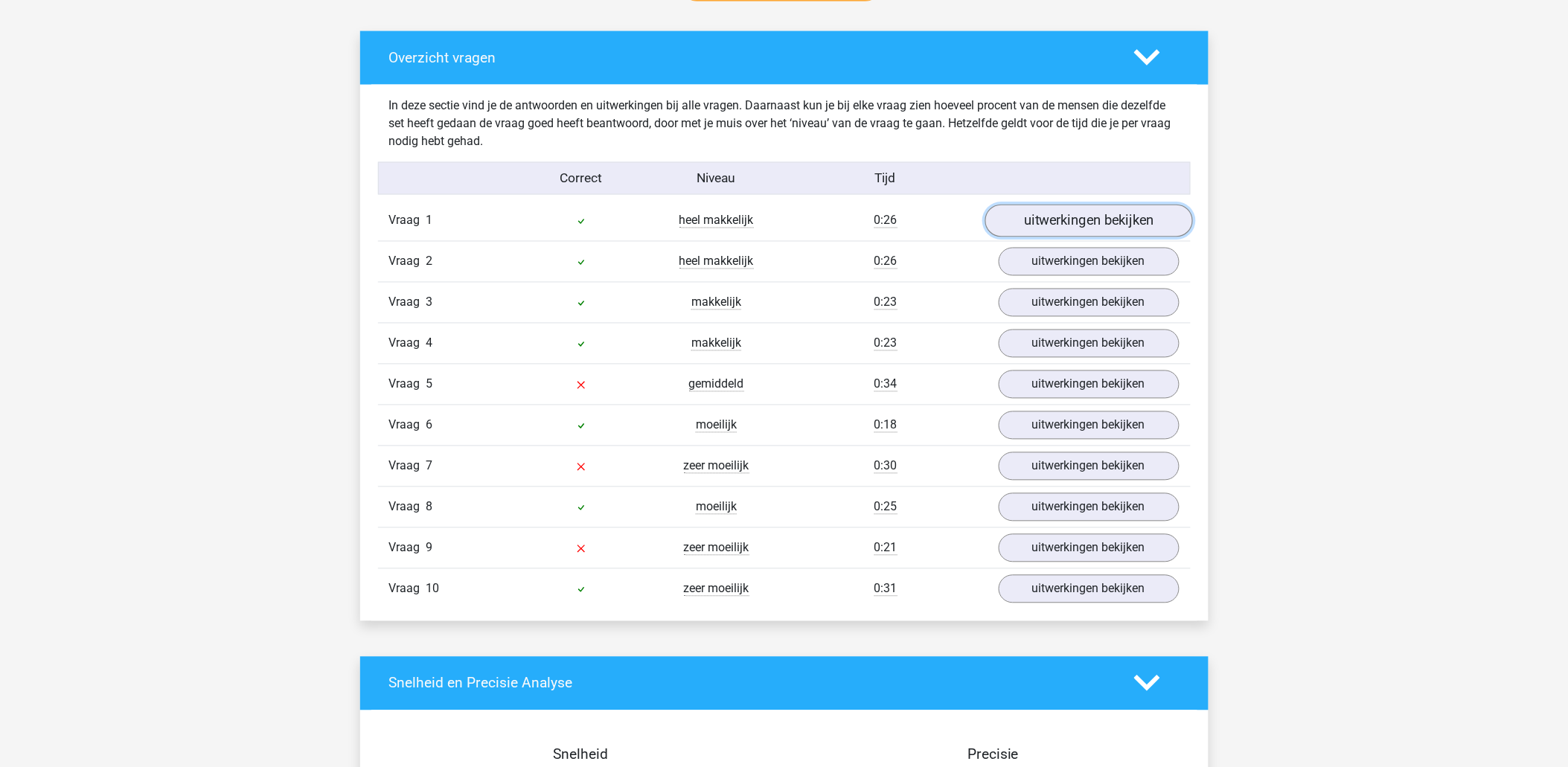
click at [1076, 218] on link "uitwerkingen bekijken" at bounding box center [1089, 220] width 208 height 33
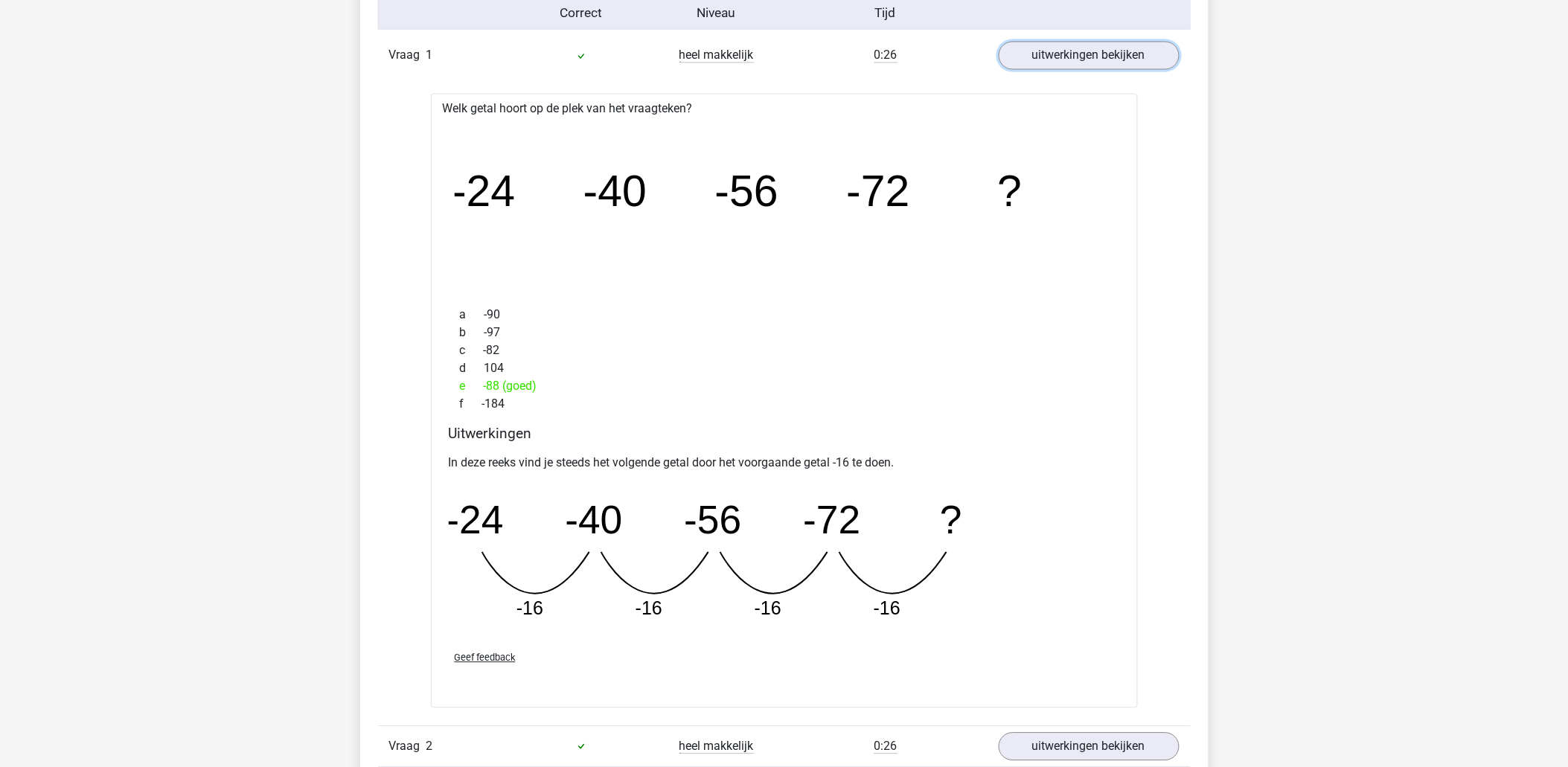
scroll to position [1074, 0]
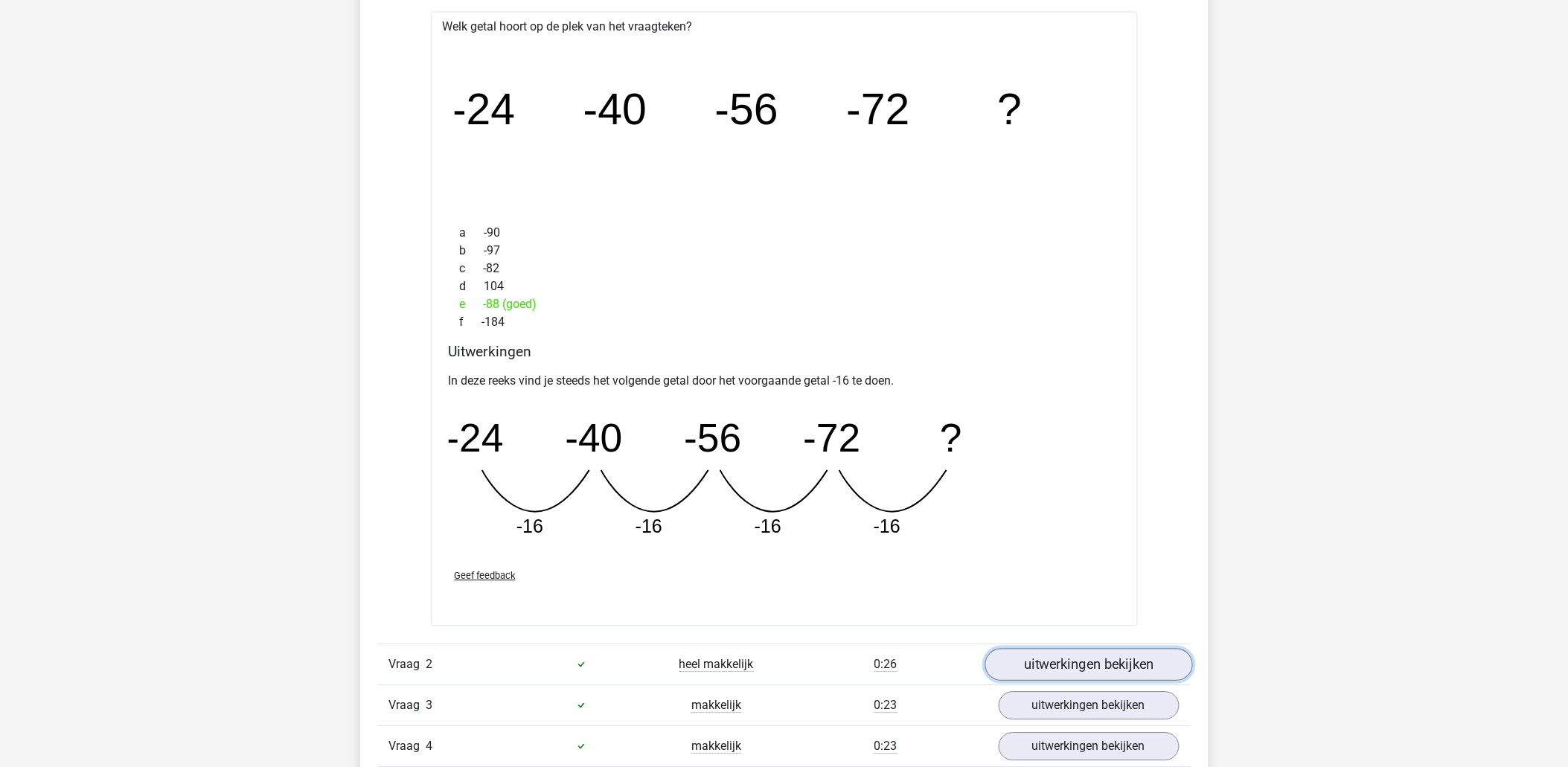
click at [1083, 660] on link "uitwerkingen bekijken" at bounding box center [1089, 664] width 208 height 33
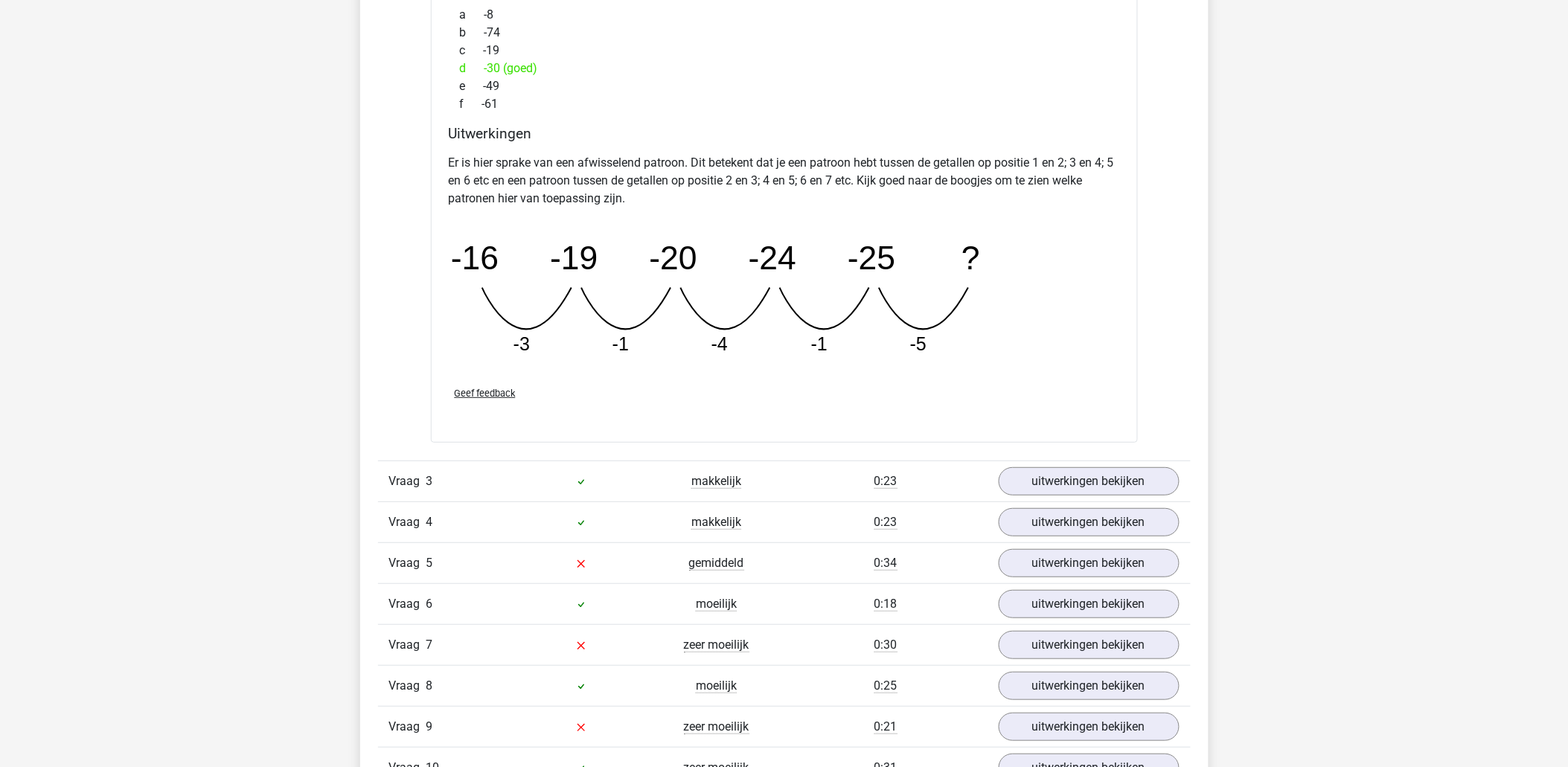
scroll to position [2149, 0]
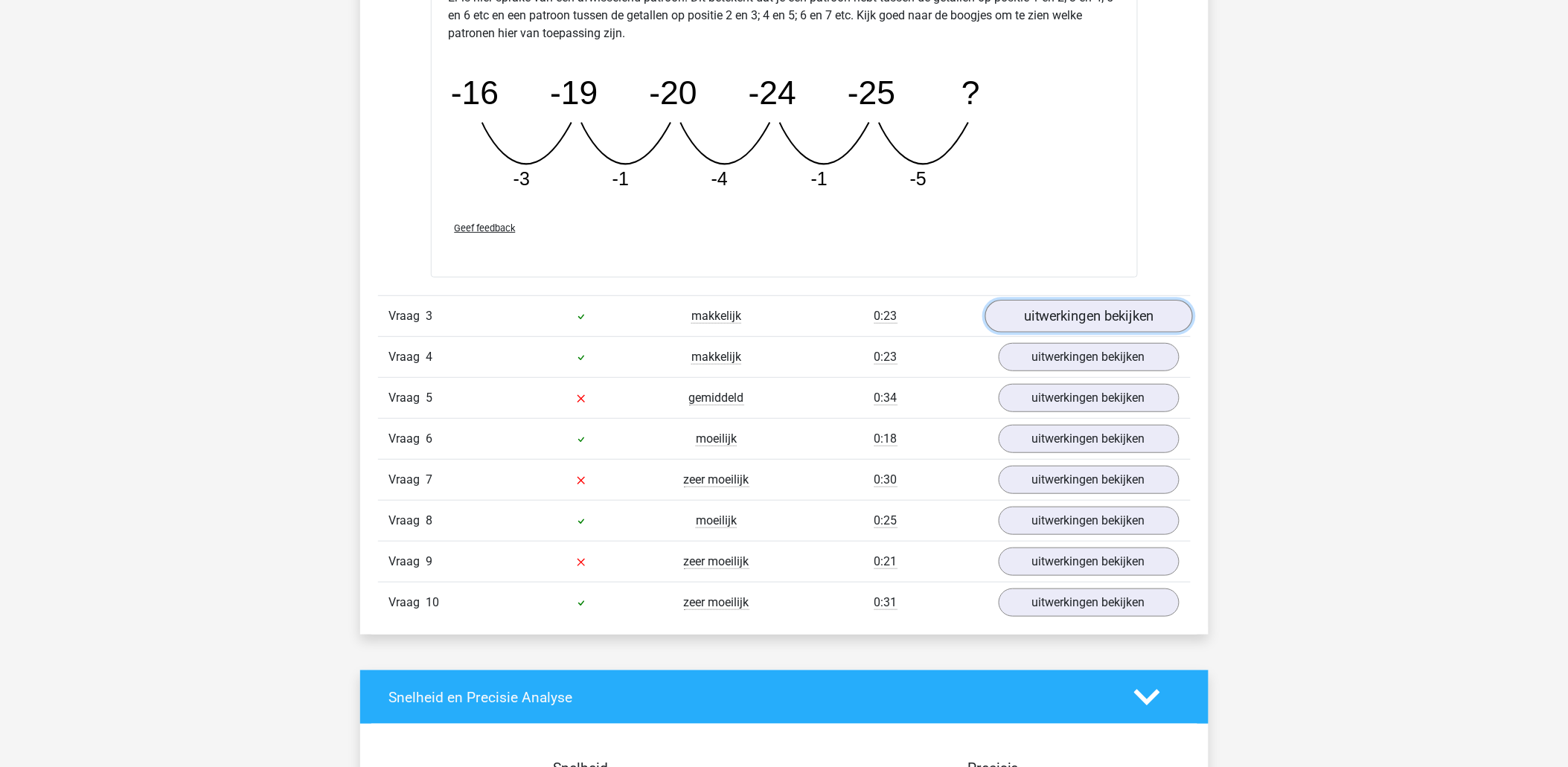
click at [1122, 314] on link "uitwerkingen bekijken" at bounding box center [1089, 316] width 208 height 33
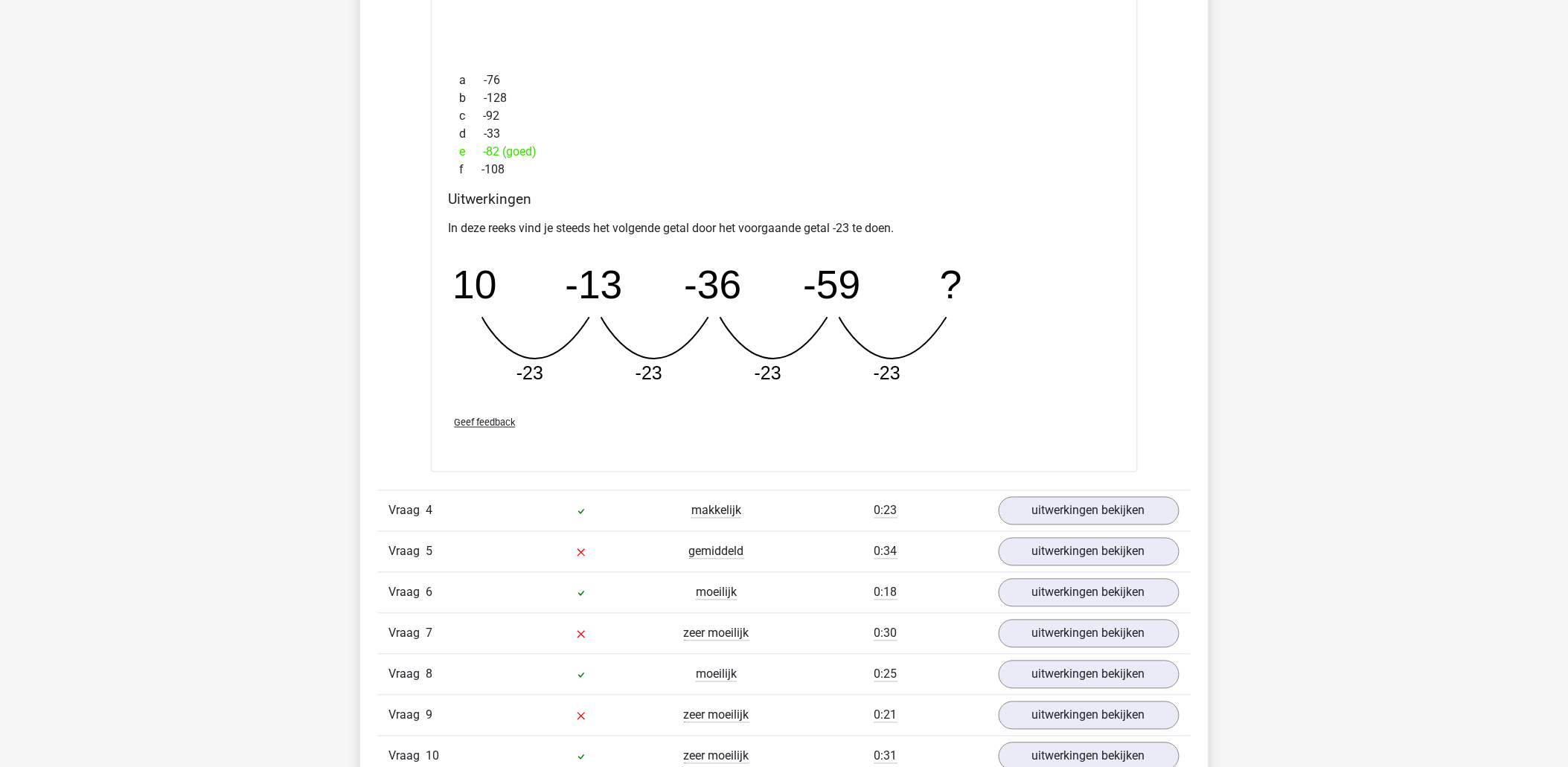
scroll to position [2810, 0]
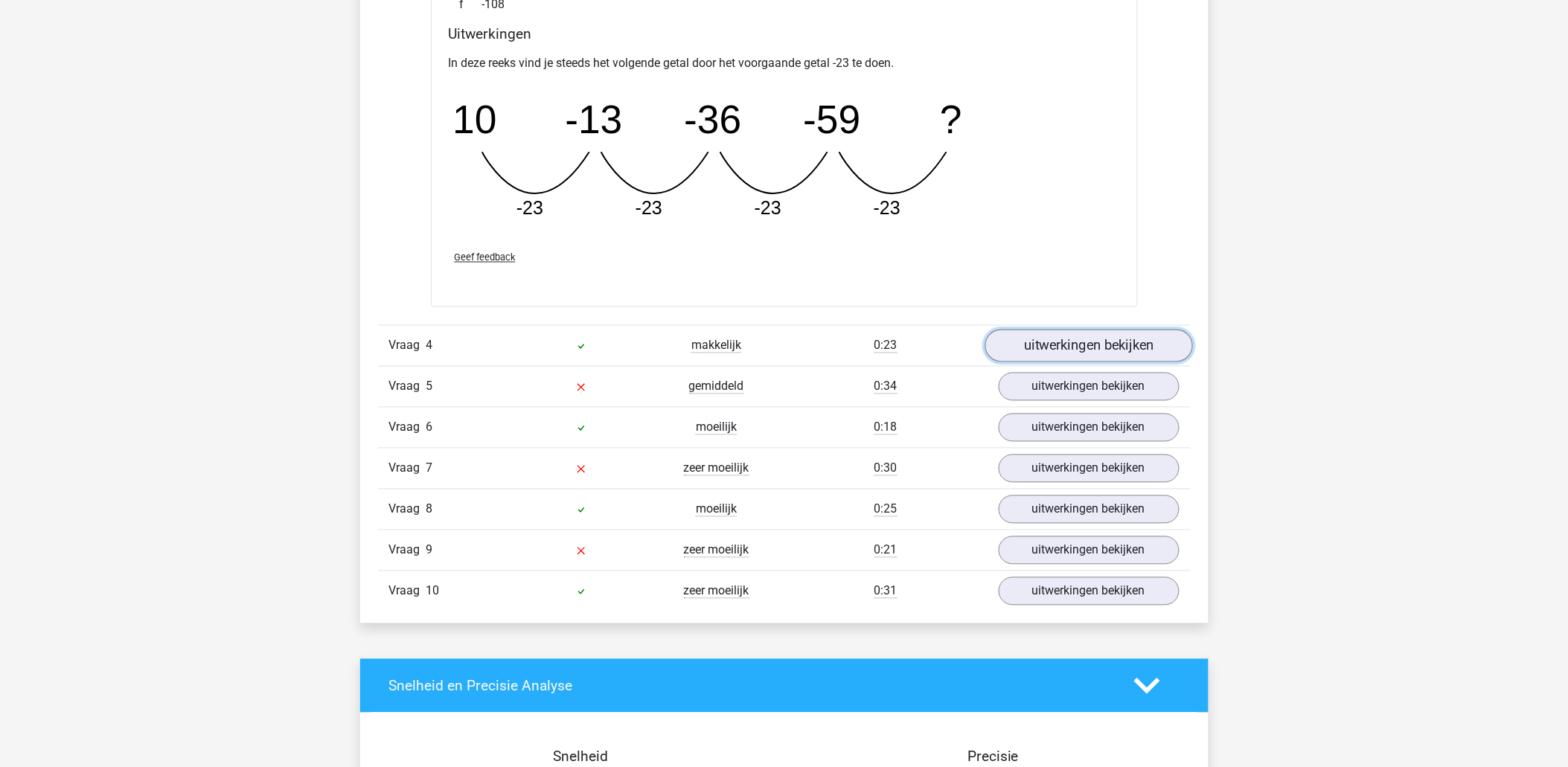
click at [1066, 351] on link "uitwerkingen bekijken" at bounding box center [1089, 346] width 208 height 33
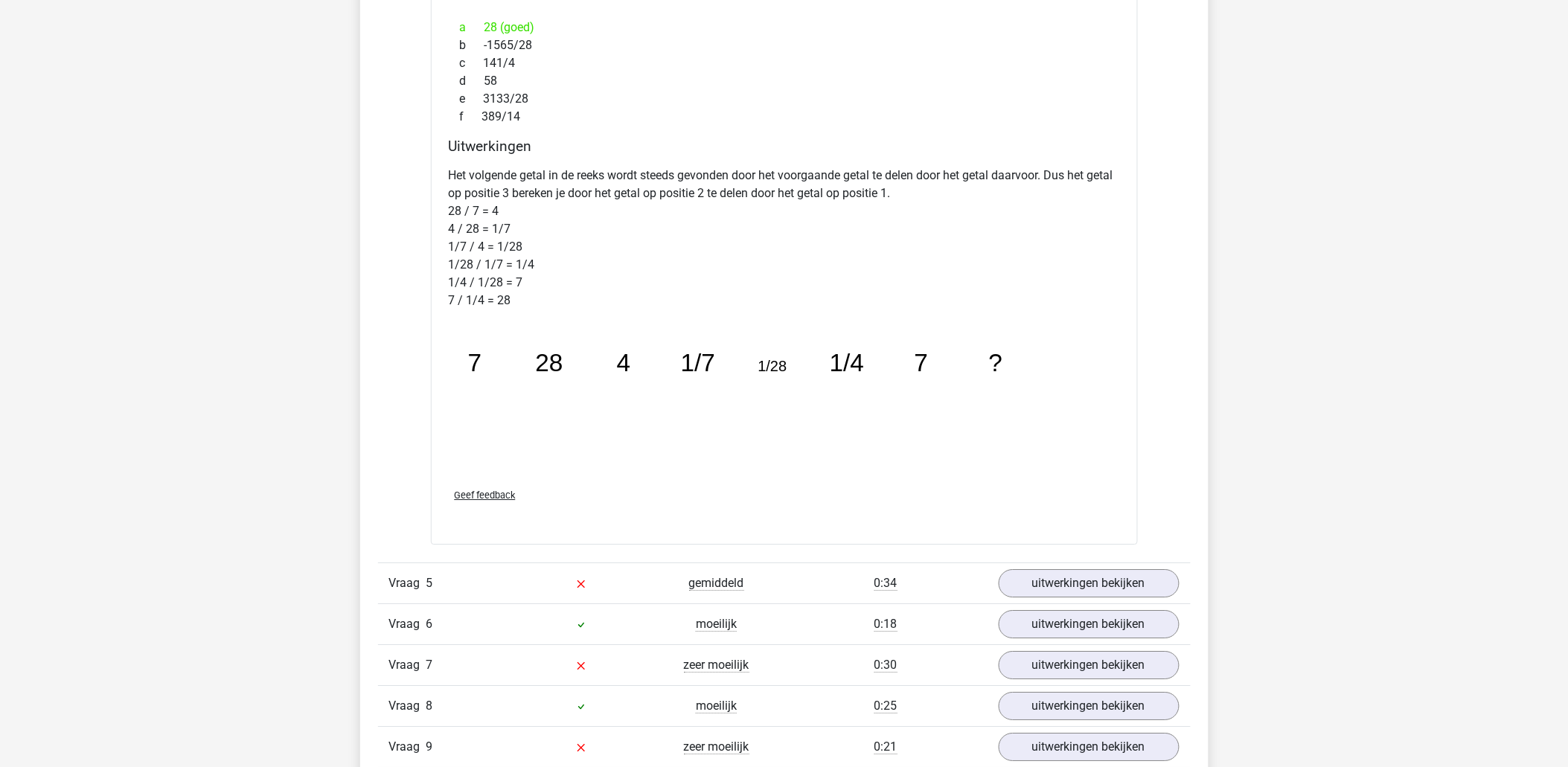
scroll to position [3471, 0]
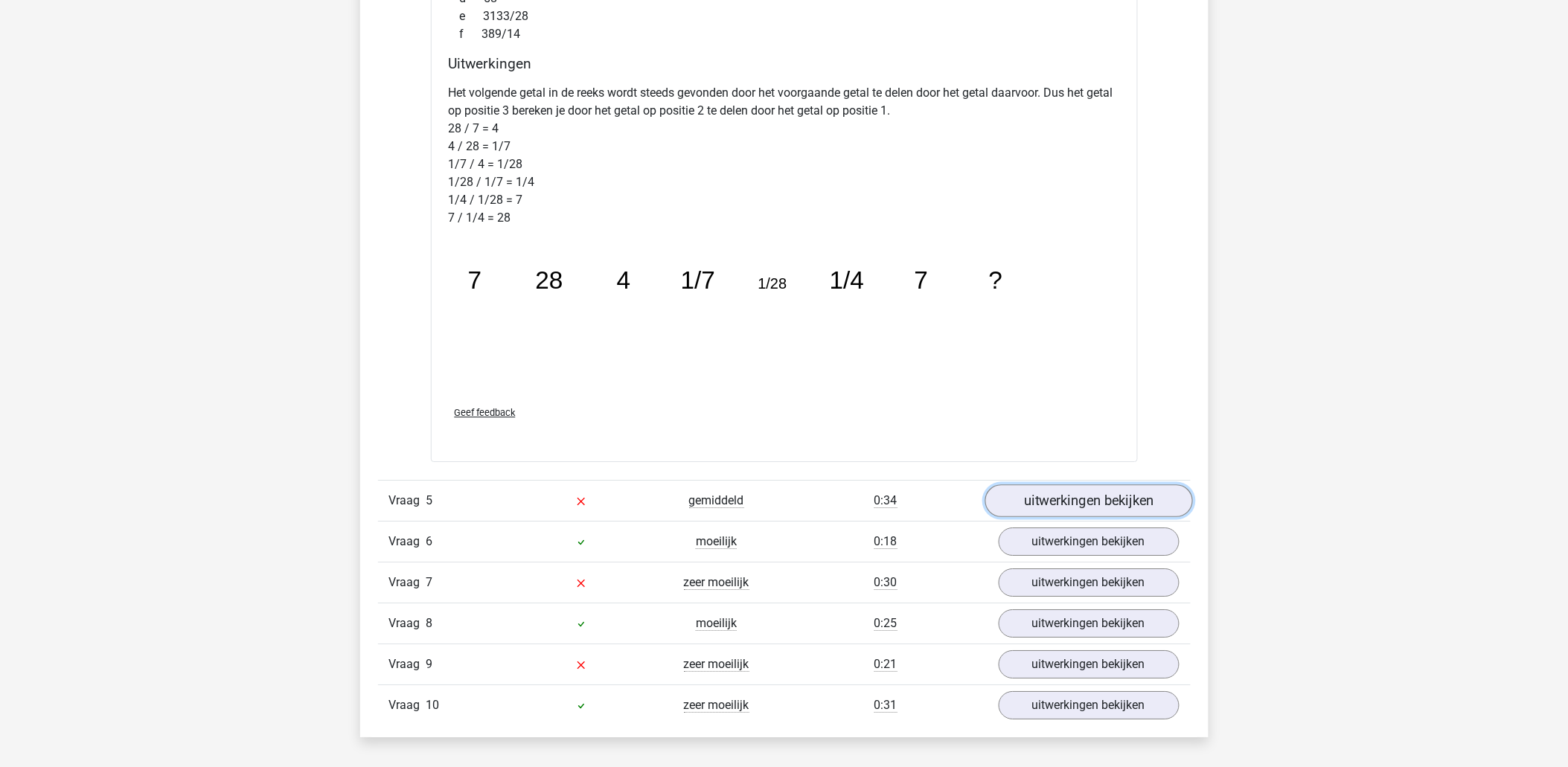
click at [1105, 504] on link "uitwerkingen bekijken" at bounding box center [1089, 501] width 208 height 33
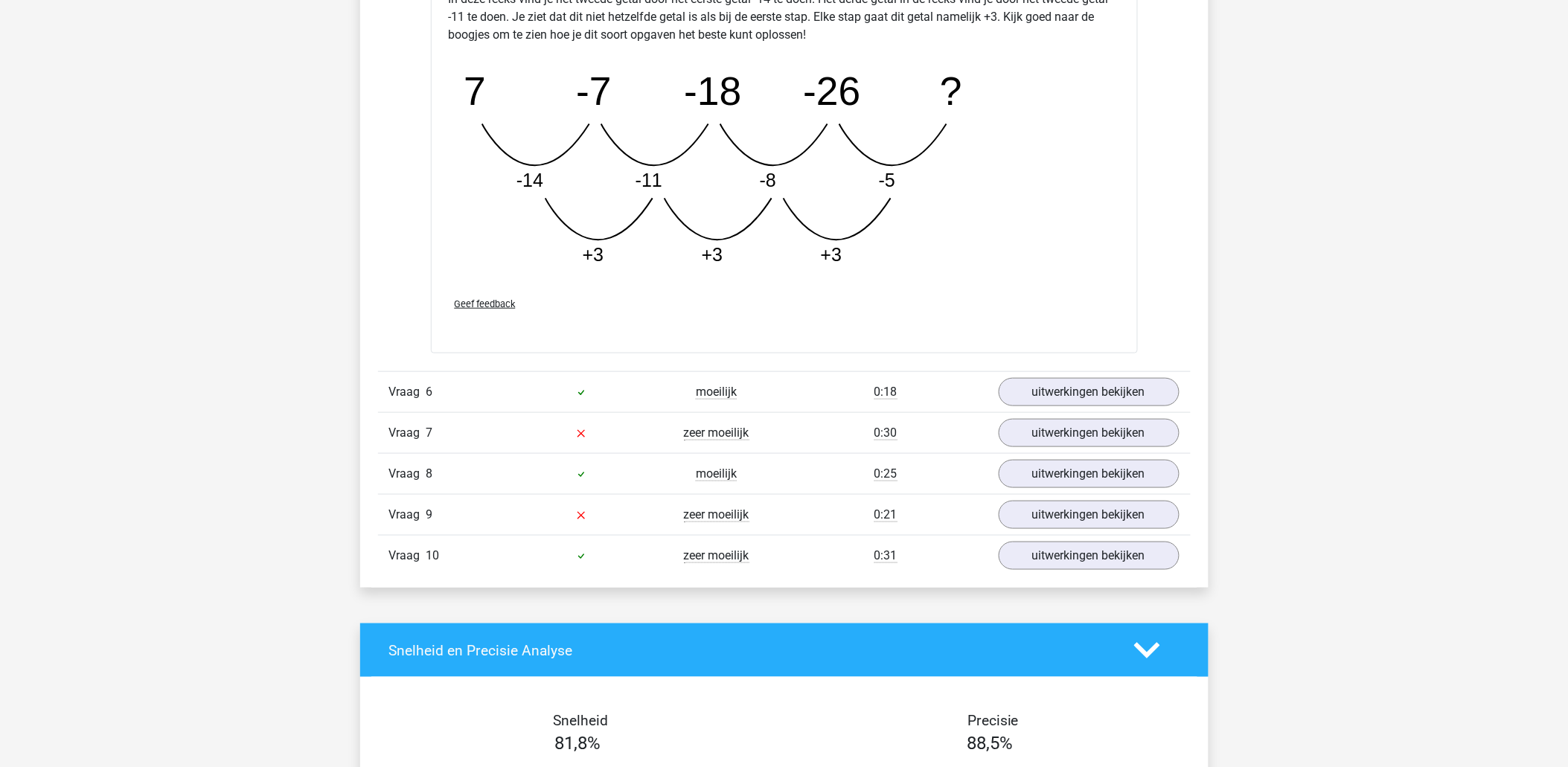
scroll to position [4464, 0]
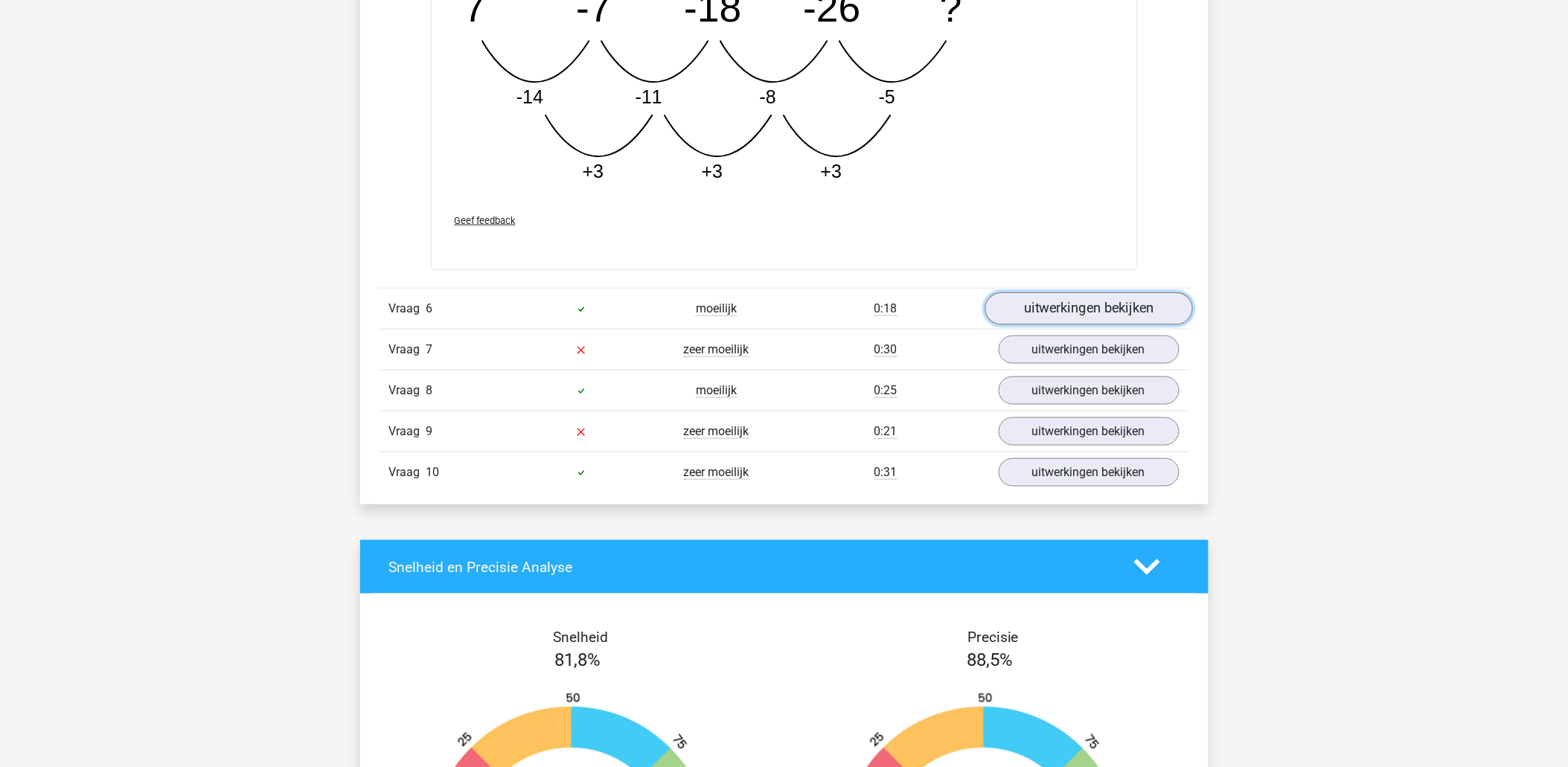
click at [1096, 313] on link "uitwerkingen bekijken" at bounding box center [1089, 309] width 208 height 33
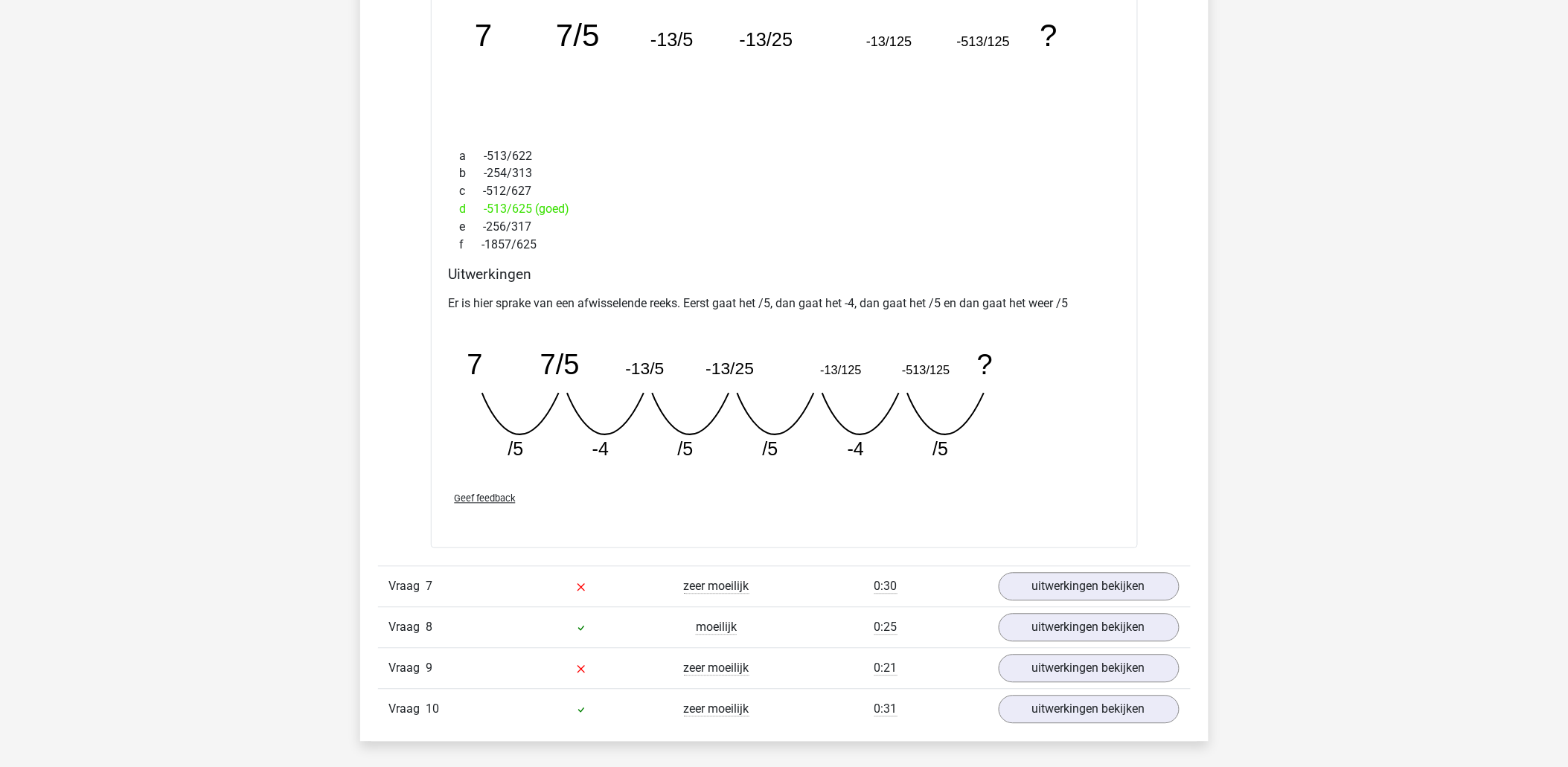
scroll to position [4960, 0]
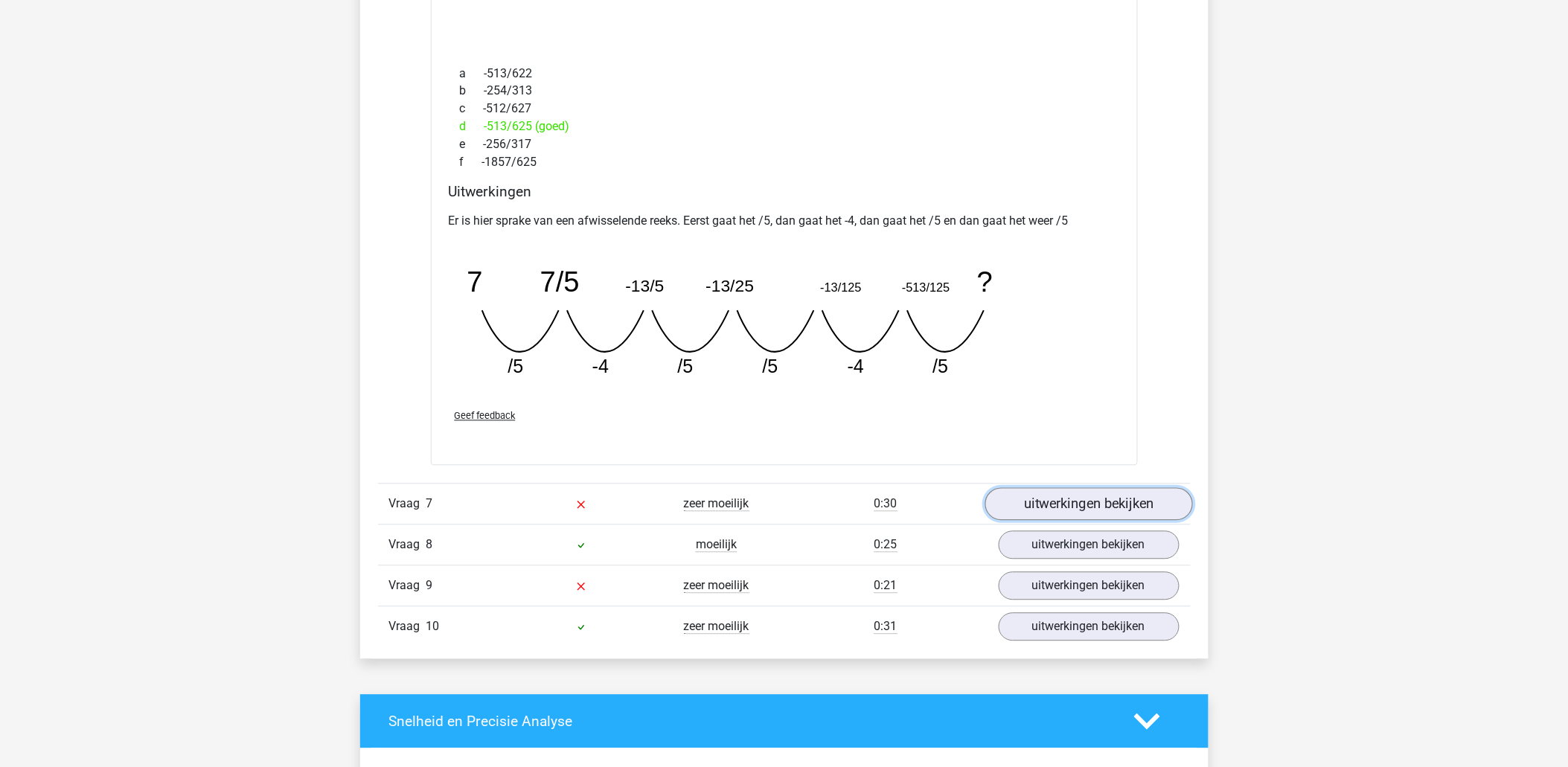
click at [1078, 494] on link "uitwerkingen bekijken" at bounding box center [1089, 504] width 208 height 33
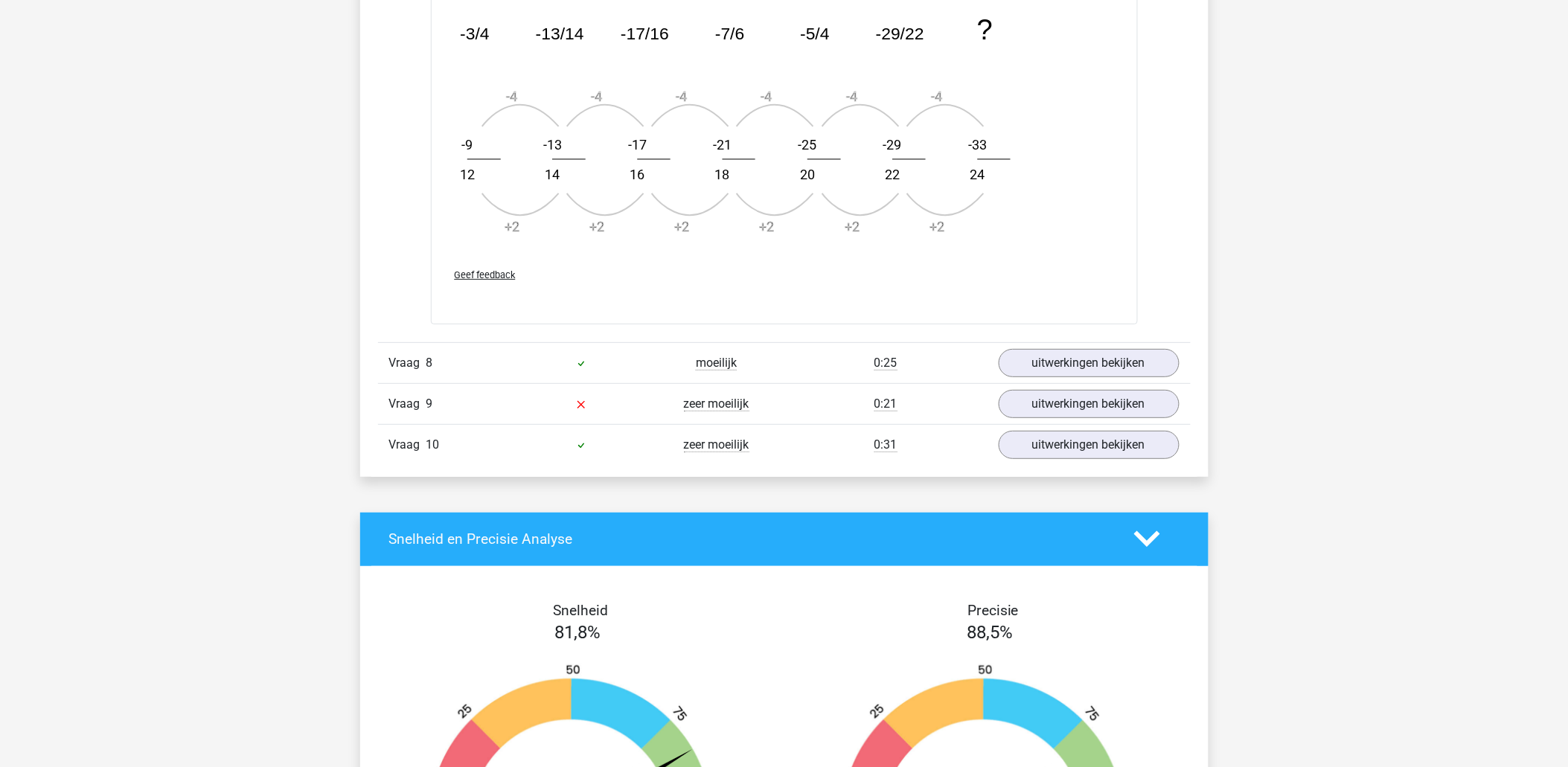
scroll to position [6117, 0]
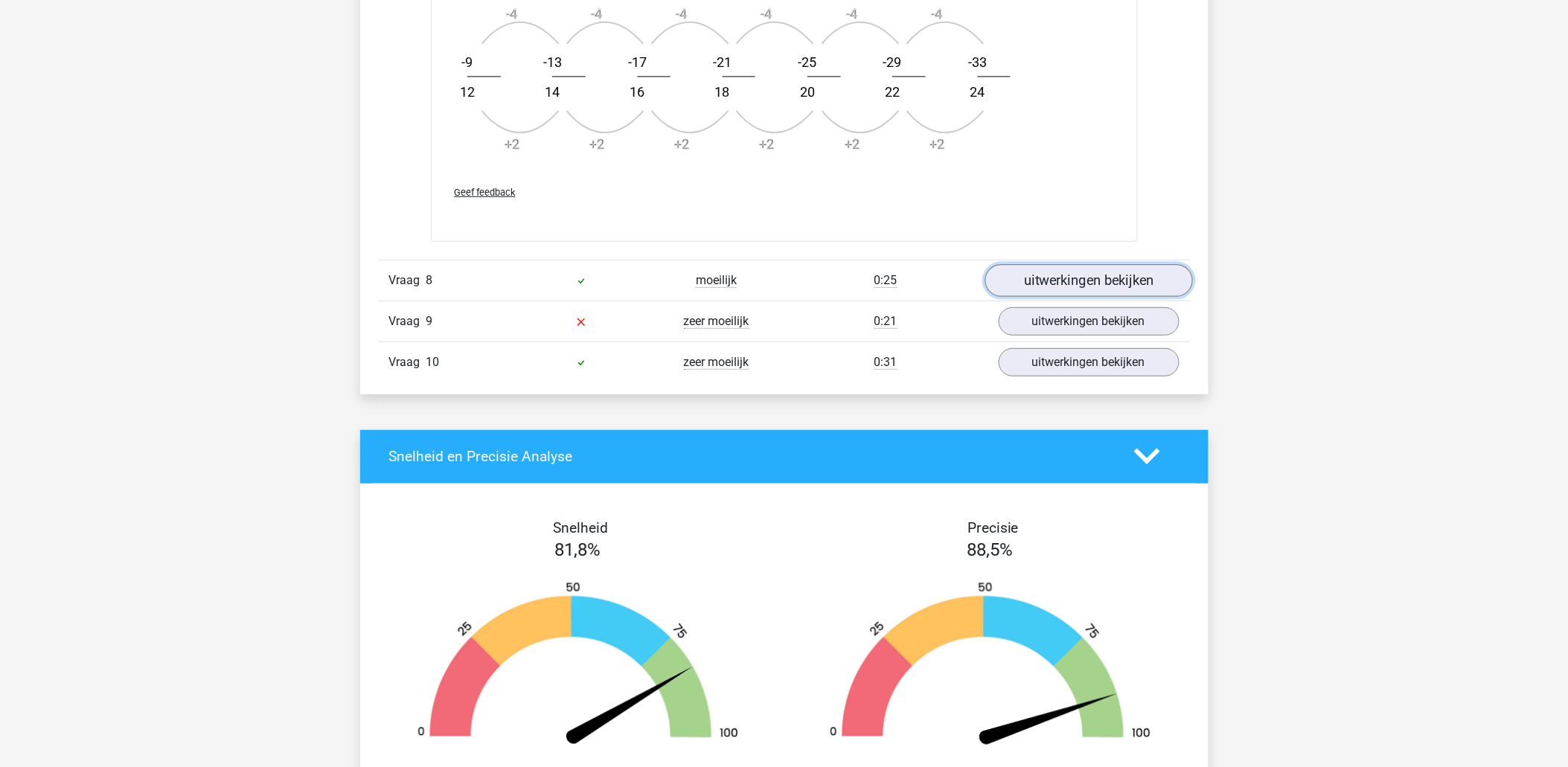
click at [1076, 283] on link "uitwerkingen bekijken" at bounding box center [1089, 280] width 208 height 33
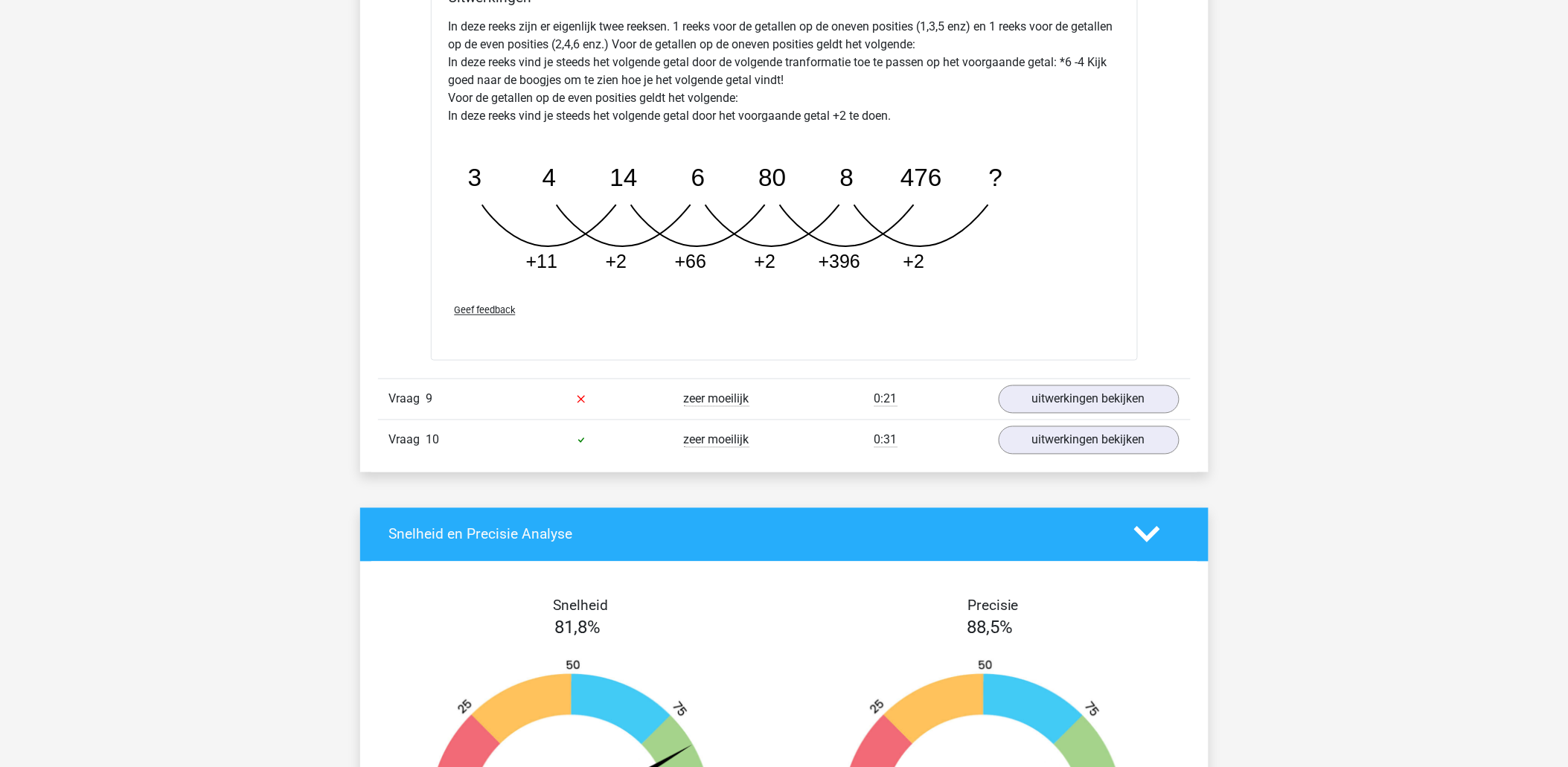
scroll to position [6861, 0]
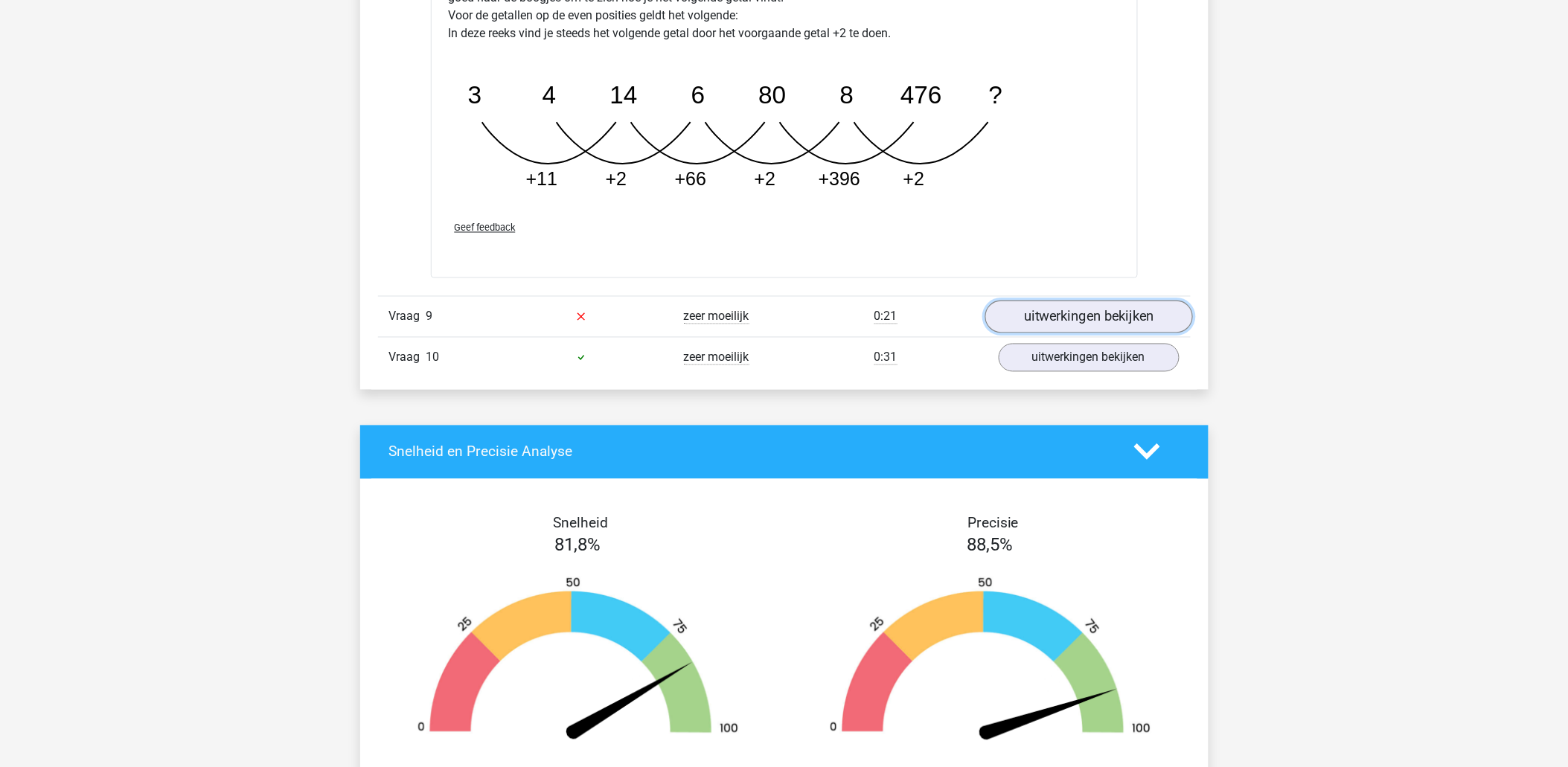
click at [1065, 323] on link "uitwerkingen bekijken" at bounding box center [1089, 316] width 208 height 33
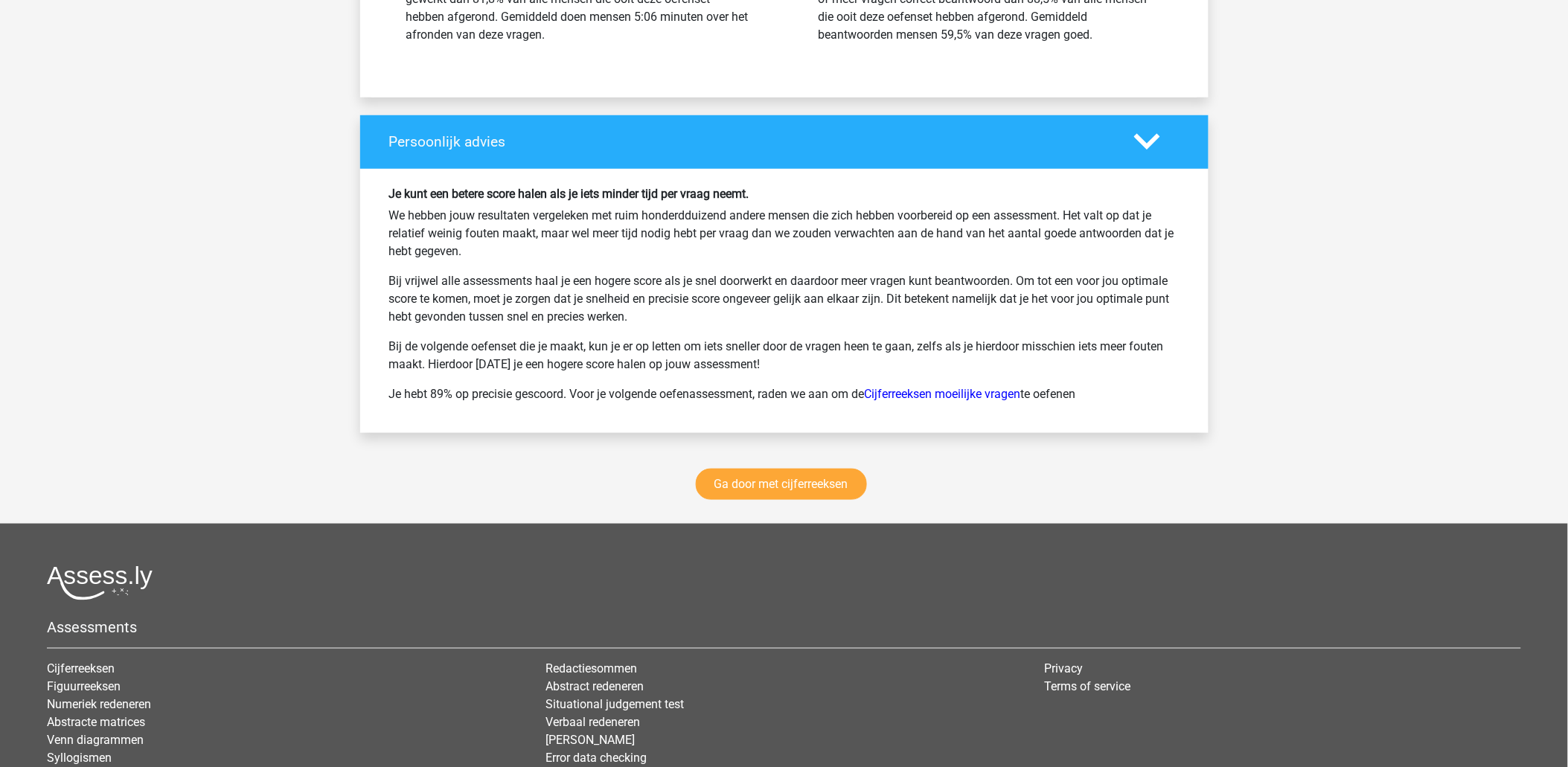
scroll to position [8514, 0]
